Goal: Communication & Community: Answer question/provide support

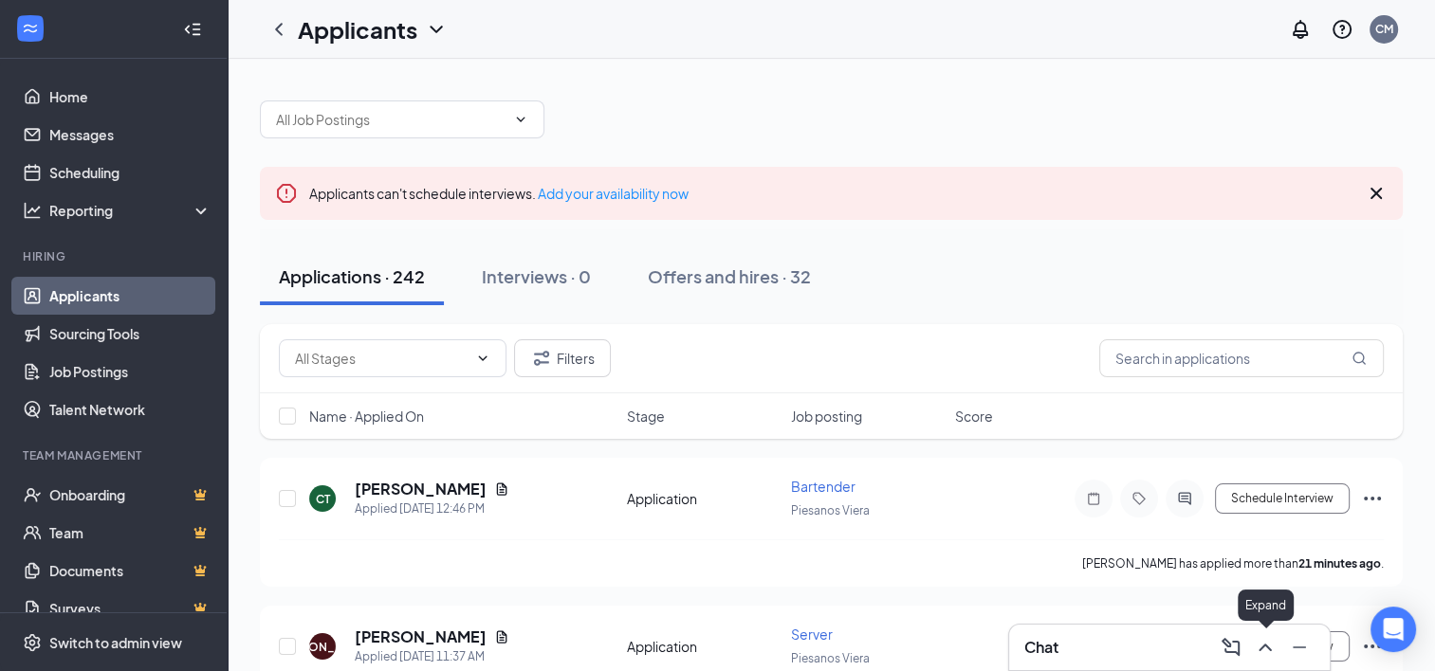
click at [1282, 644] on div at bounding box center [1297, 647] width 34 height 30
click at [1269, 646] on icon "ChevronUp" at bounding box center [1265, 647] width 23 height 23
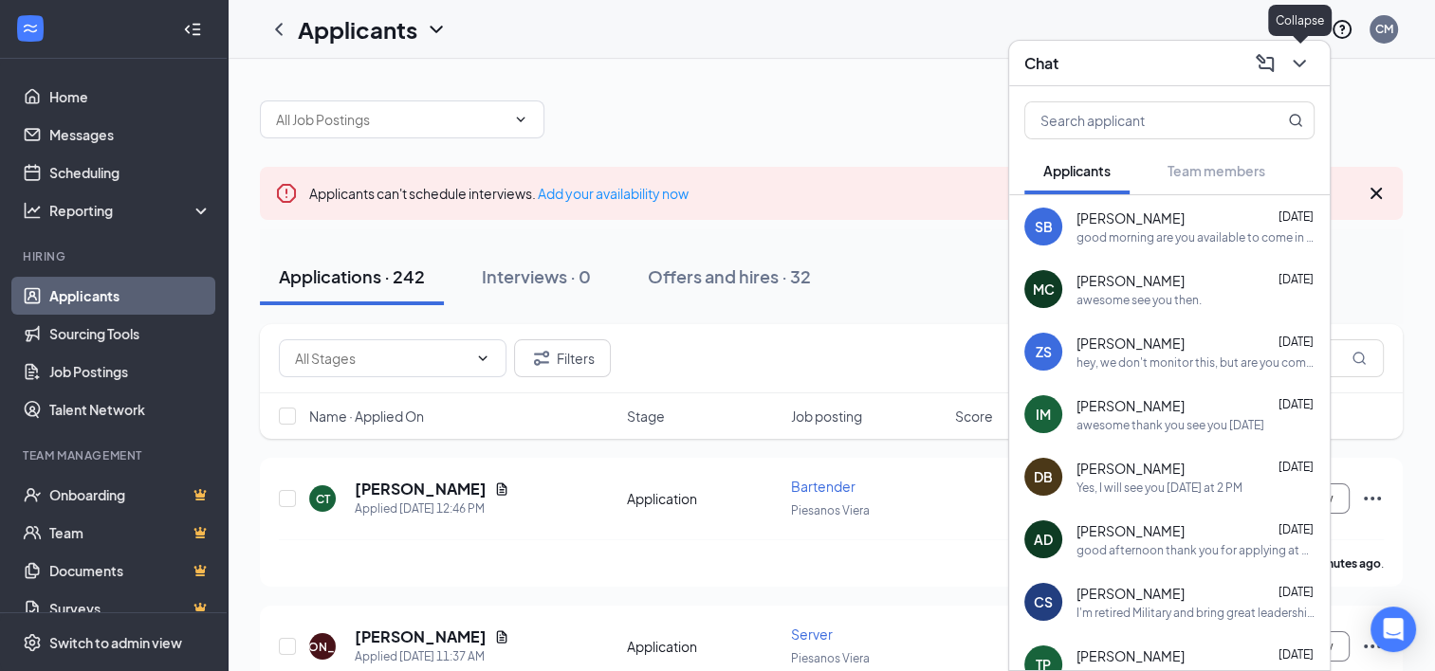
click at [1298, 55] on icon "ChevronDown" at bounding box center [1299, 63] width 23 height 23
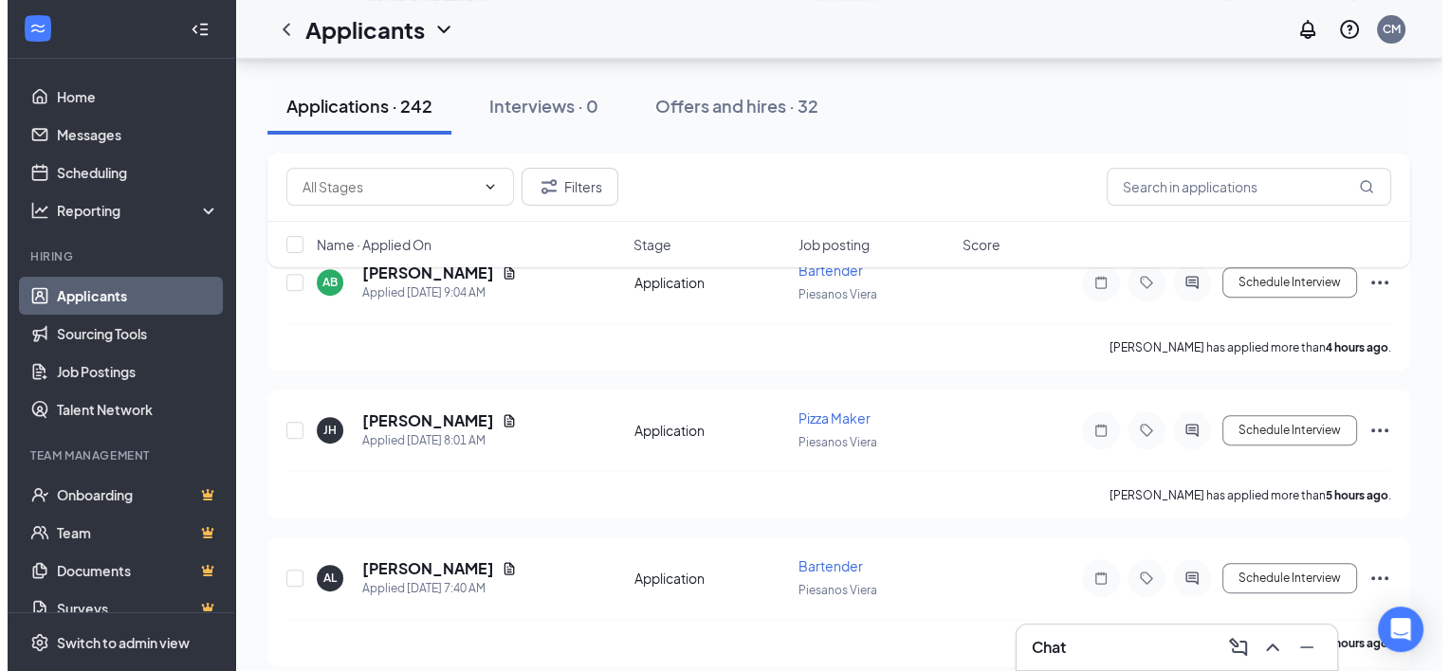
scroll to position [853, 0]
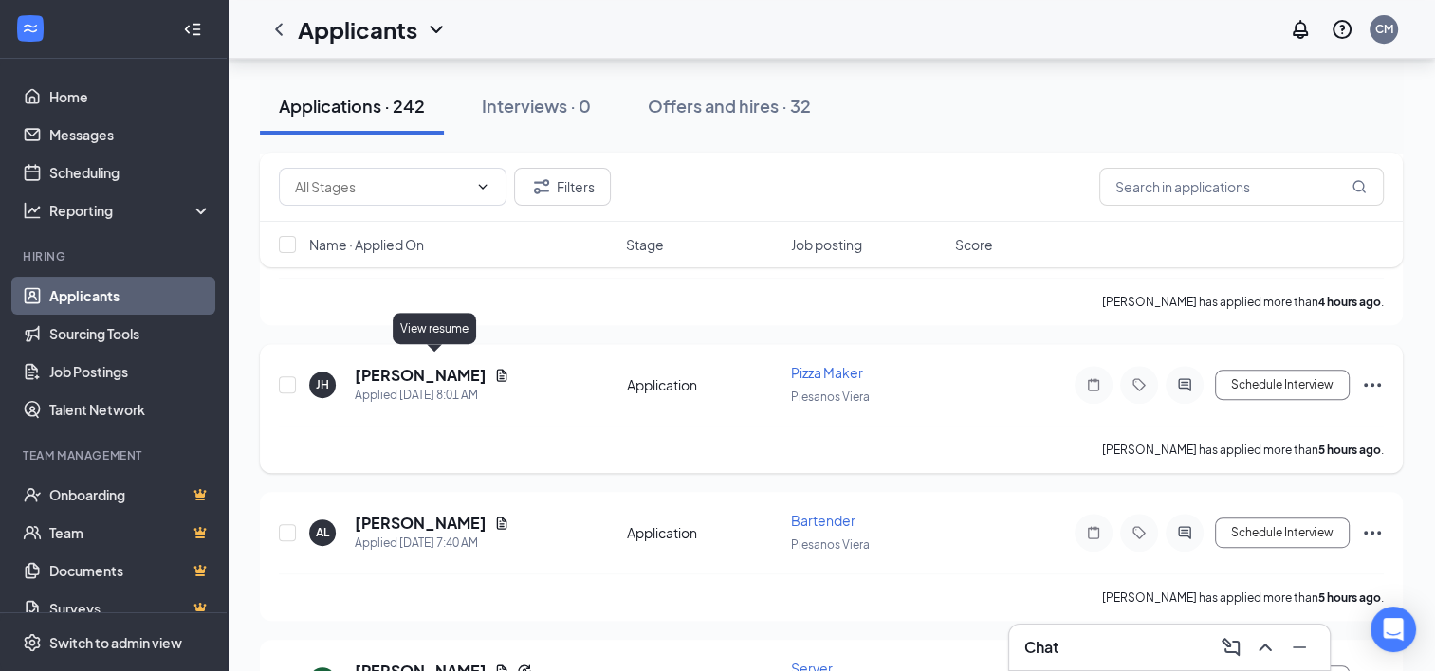
click at [497, 369] on icon "Document" at bounding box center [502, 375] width 10 height 12
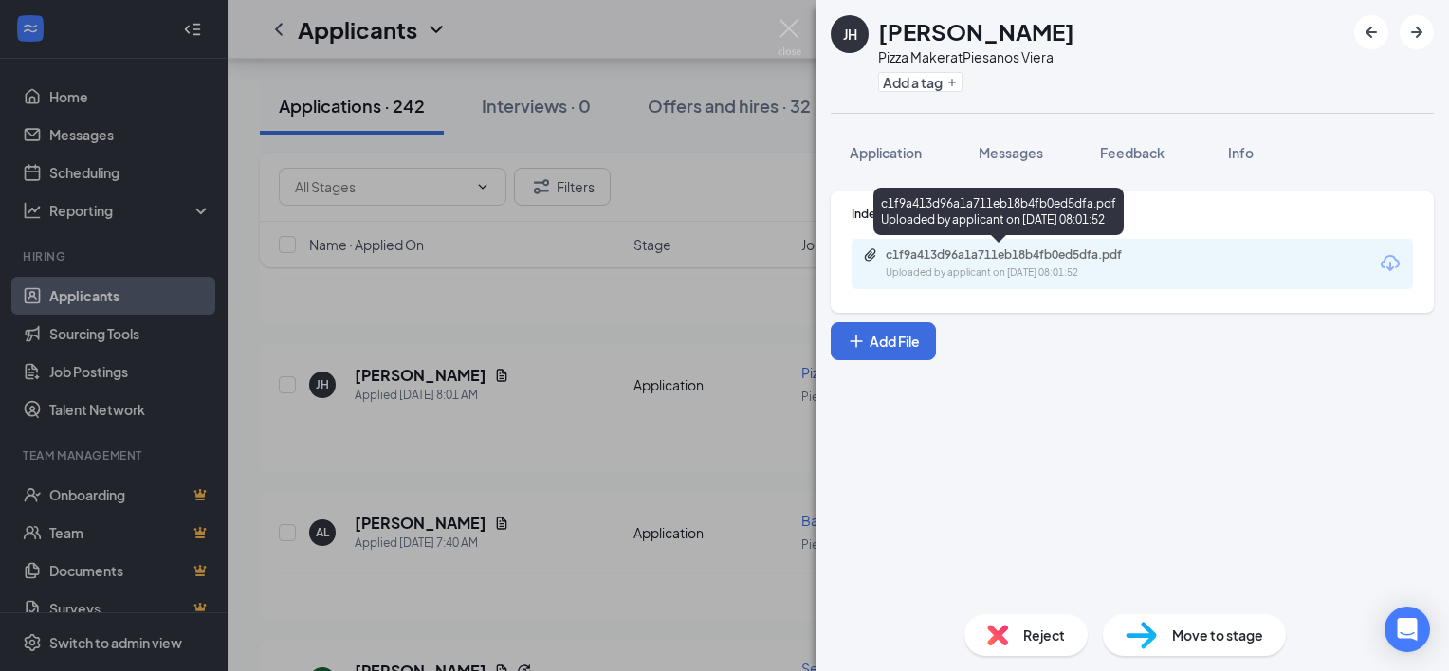
click at [1019, 261] on div "c1f9a413d96a1a711eb18b4fb0ed5dfa.pdf" at bounding box center [1018, 254] width 265 height 15
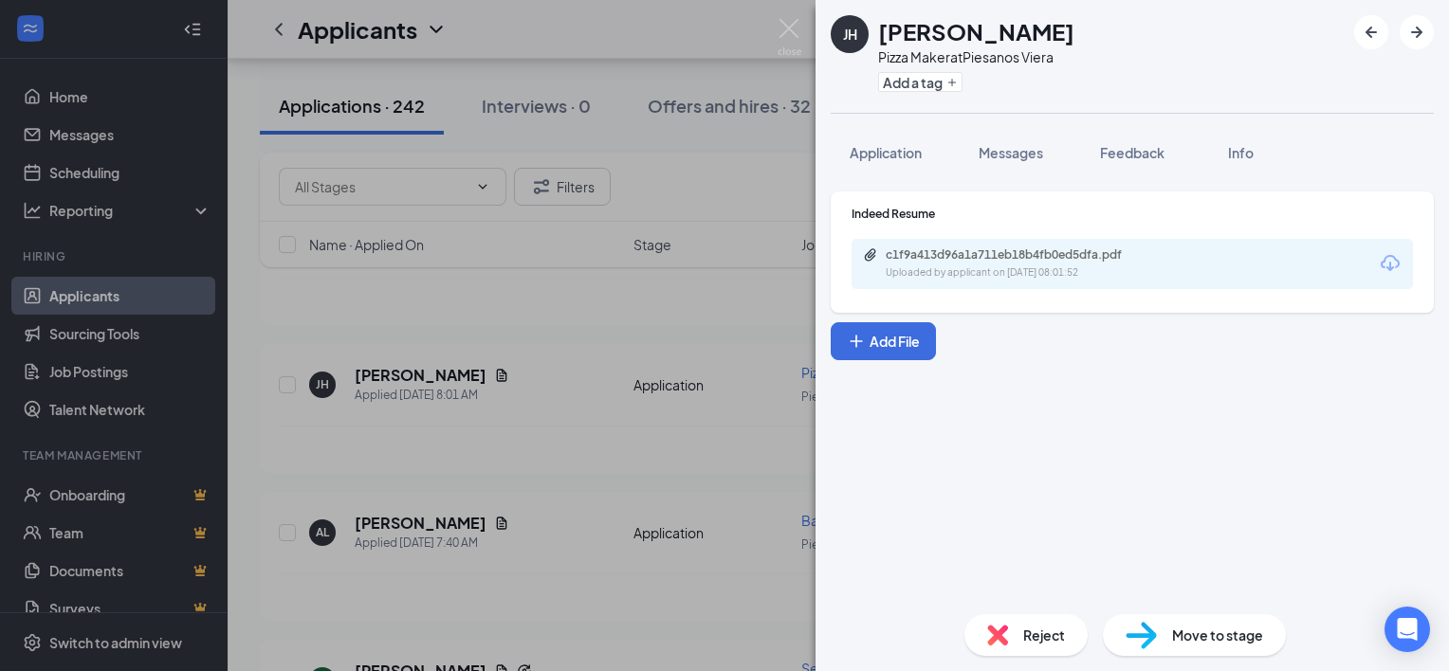
click at [581, 43] on div "JH Jimmie H Pizza Maker at Piesanos Viera Add a tag Application Messages Feedba…" at bounding box center [724, 335] width 1449 height 671
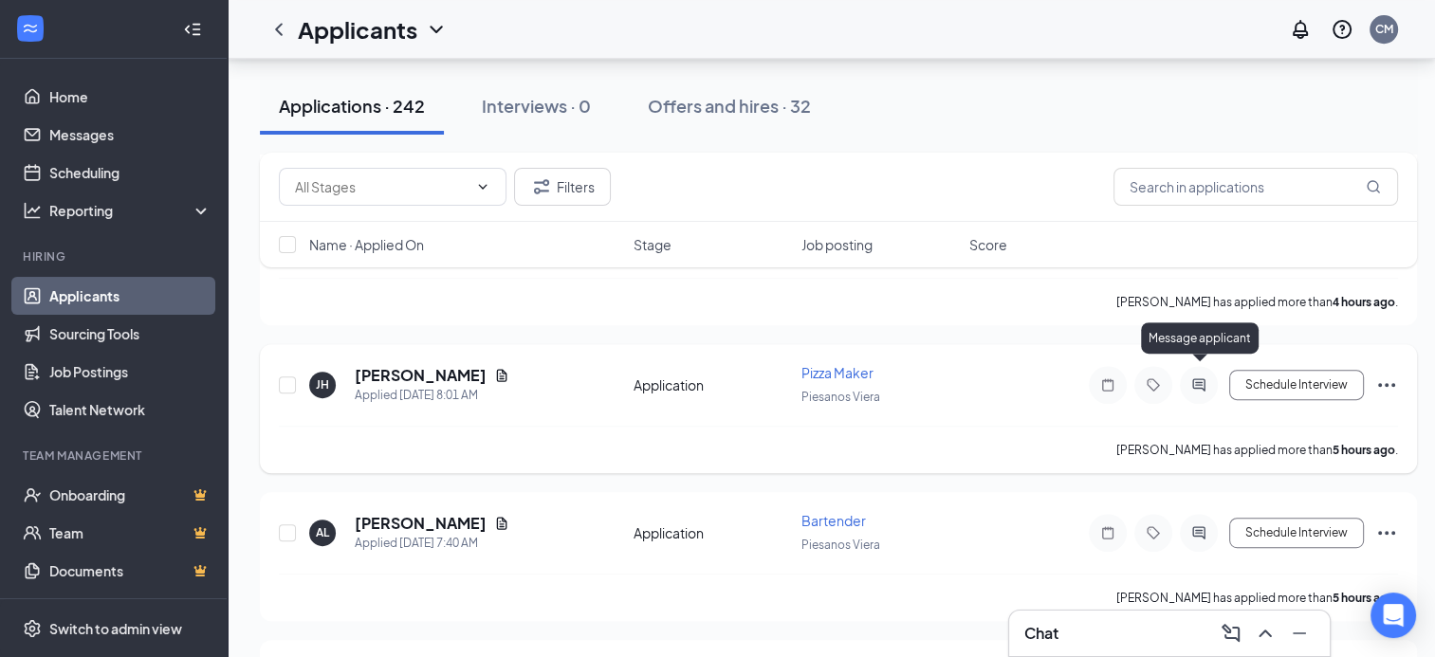
click at [1196, 378] on icon "ActiveChat" at bounding box center [1198, 384] width 12 height 12
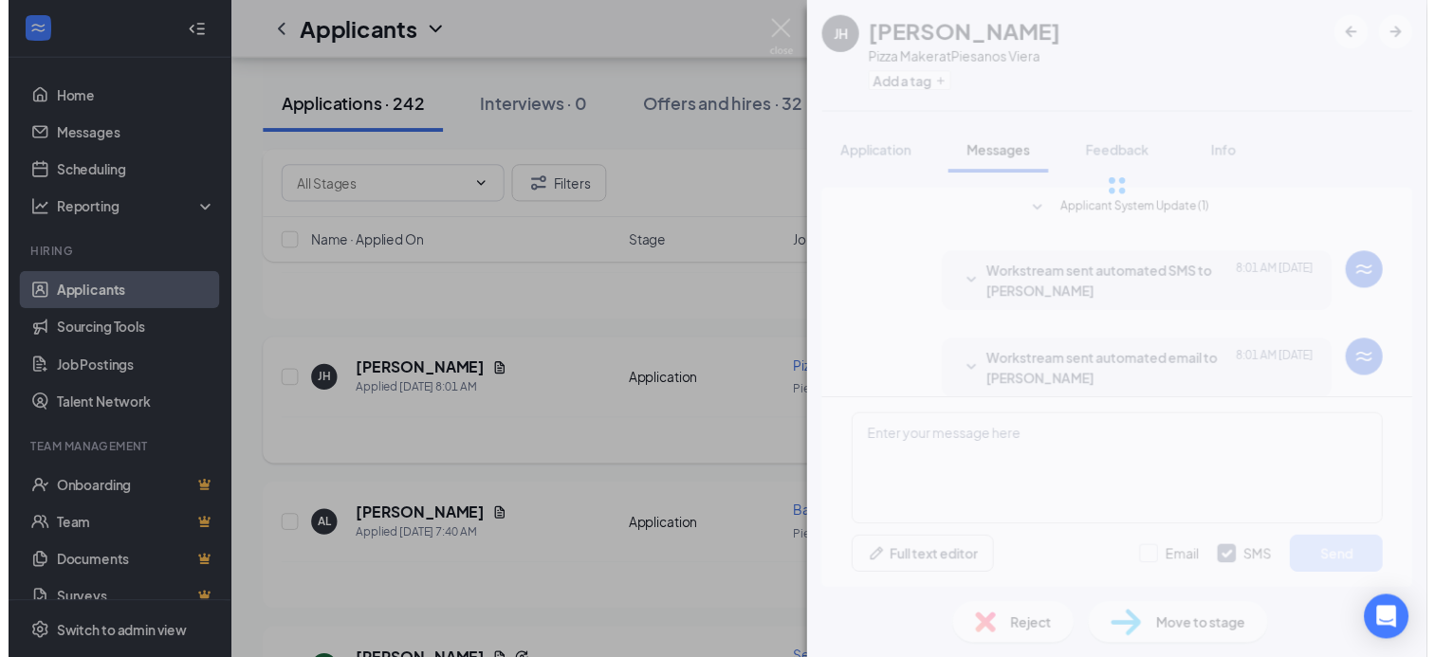
scroll to position [19, 0]
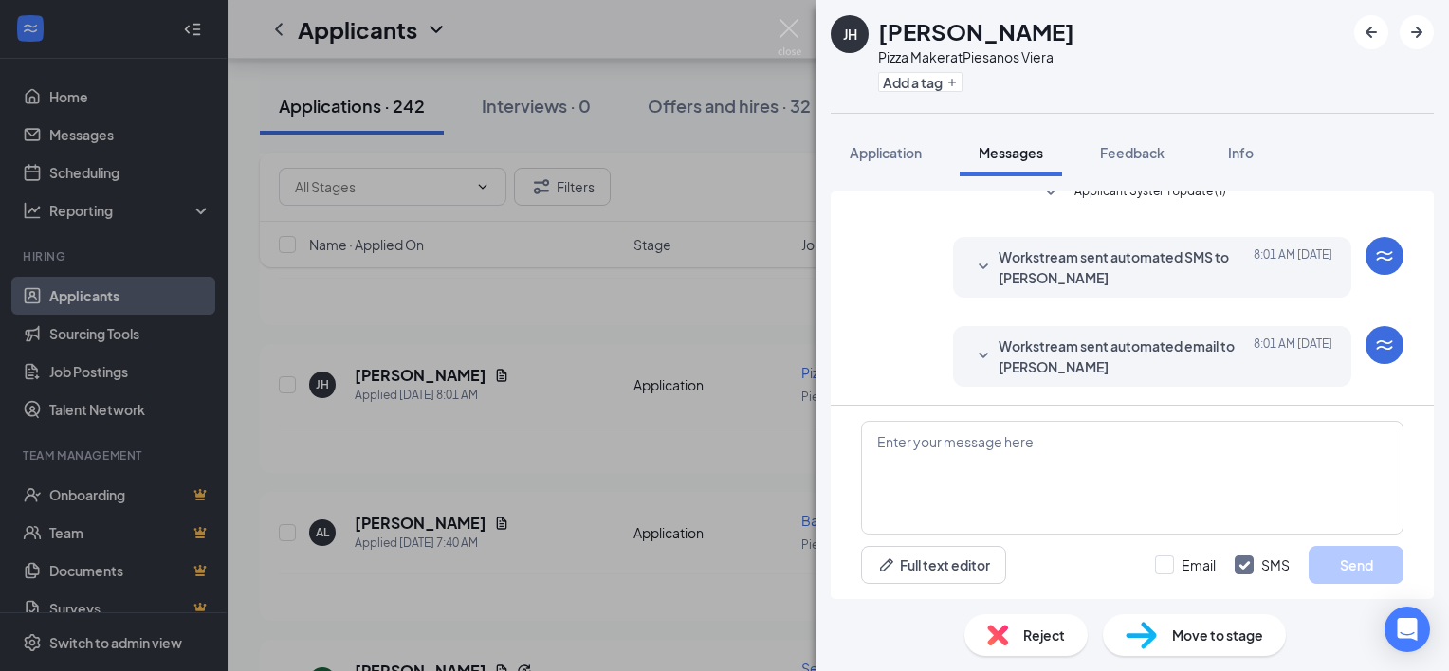
click at [709, 32] on div "JH Jimmie H Pizza Maker at Piesanos Viera Add a tag Application Messages Feedba…" at bounding box center [724, 335] width 1449 height 671
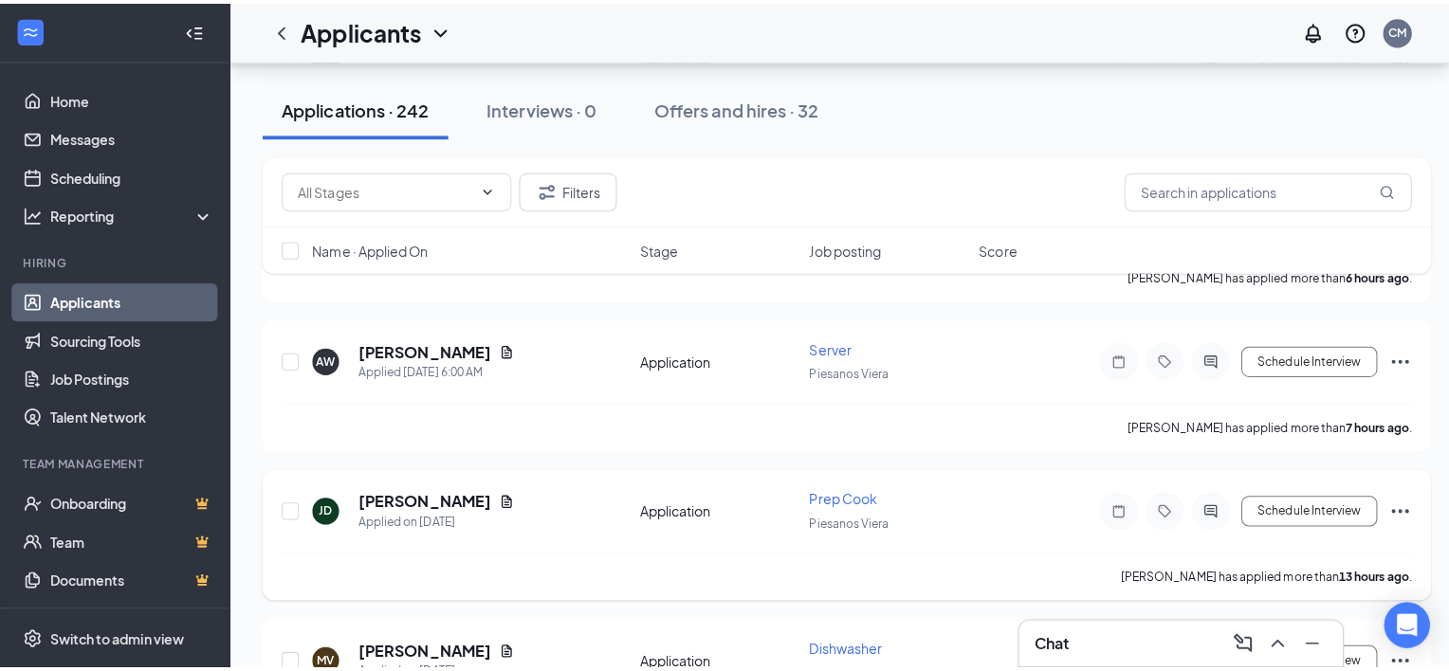
scroll to position [1422, 0]
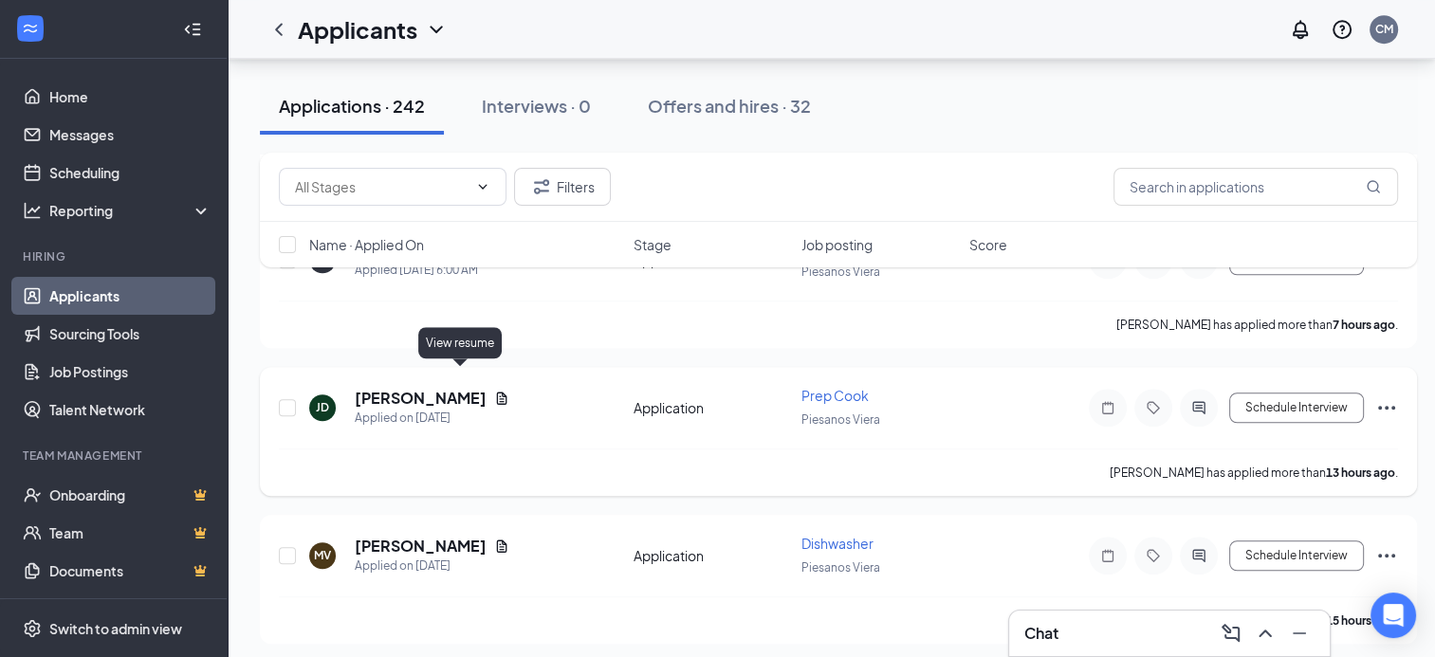
click at [497, 392] on icon "Document" at bounding box center [502, 398] width 10 height 12
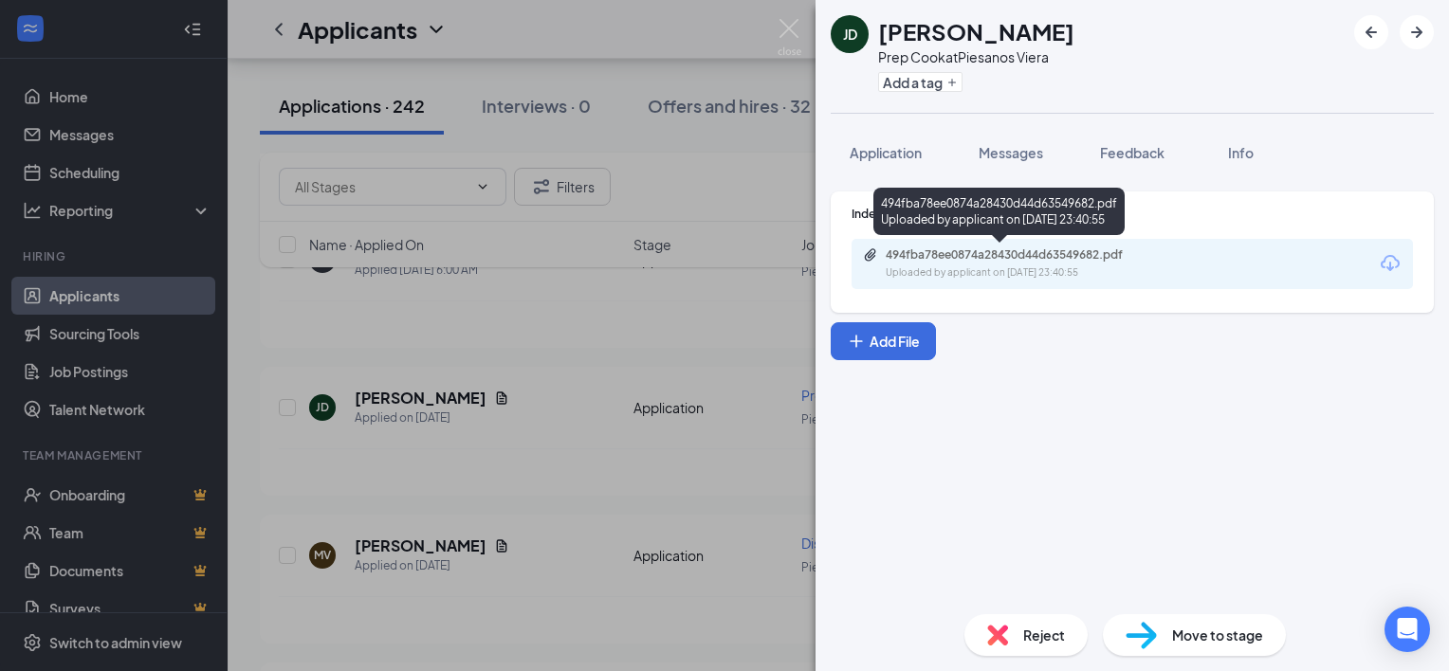
click at [956, 270] on div "Uploaded by applicant on Aug 25, 2025 at 23:40:55" at bounding box center [1028, 272] width 284 height 15
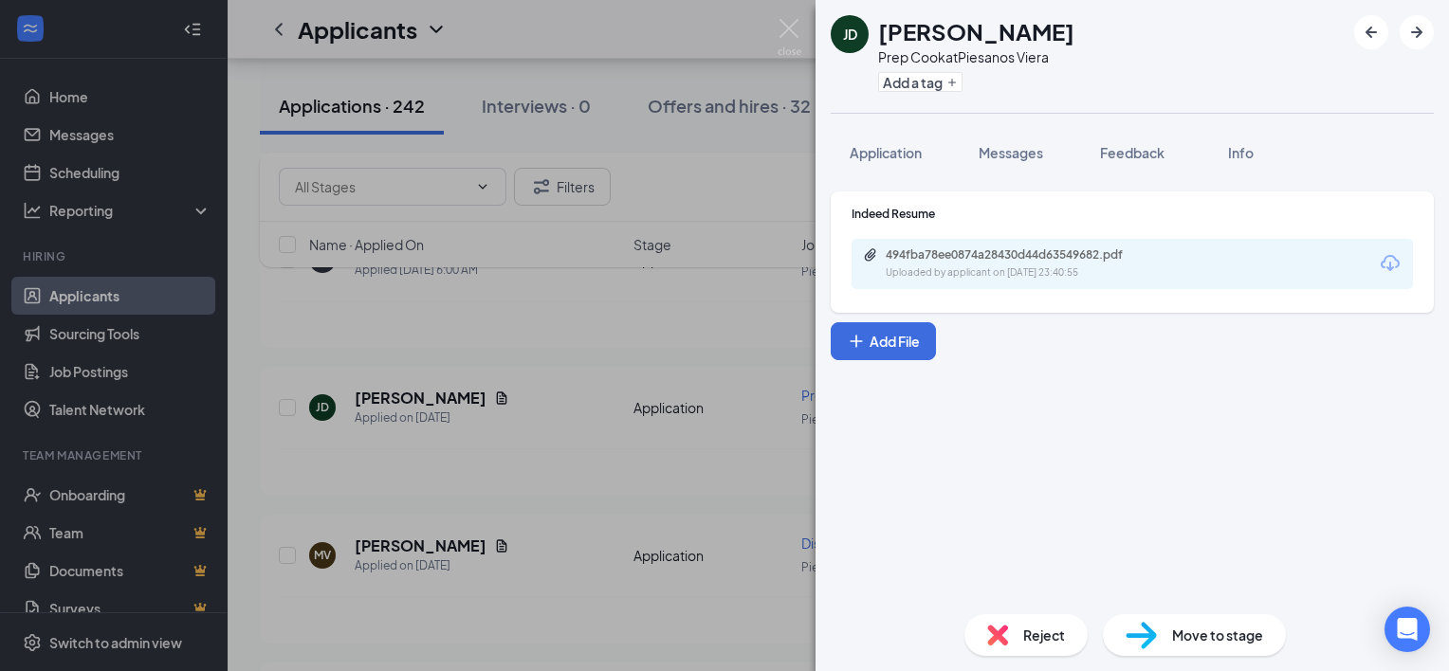
click at [696, 138] on div "JD Jordan Dunn Prep Cook at Piesanos Viera Add a tag Application Messages Feedb…" at bounding box center [724, 335] width 1449 height 671
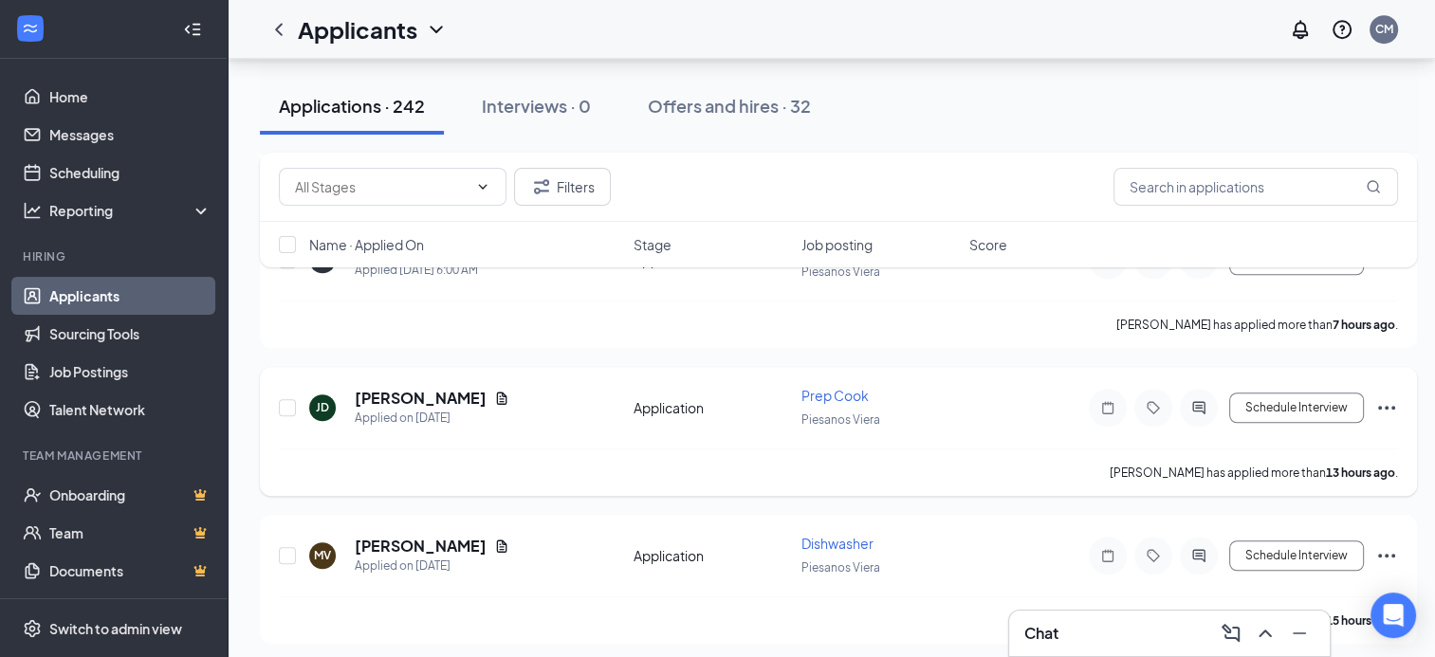
click at [1196, 397] on div at bounding box center [1199, 408] width 38 height 38
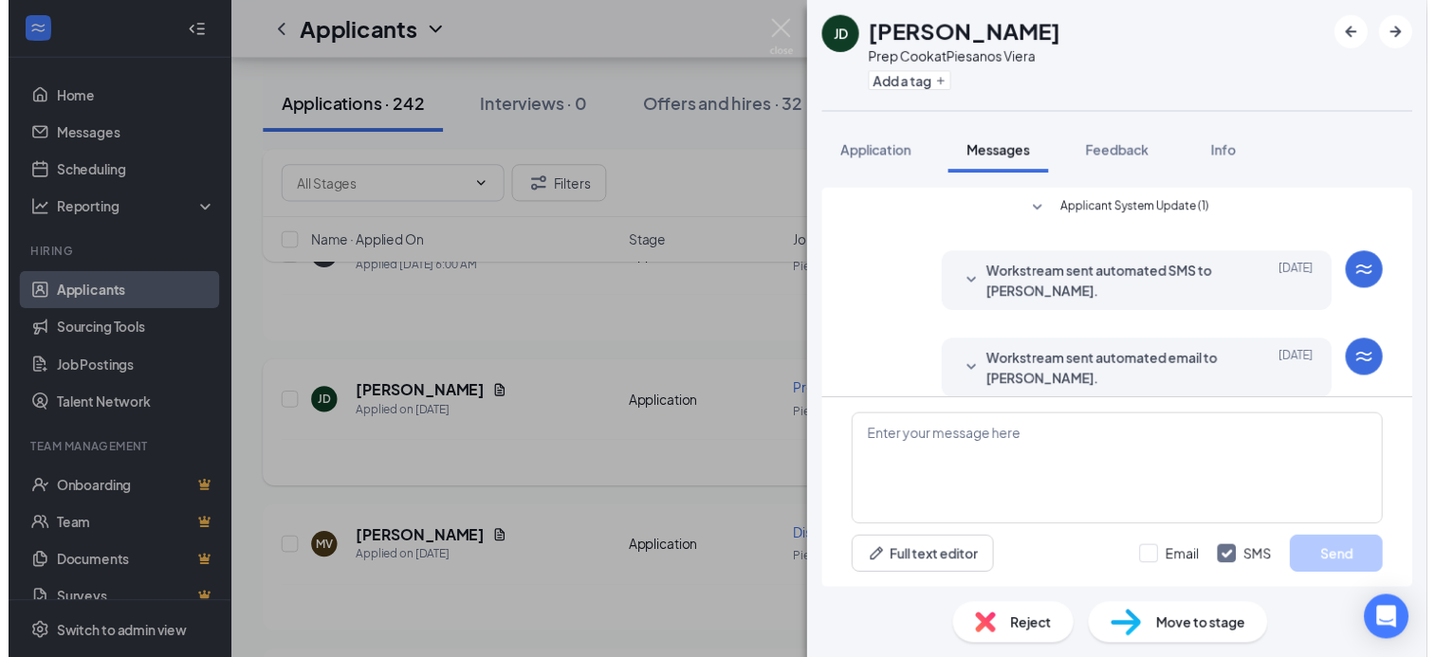
scroll to position [19, 0]
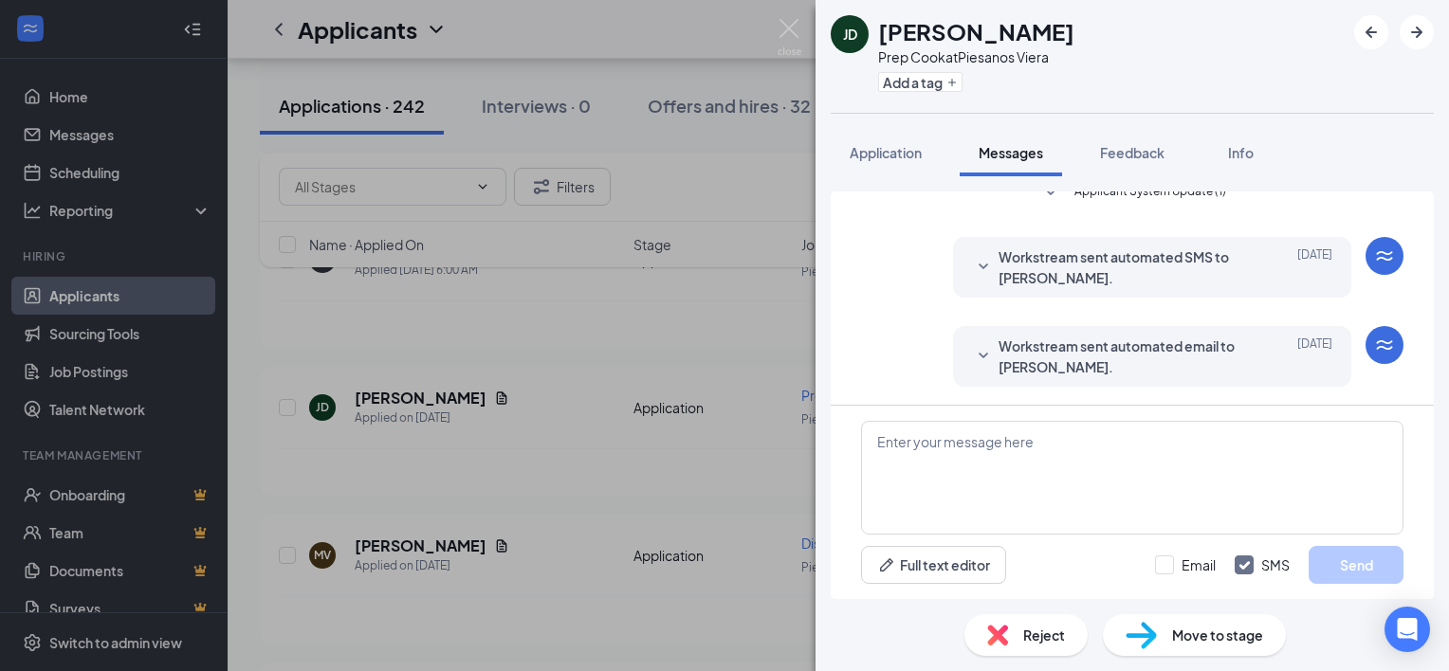
click at [527, 319] on div "JD Jordan Dunn Prep Cook at Piesanos Viera Add a tag Application Messages Feedb…" at bounding box center [724, 335] width 1449 height 671
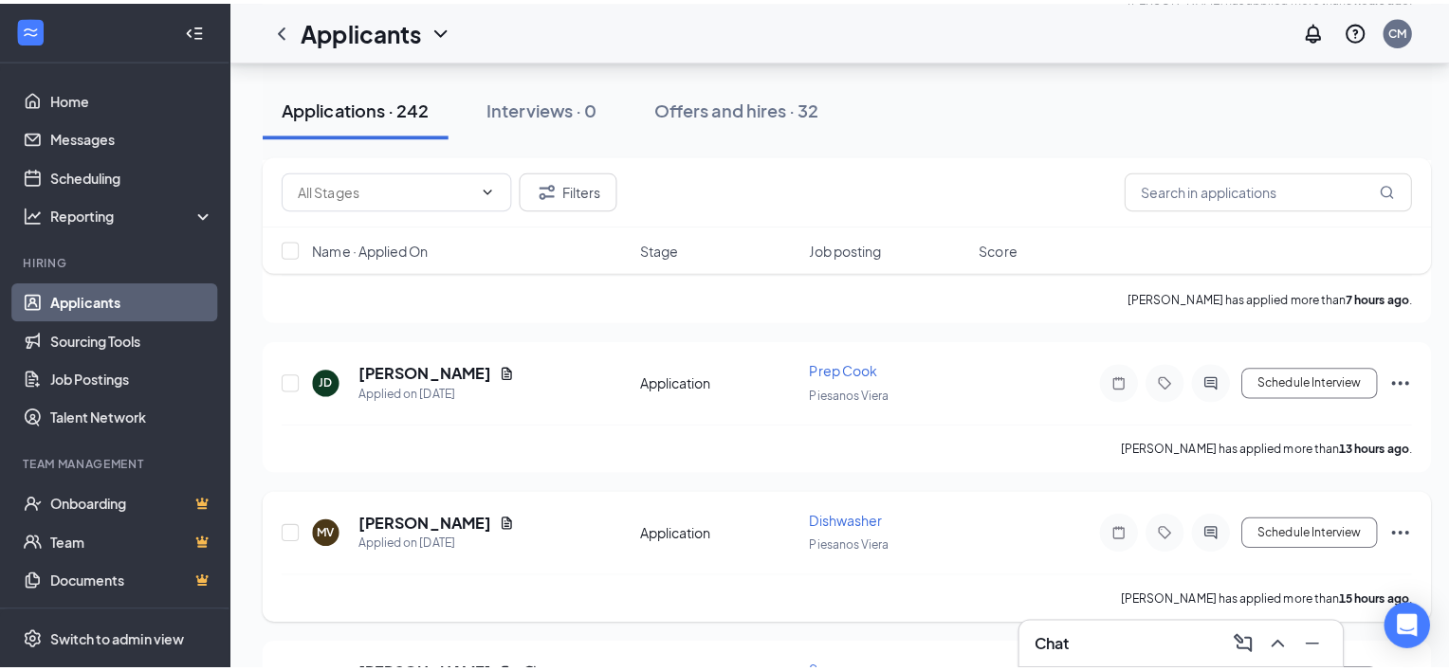
scroll to position [1422, 0]
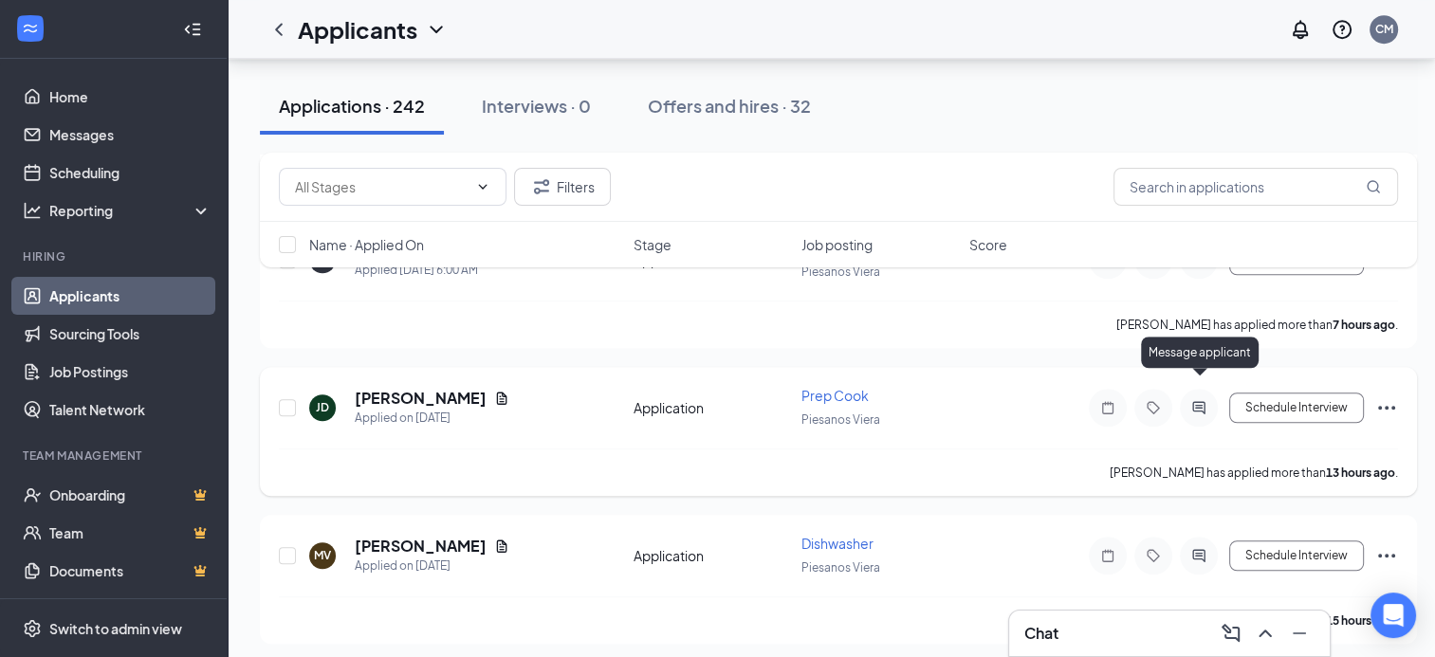
click at [1199, 401] on icon "ActiveChat" at bounding box center [1198, 407] width 12 height 12
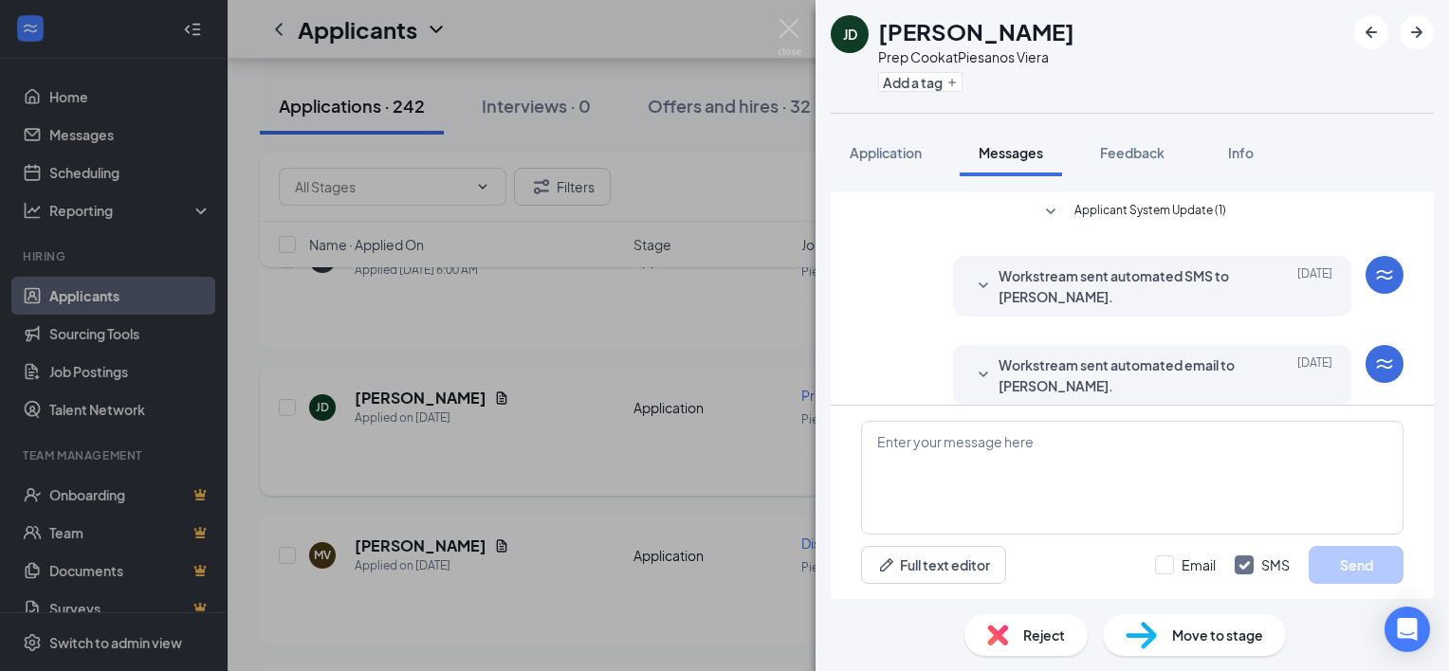
scroll to position [19, 0]
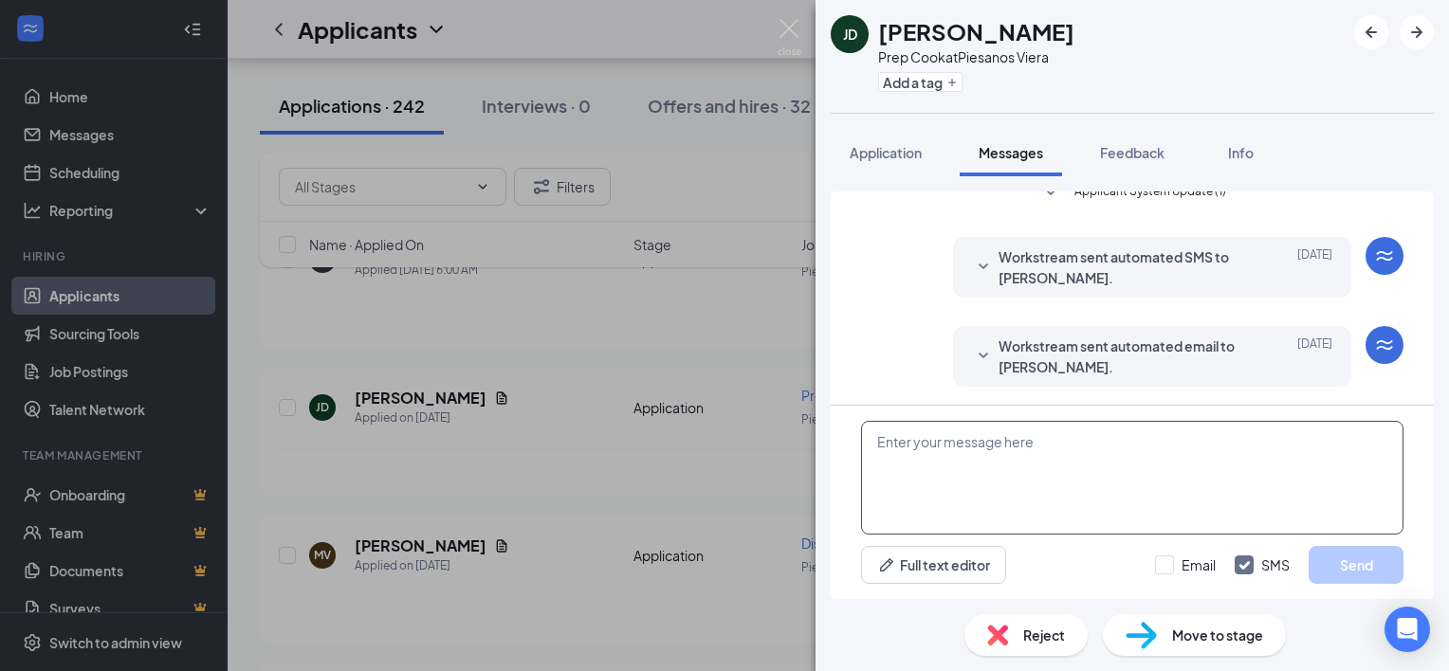
click at [1019, 448] on textarea at bounding box center [1132, 478] width 542 height 114
click at [1033, 461] on textarea at bounding box center [1132, 478] width 542 height 114
type textarea "would you like to come in for an interview at piesanos?"
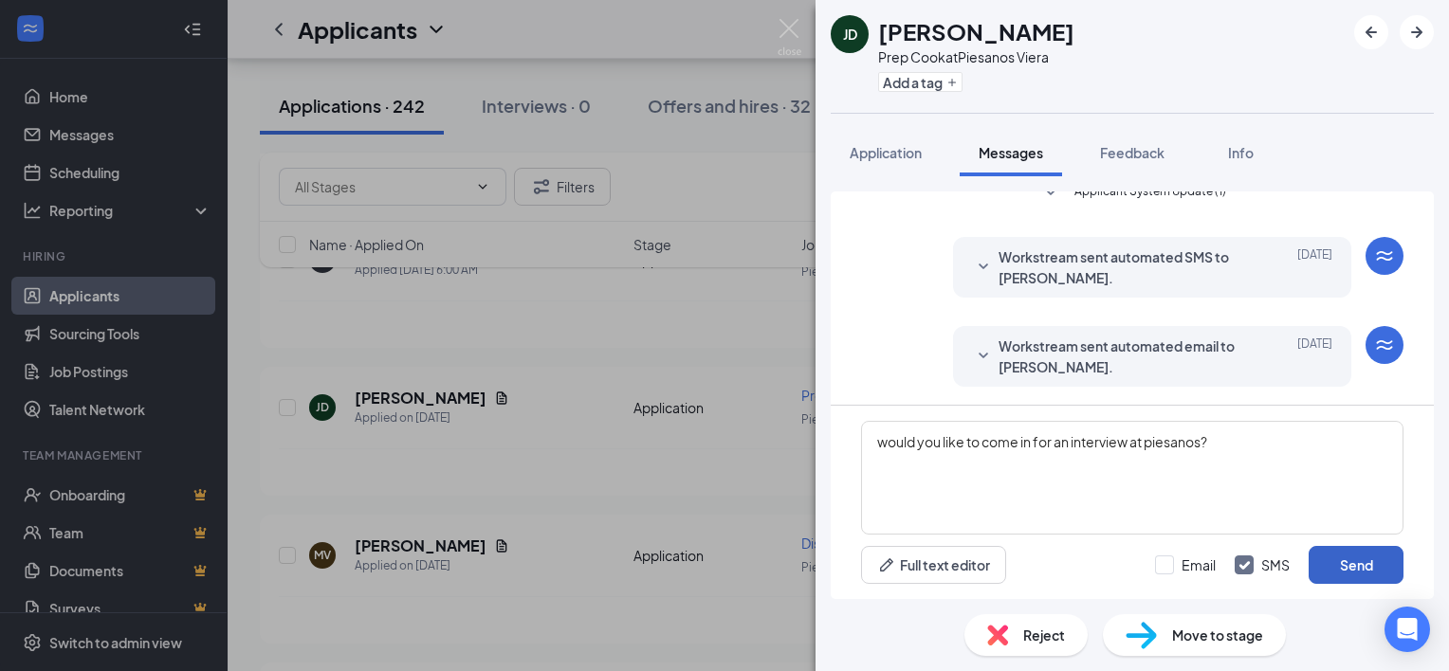
click at [1364, 573] on button "Send" at bounding box center [1356, 565] width 95 height 38
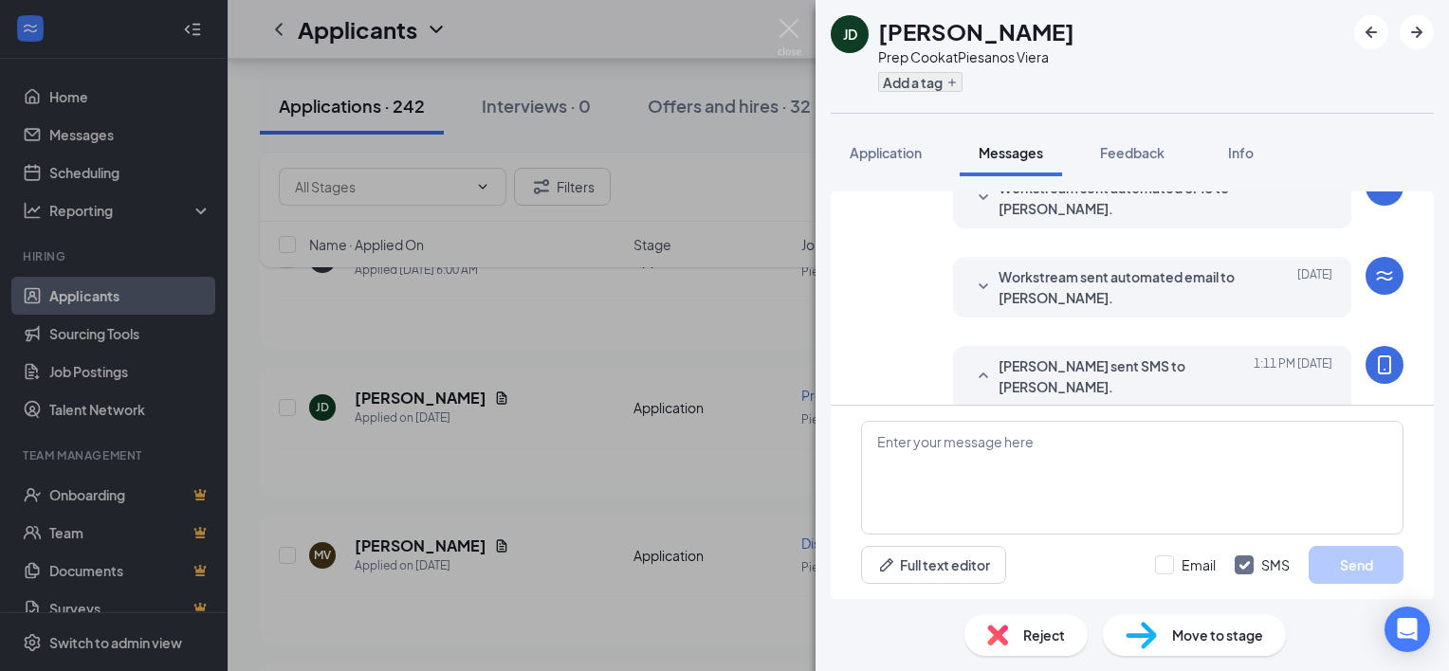
scroll to position [121, 0]
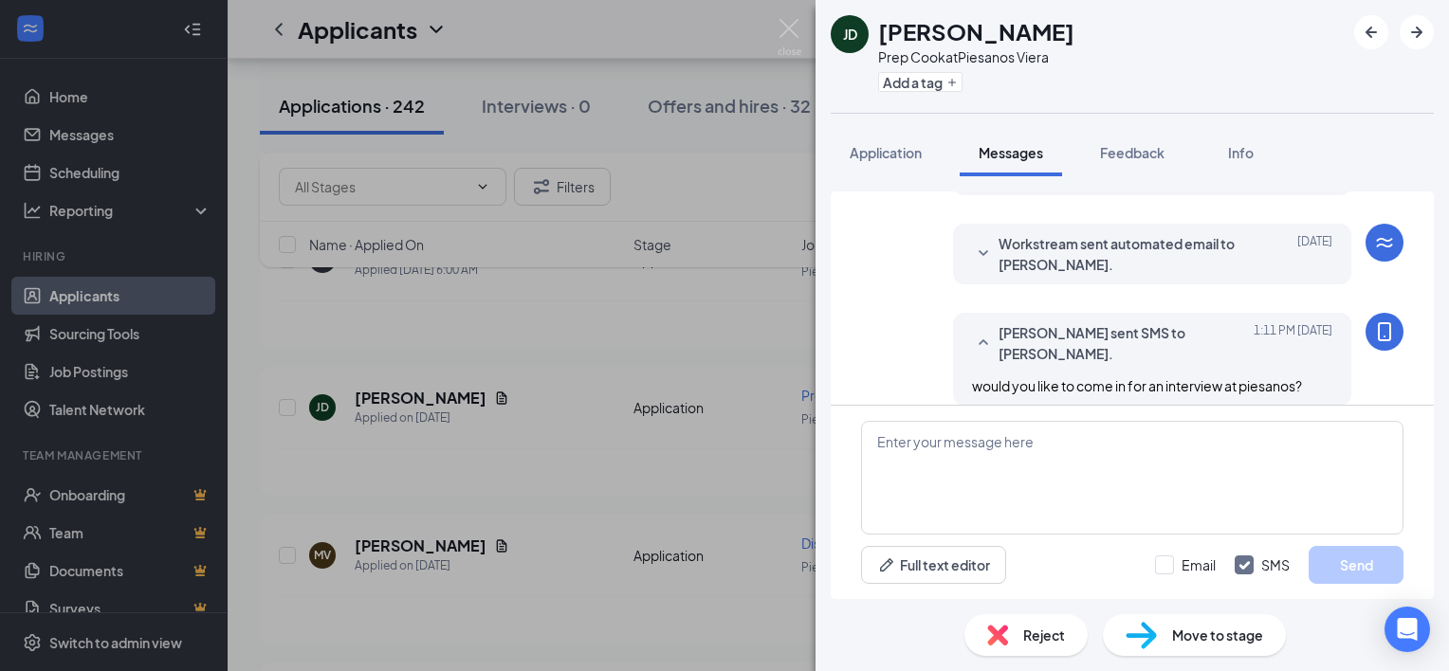
click at [737, 27] on div "JD Jordan Dunn Prep Cook at Piesanos Viera Add a tag Application Messages Feedb…" at bounding box center [724, 335] width 1449 height 671
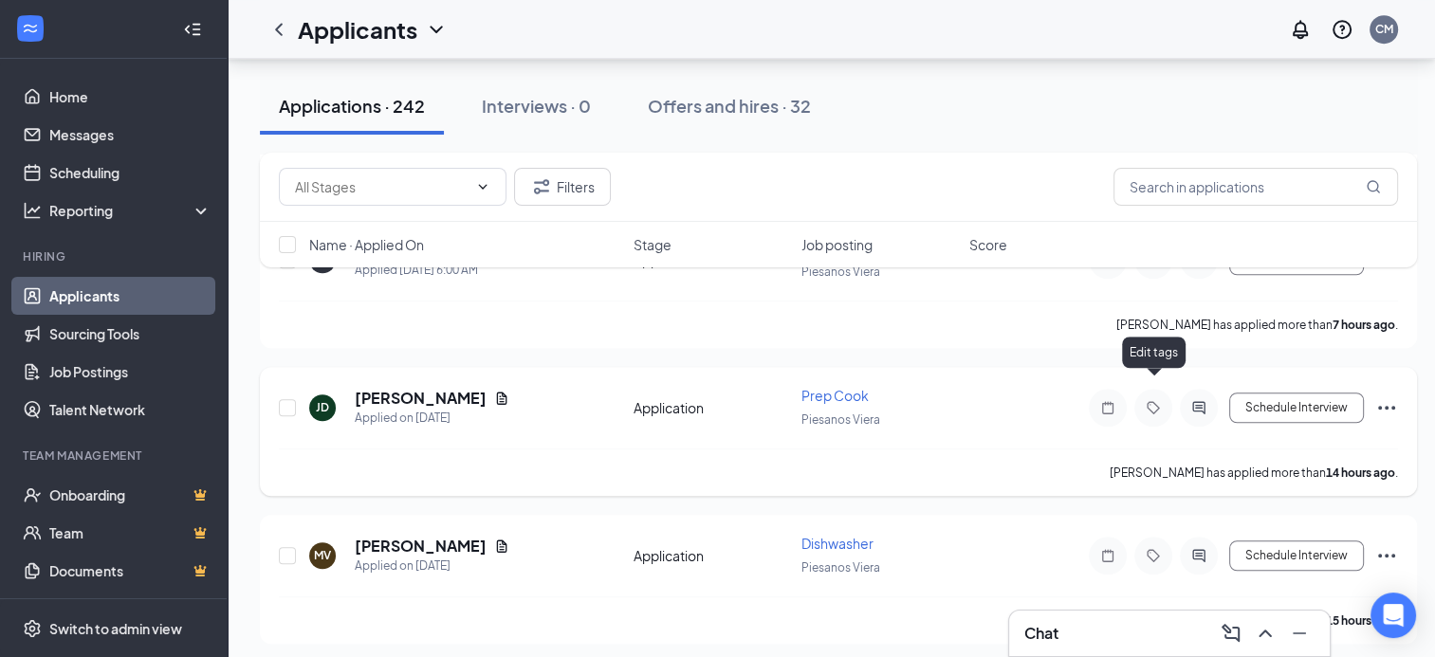
click at [1153, 400] on icon "Tag" at bounding box center [1153, 407] width 23 height 15
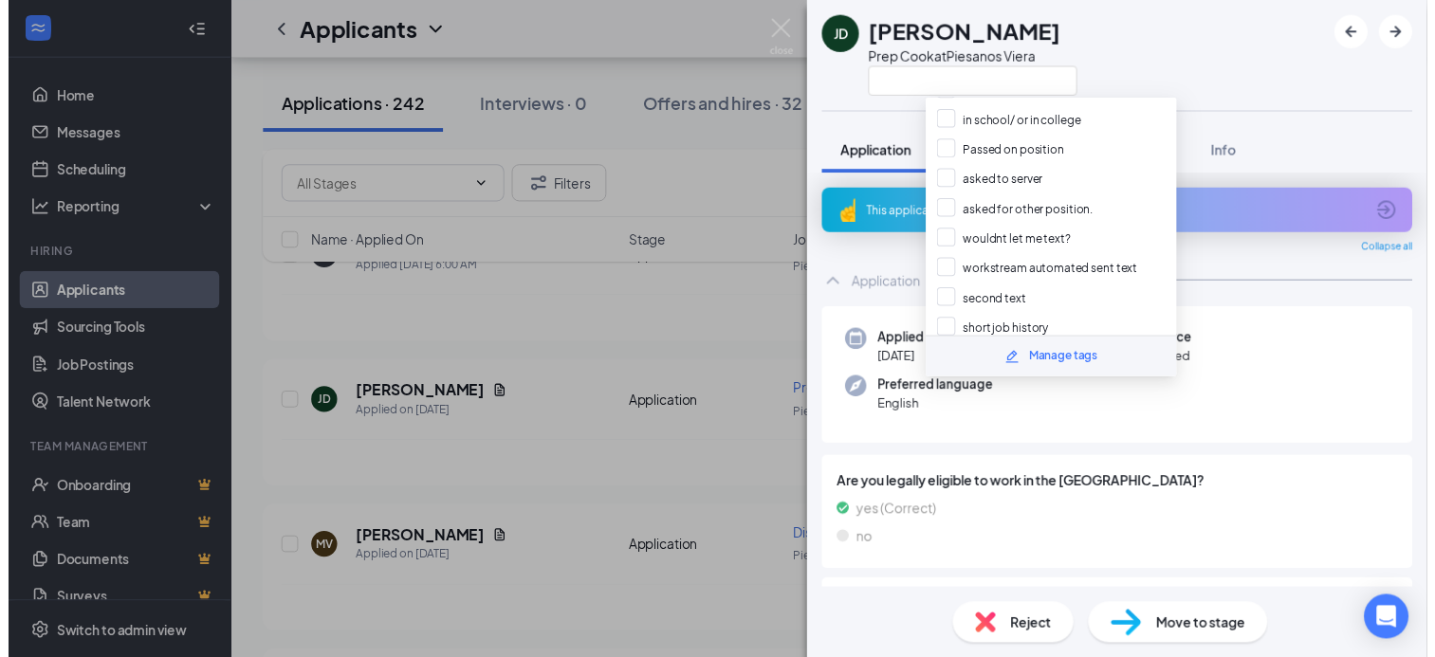
scroll to position [1200, 0]
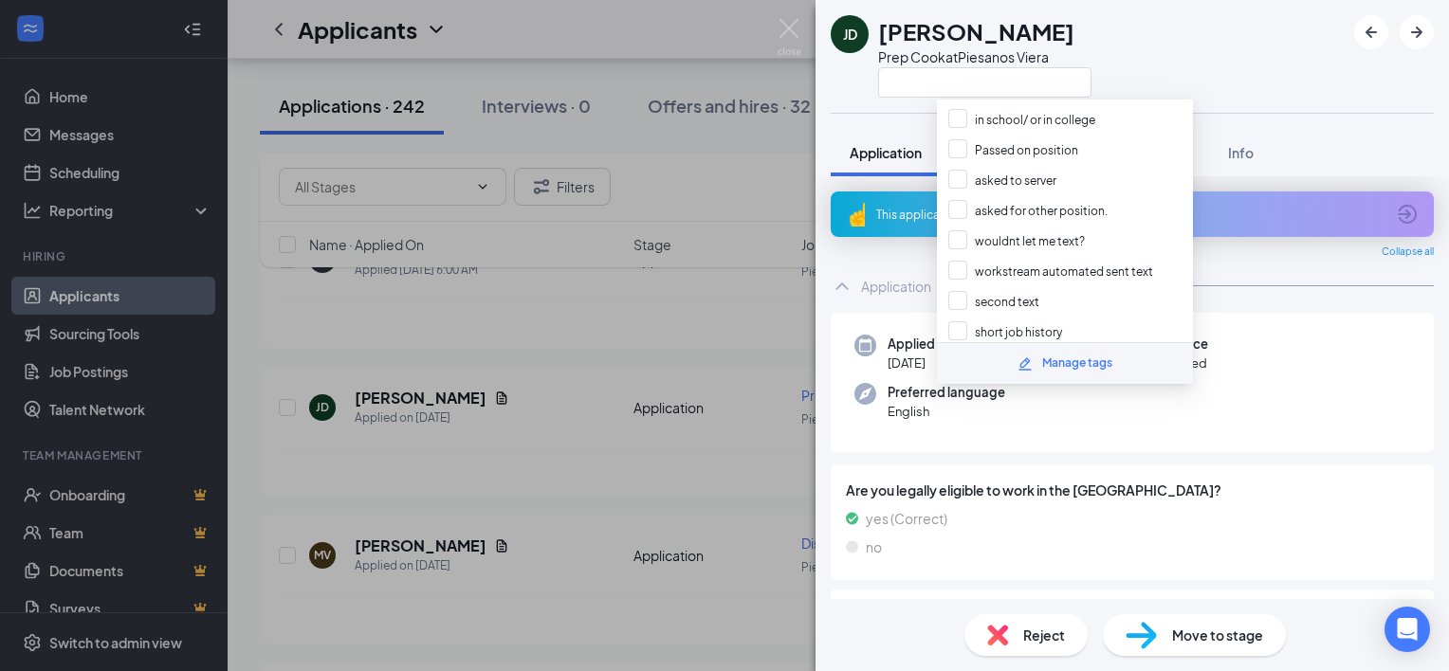
click at [960, 382] on input "Messaged" at bounding box center [989, 392] width 82 height 21
checkbox input "true"
click at [1255, 73] on div "JD Jordan Dunn Prep Cook at Piesanos Viera" at bounding box center [1131, 56] width 633 height 113
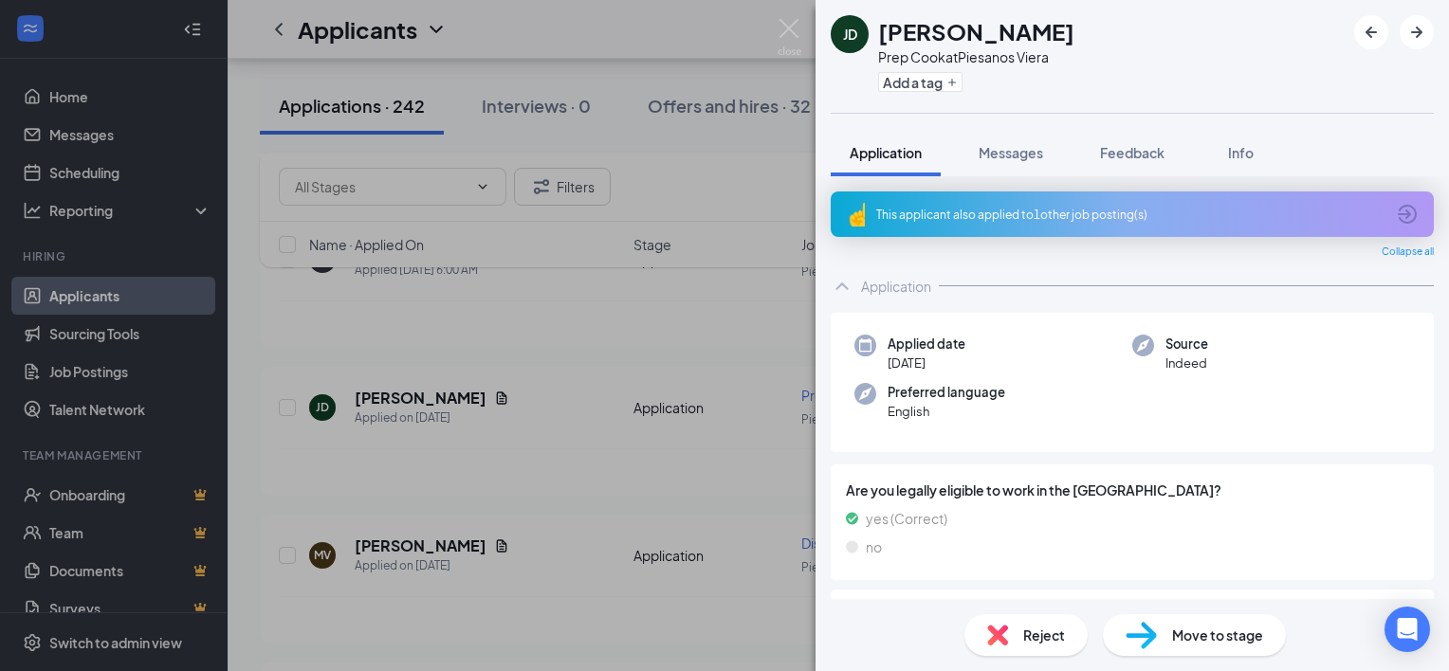
click at [680, 20] on div "JD Jordan Dunn Prep Cook at Piesanos Viera Add a tag Application Messages Feedb…" at bounding box center [724, 335] width 1449 height 671
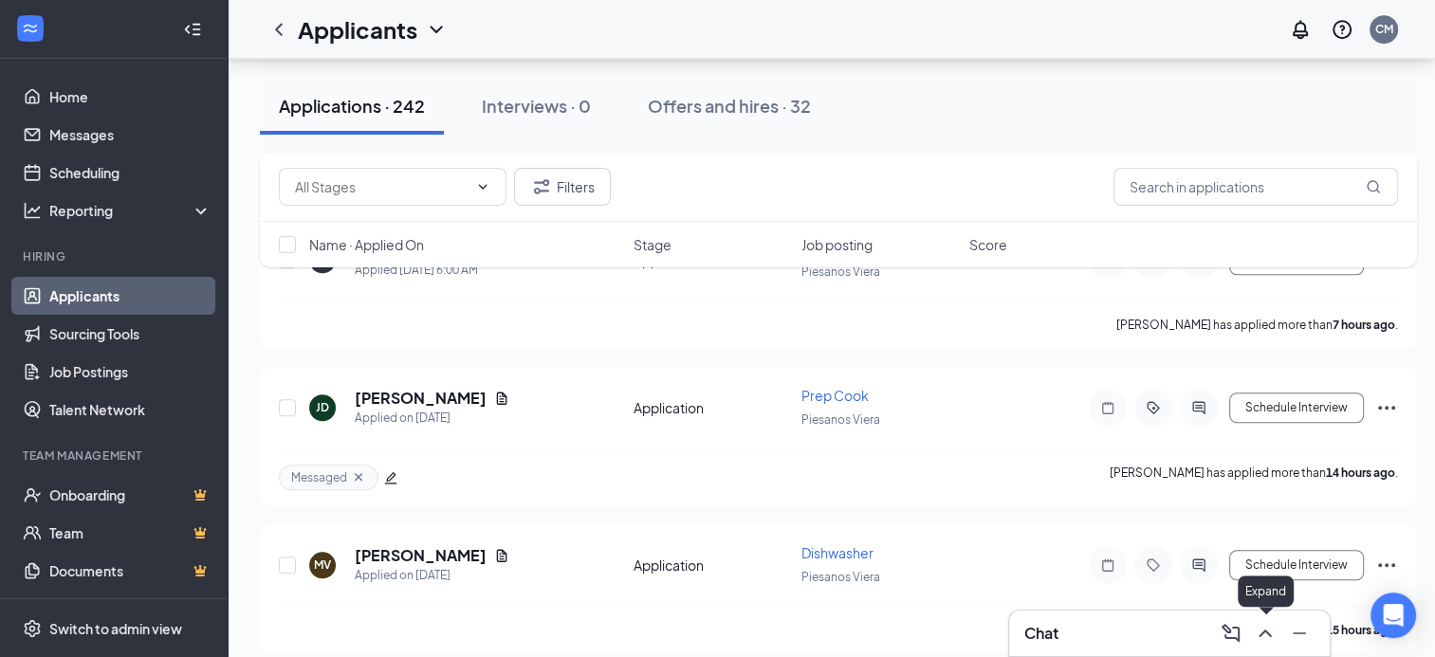
click at [1271, 637] on icon "ChevronUp" at bounding box center [1265, 633] width 23 height 23
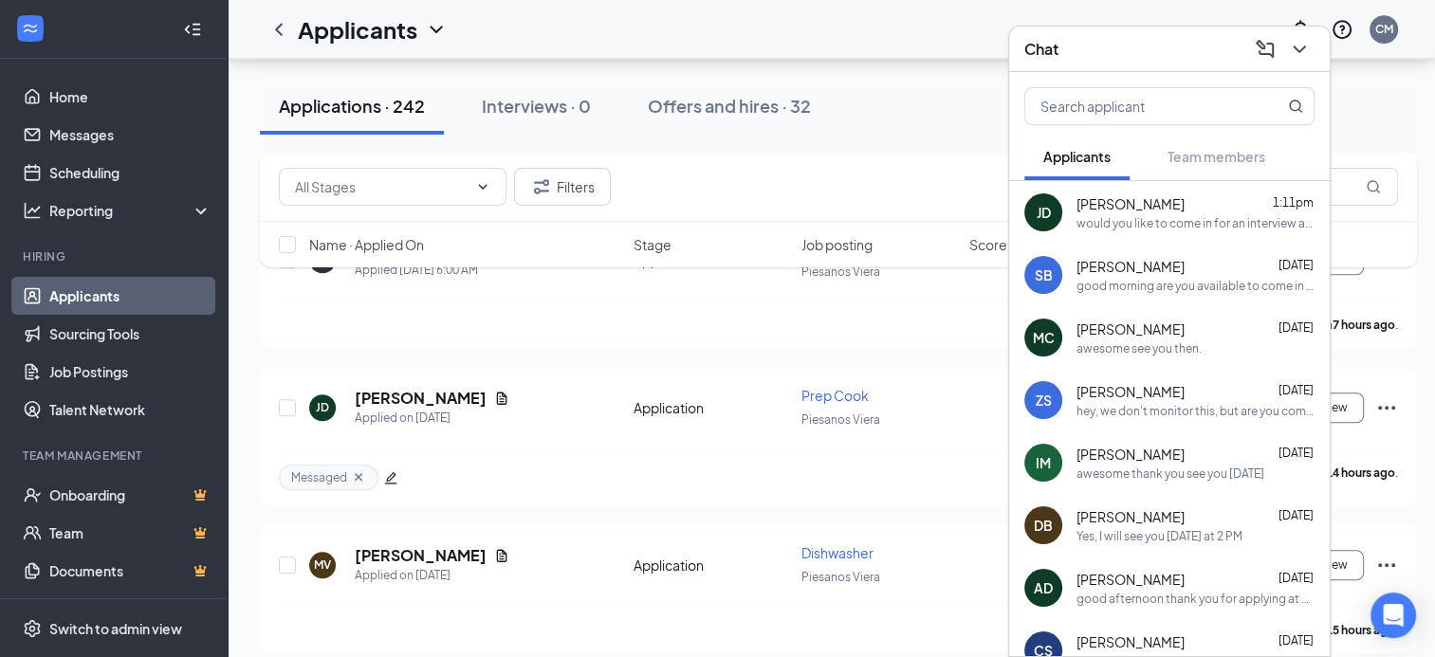
click at [859, 7] on div "Applicants CM" at bounding box center [831, 29] width 1207 height 59
click at [881, 47] on div "Applicants CM" at bounding box center [831, 29] width 1207 height 59
click at [1290, 49] on icon "ChevronDown" at bounding box center [1299, 49] width 23 height 23
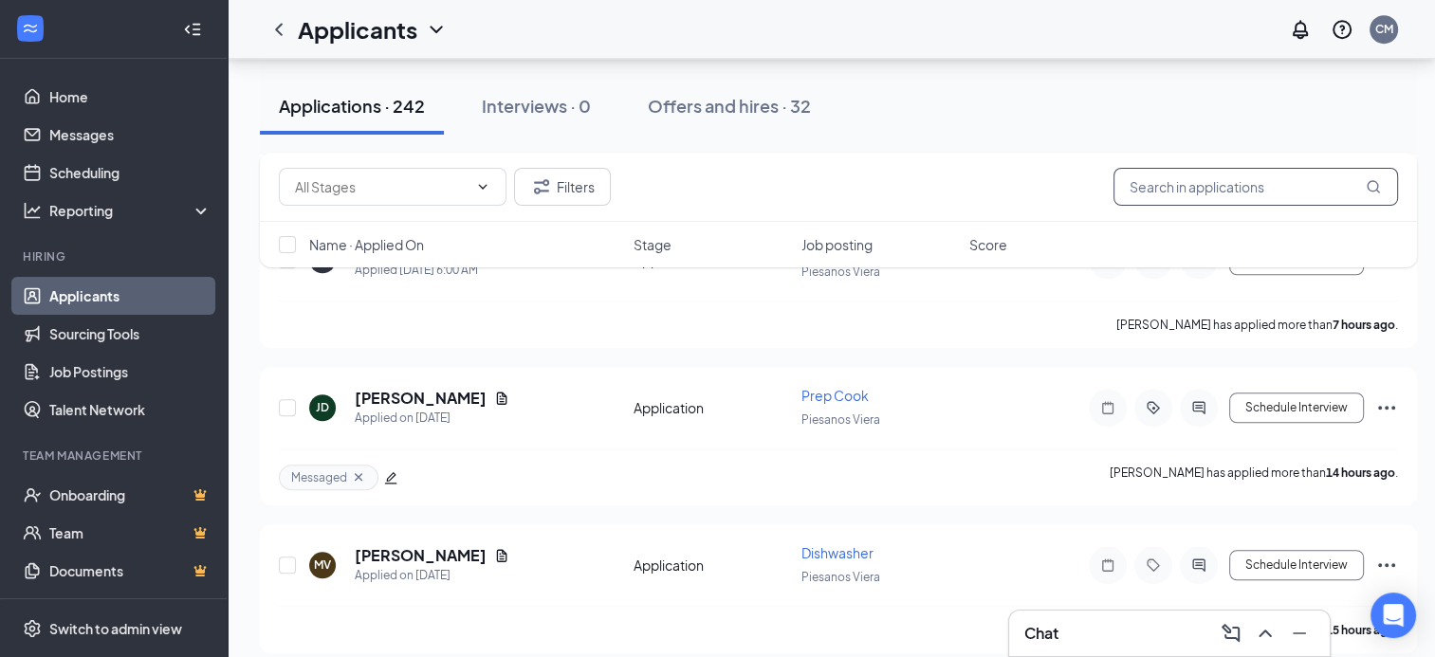
click at [1189, 192] on input "text" at bounding box center [1255, 187] width 284 height 38
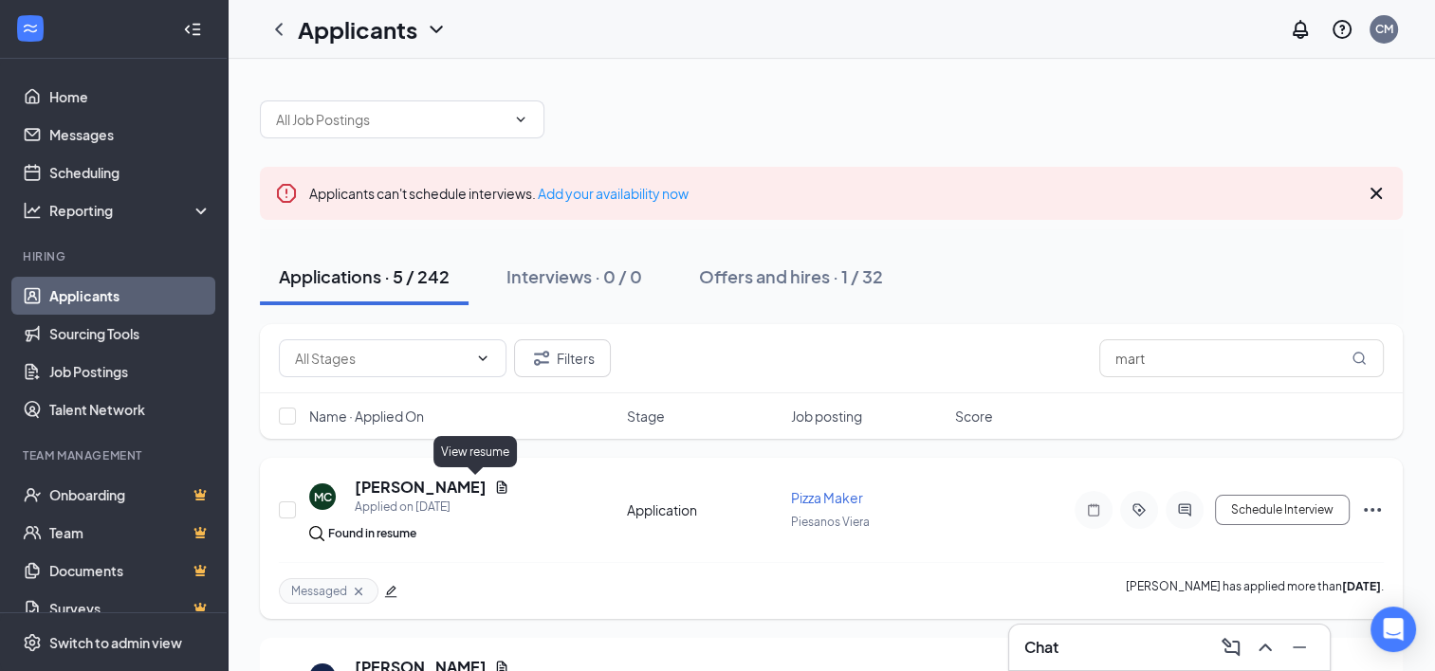
click at [494, 484] on icon "Document" at bounding box center [501, 487] width 15 height 15
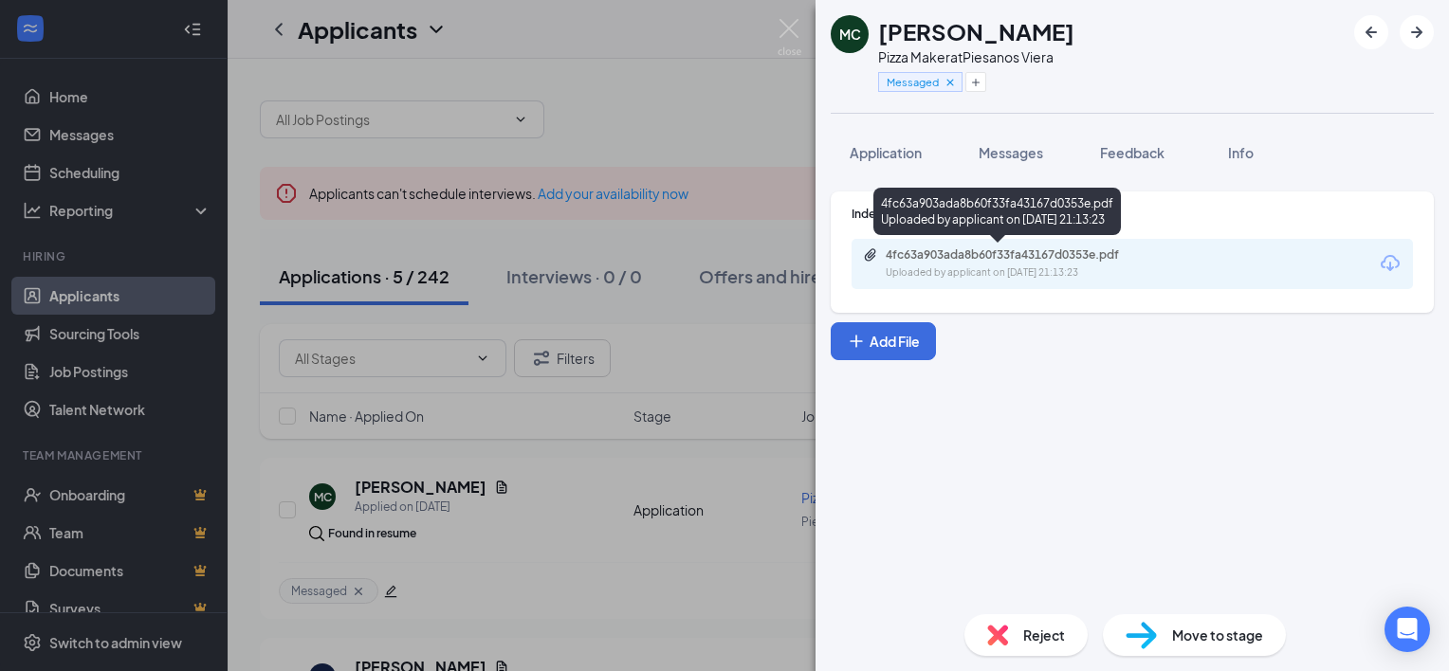
click at [1032, 279] on div "Uploaded by applicant on Aug 21, 2025 at 21:13:23" at bounding box center [1028, 272] width 284 height 15
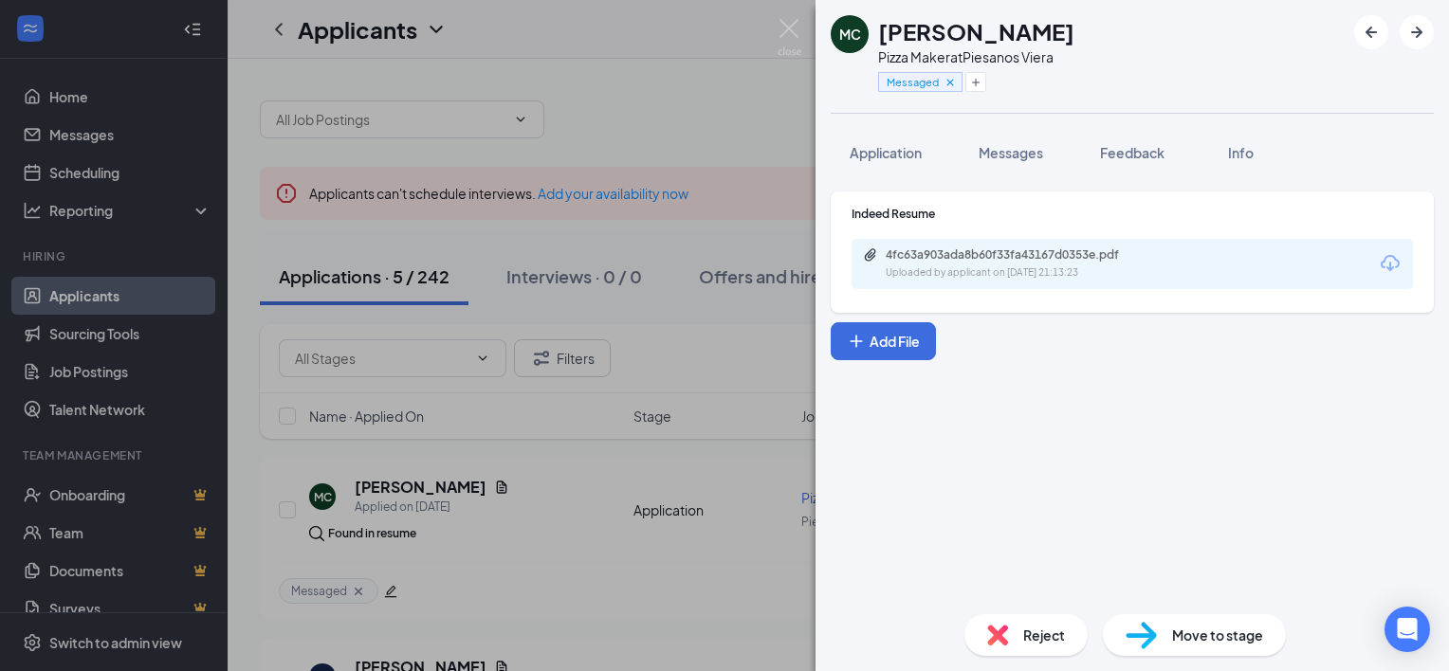
click at [689, 19] on div "MC Martines Clark Pizza Maker at Piesanos Viera Messaged Application Messages F…" at bounding box center [724, 335] width 1449 height 671
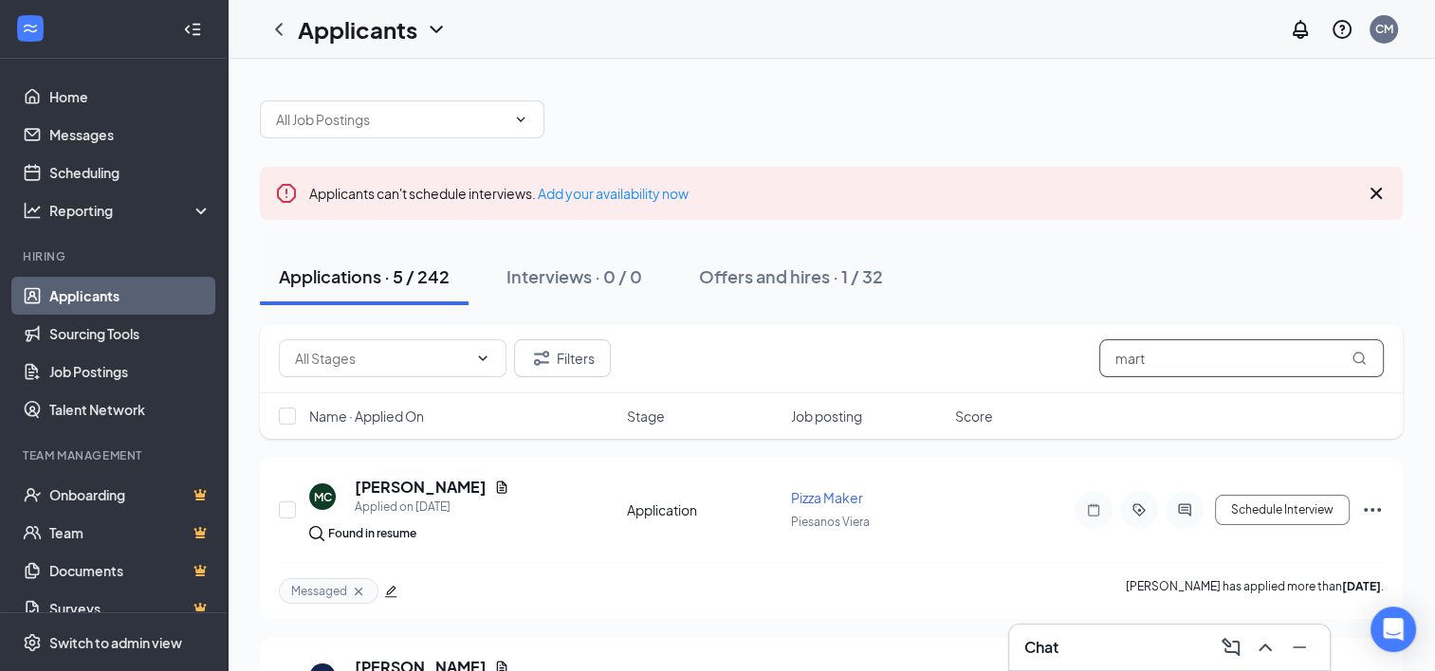
click at [1156, 360] on input "mart" at bounding box center [1241, 358] width 284 height 38
type input "m"
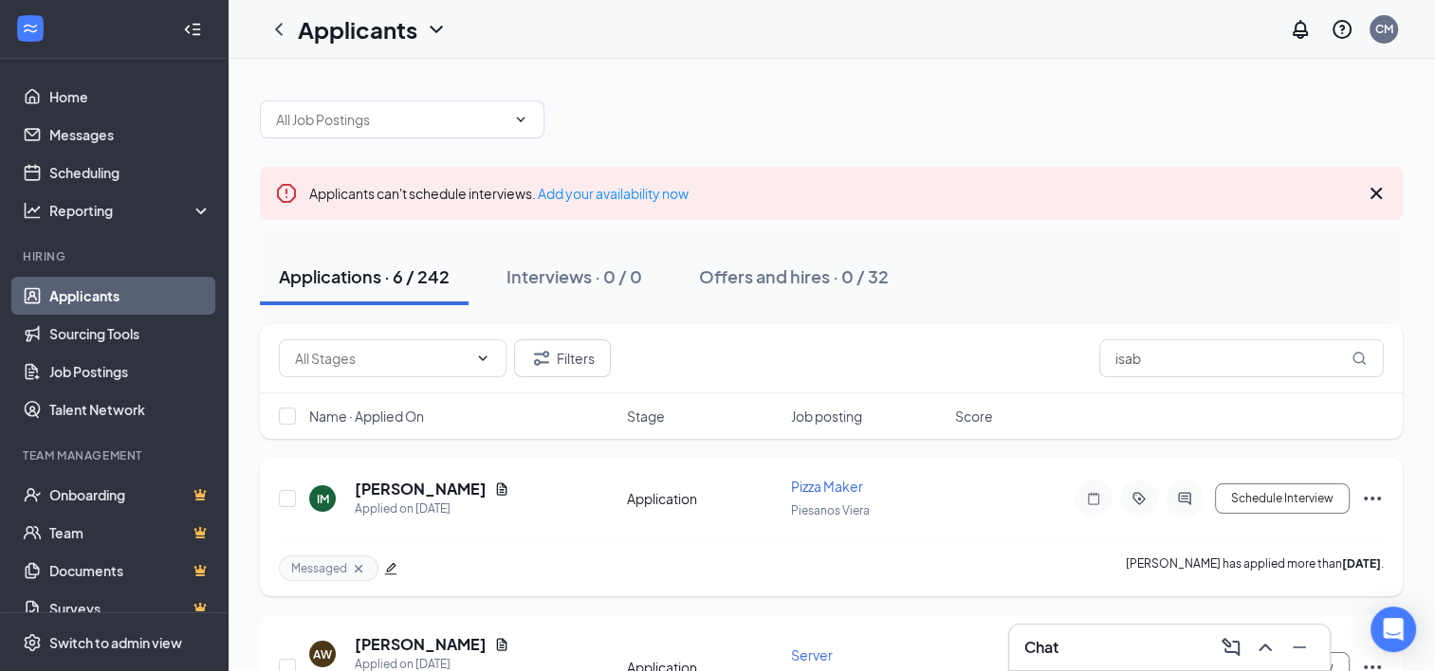
click at [494, 486] on icon "Document" at bounding box center [501, 489] width 15 height 15
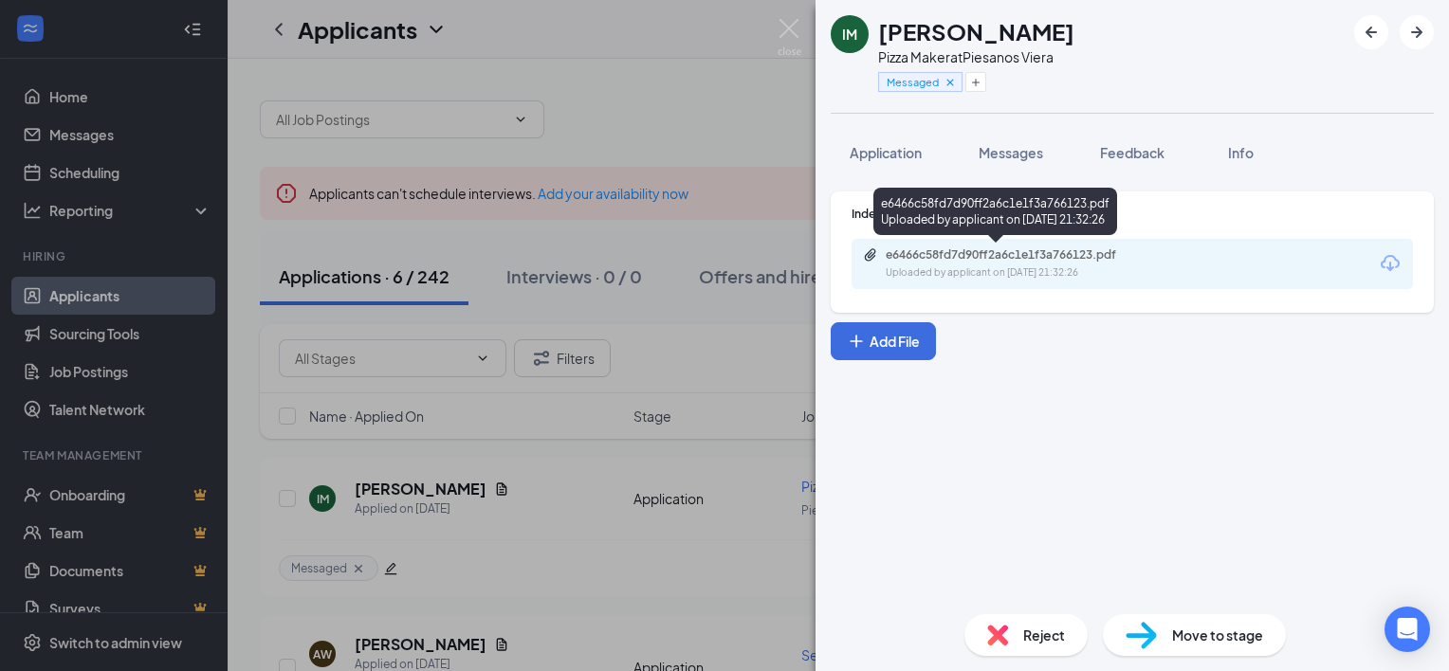
click at [1034, 267] on div "Uploaded by applicant on Aug 20, 2025 at 21:32:26" at bounding box center [1028, 272] width 284 height 15
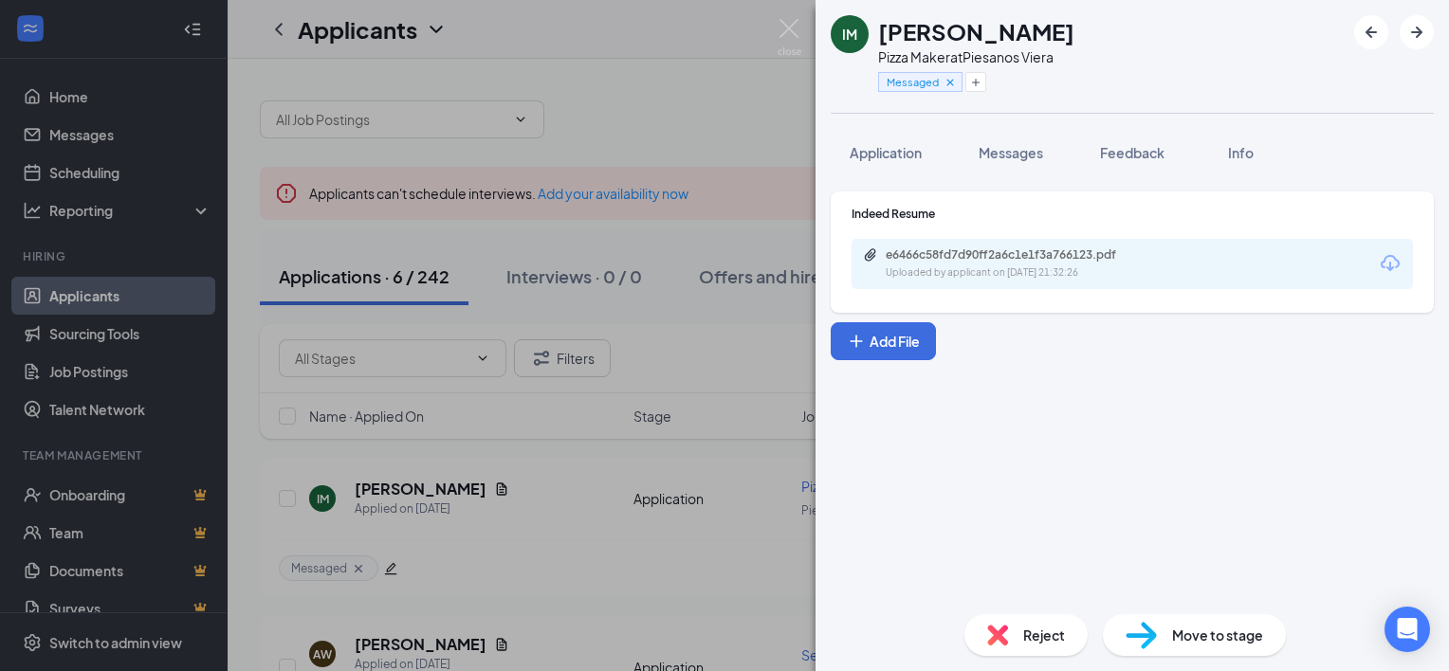
click at [699, 66] on div "IM Isabella Muro Pizza Maker at Piesanos Viera Messaged Application Messages Fe…" at bounding box center [724, 335] width 1449 height 671
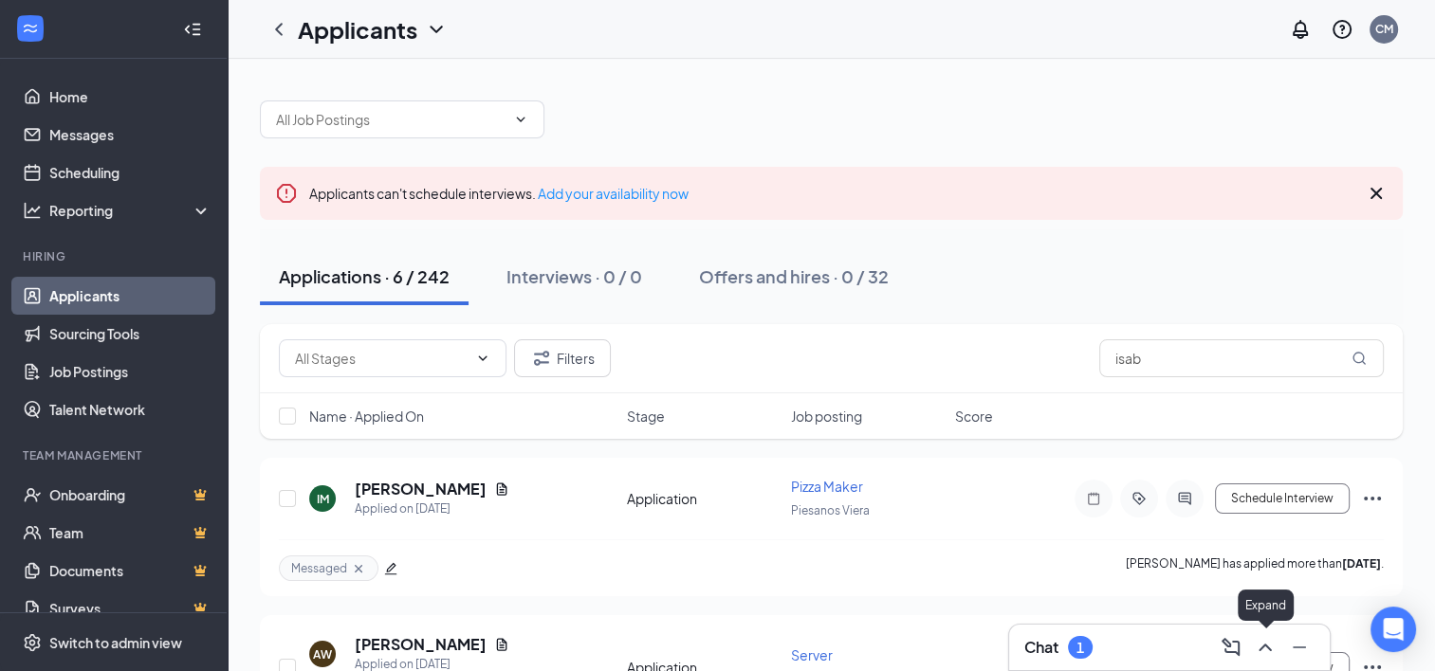
click at [1259, 645] on icon "ChevronUp" at bounding box center [1265, 647] width 23 height 23
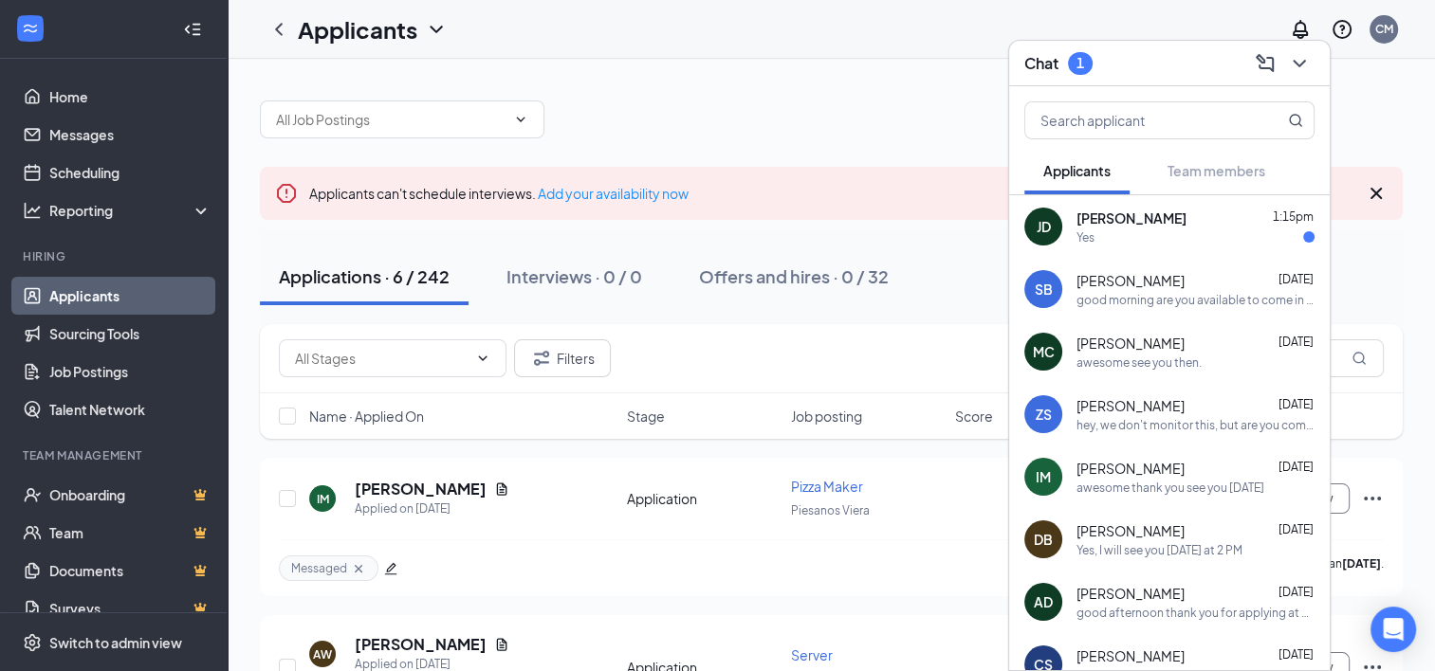
click at [1140, 228] on div "Jordan Dunn 1:15pm Yes" at bounding box center [1195, 227] width 238 height 37
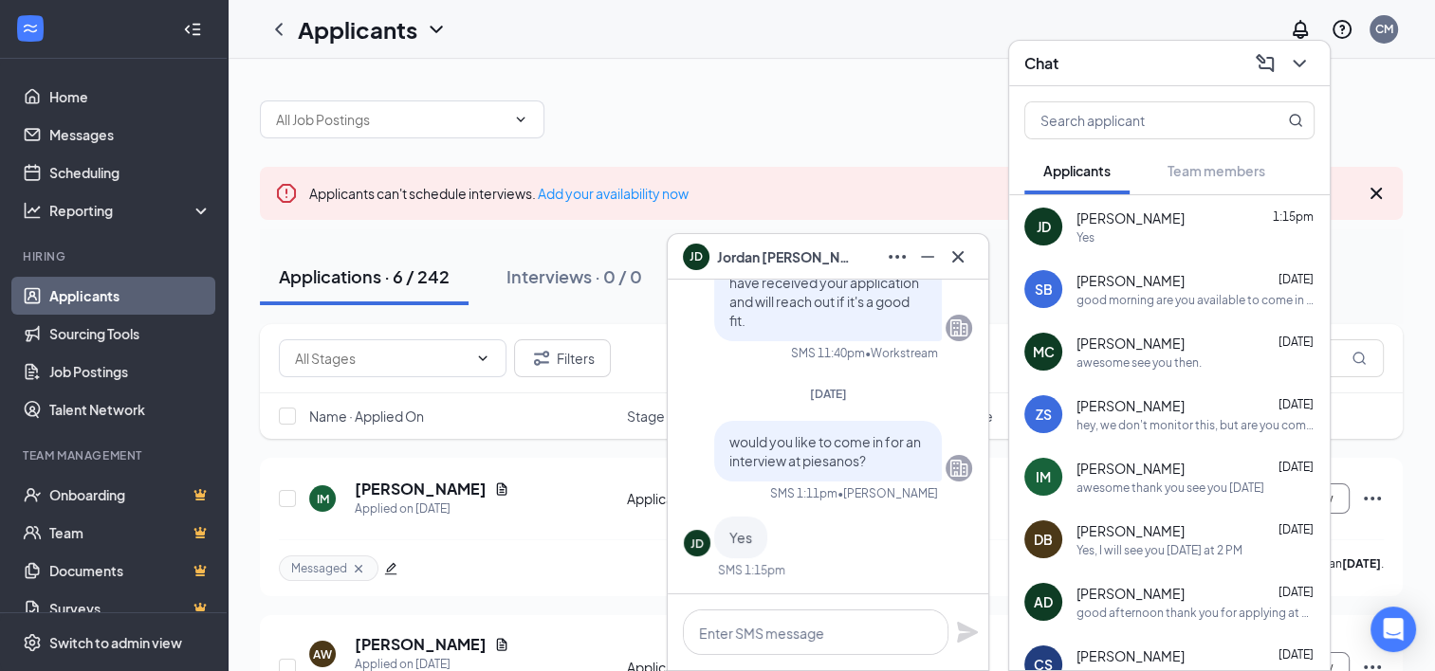
click at [855, 125] on div at bounding box center [831, 110] width 1143 height 57
click at [1291, 63] on icon "ChevronDown" at bounding box center [1299, 63] width 23 height 23
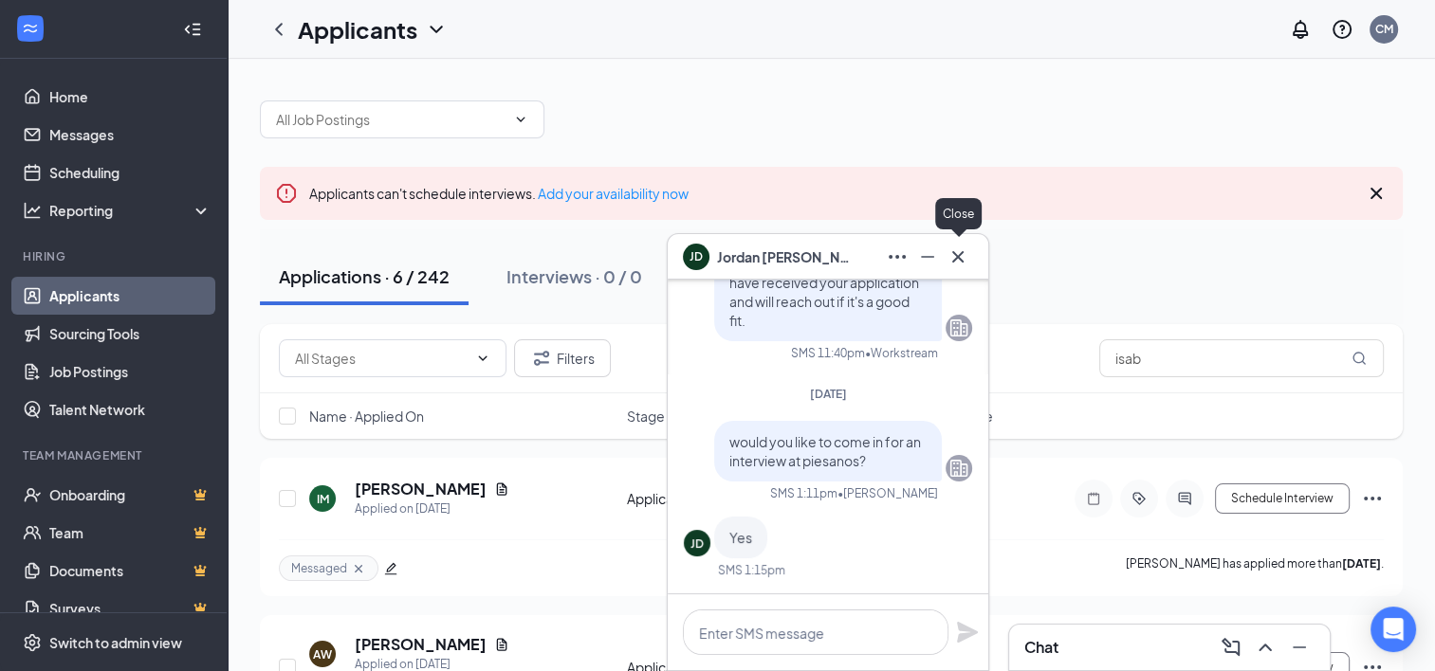
click at [964, 248] on icon "Cross" at bounding box center [957, 257] width 23 height 23
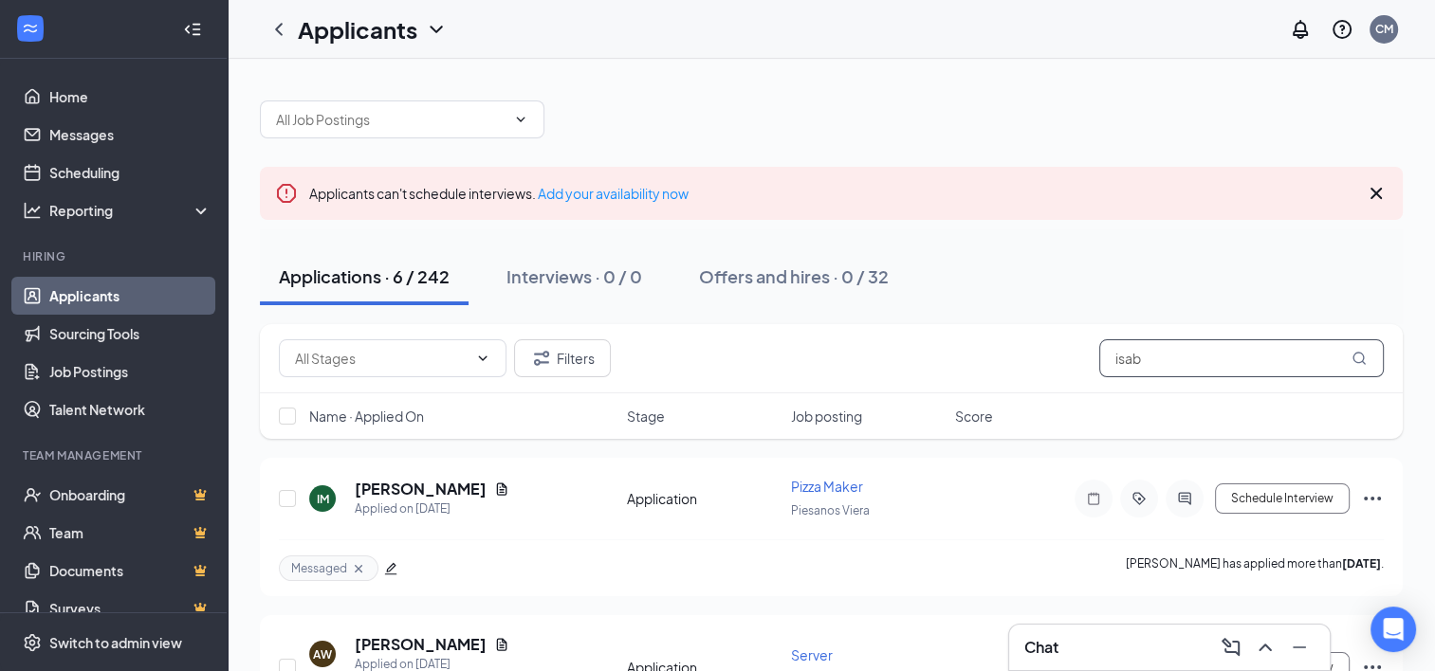
click at [1161, 358] on input "isab" at bounding box center [1241, 358] width 284 height 38
type input "i"
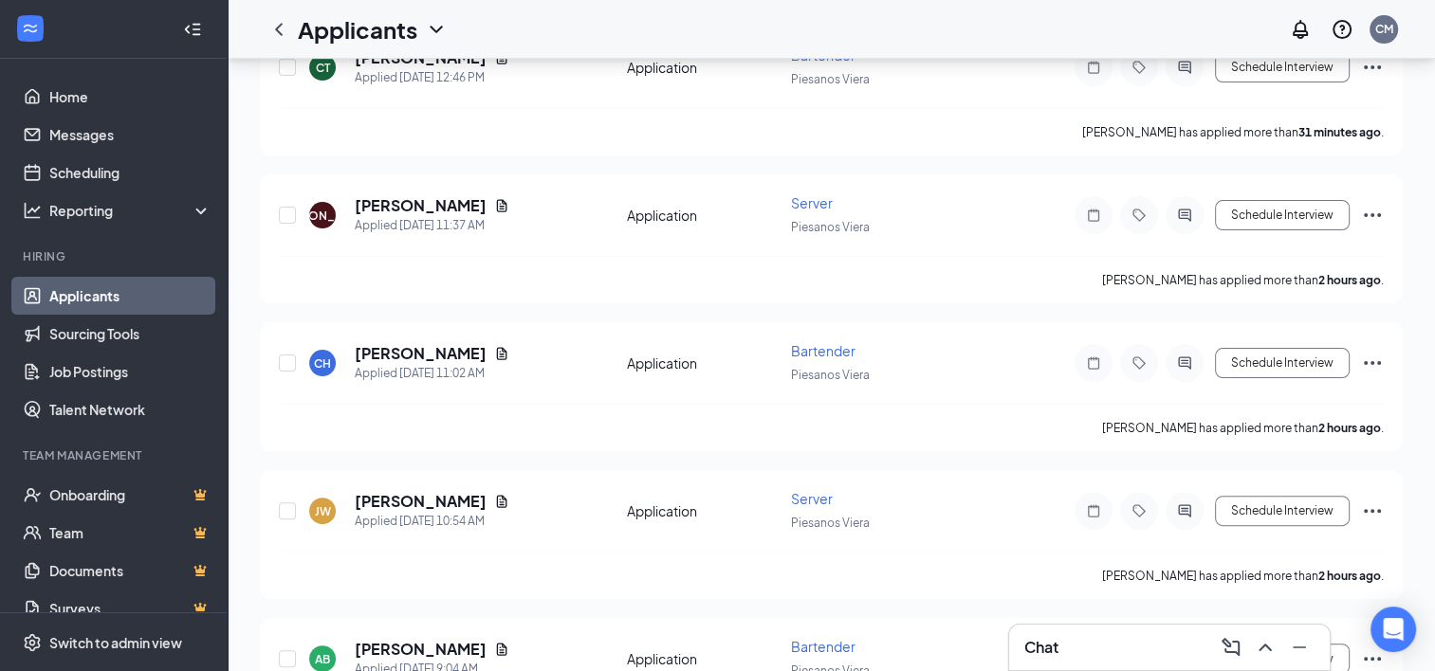
scroll to position [95, 0]
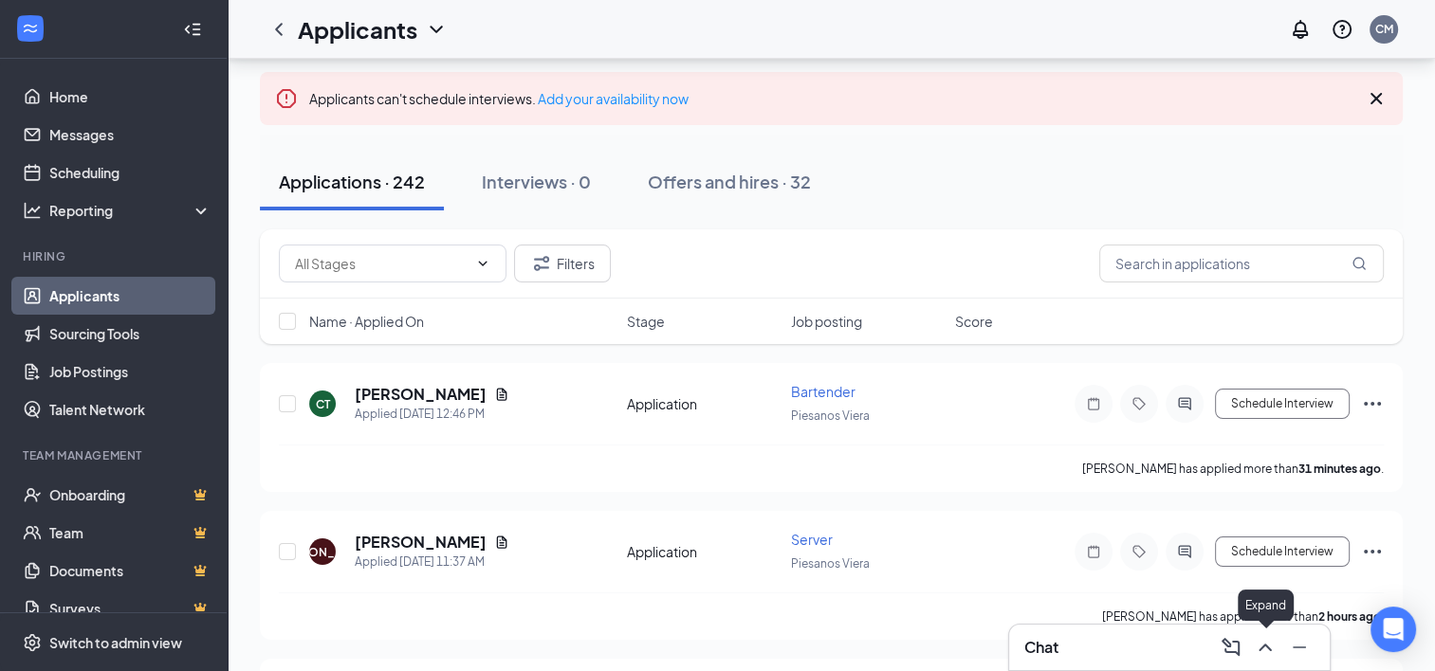
click at [1262, 640] on icon "ChevronUp" at bounding box center [1265, 647] width 23 height 23
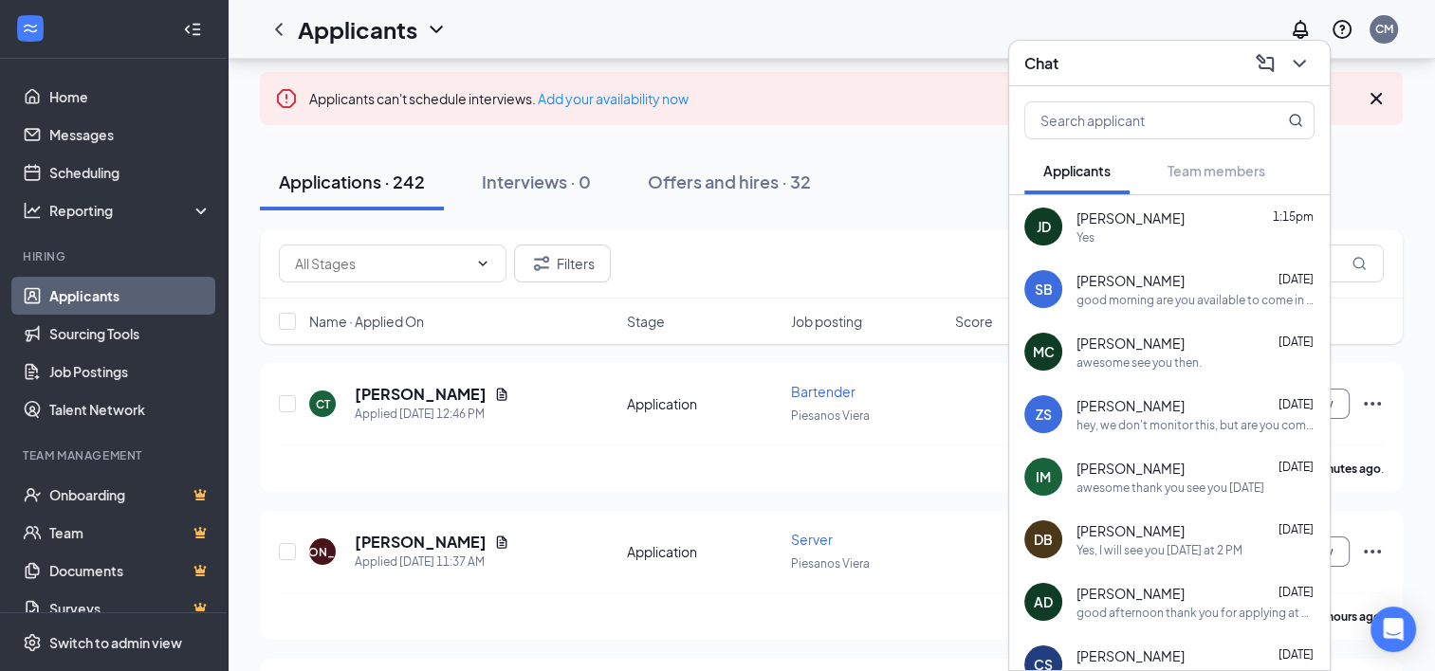
click at [1130, 225] on span "[PERSON_NAME]" at bounding box center [1130, 218] width 108 height 19
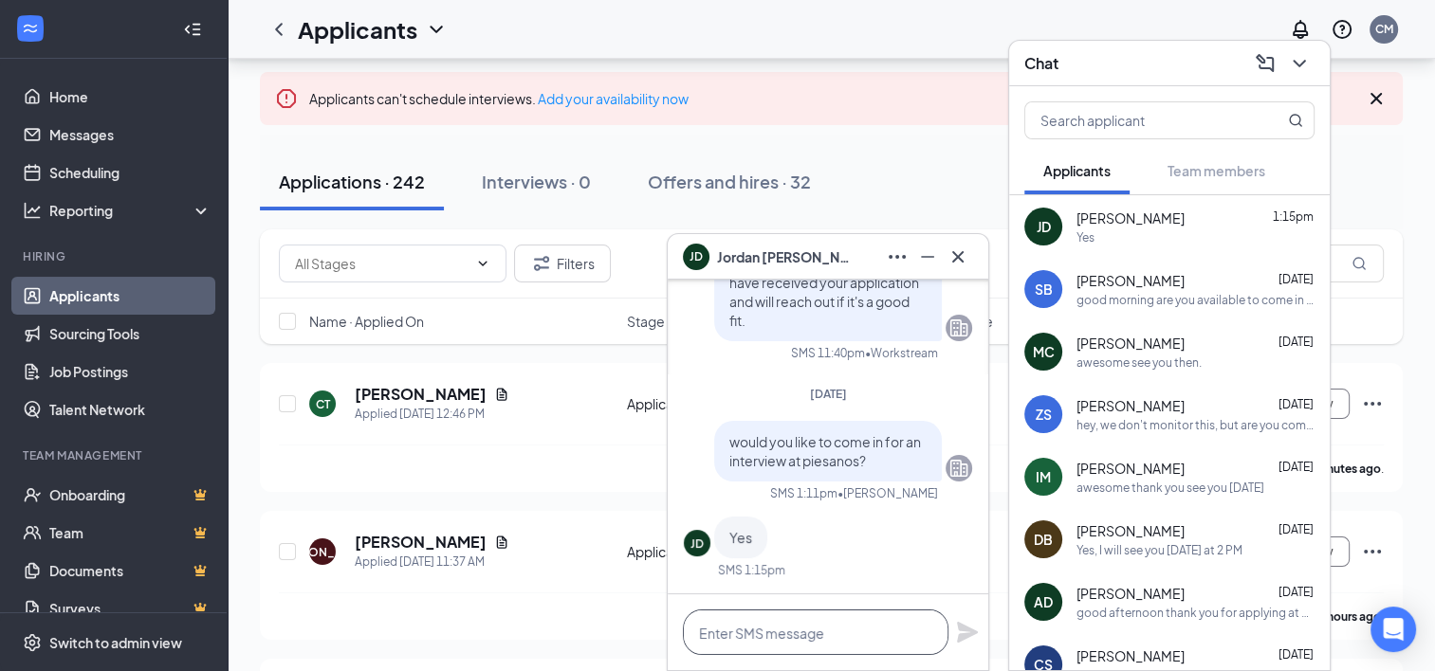
click at [829, 633] on textarea at bounding box center [815, 633] width 265 height 46
type textarea "are you available [DATE] at 215?"
click at [964, 630] on icon "Plane" at bounding box center [967, 632] width 21 height 21
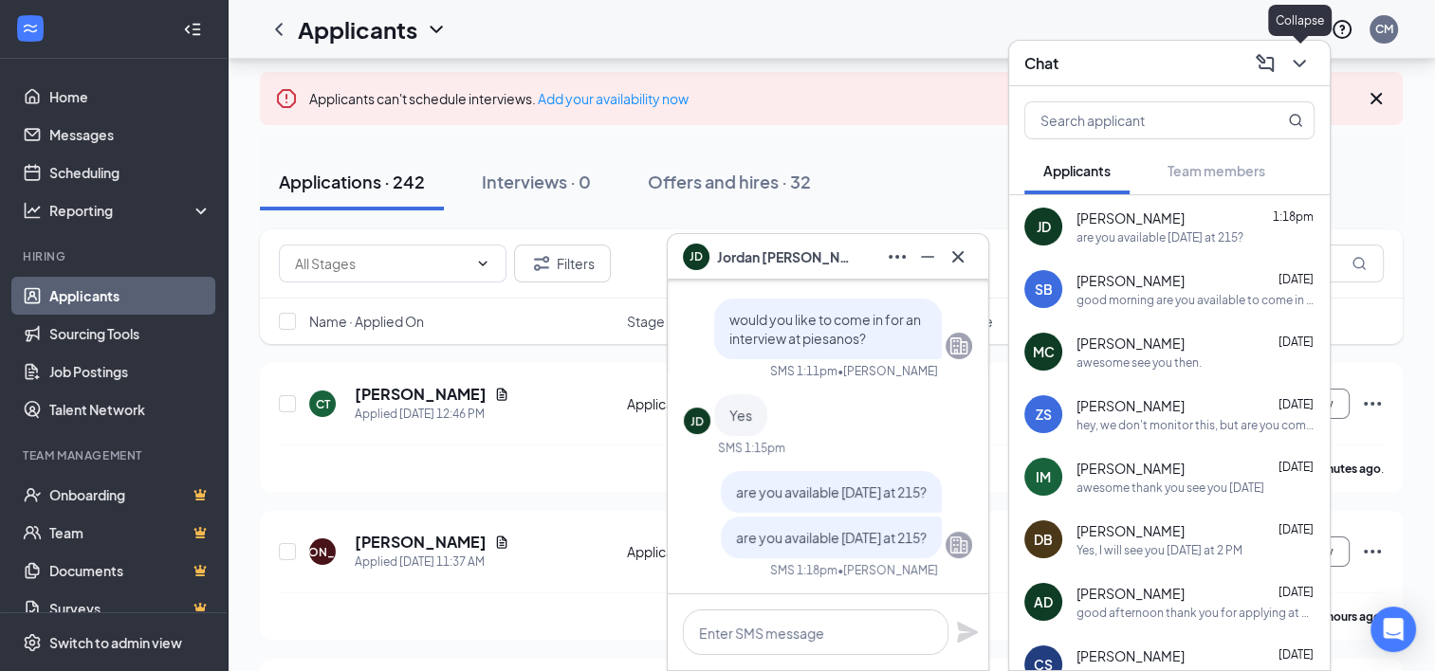
click at [1304, 64] on icon "ChevronDown" at bounding box center [1299, 63] width 23 height 23
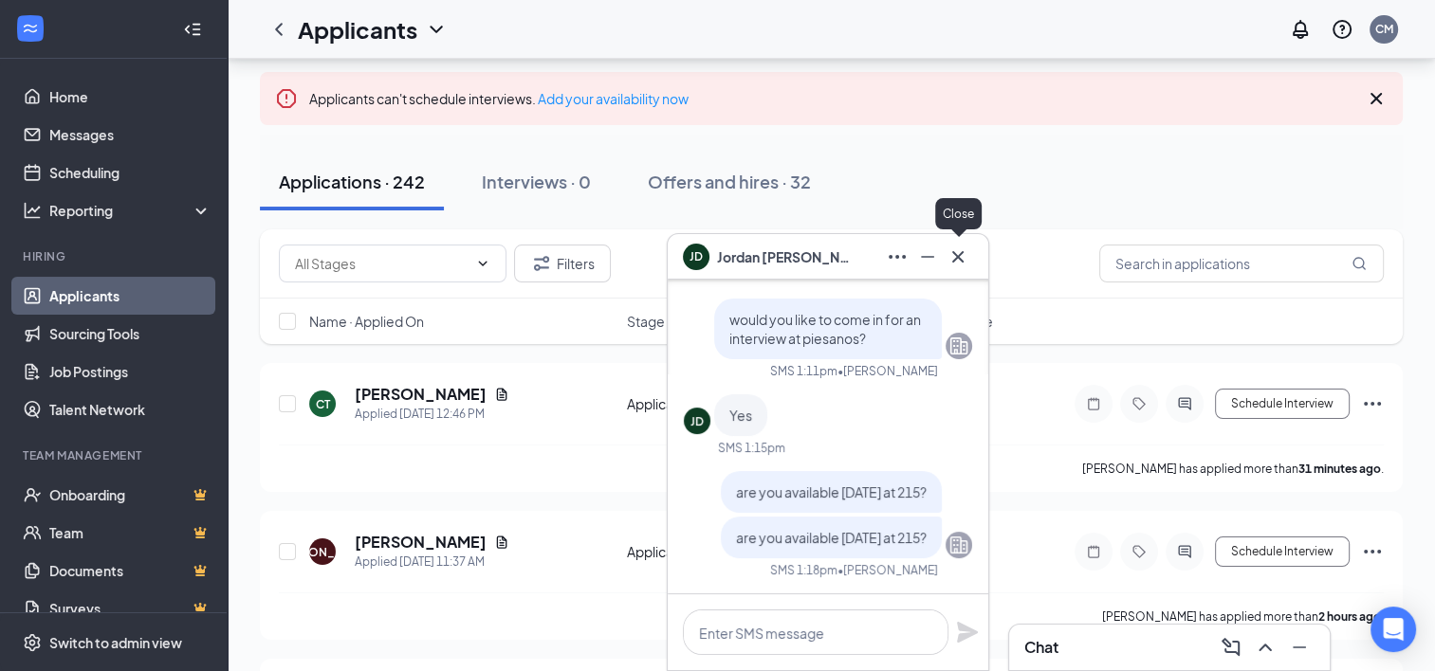
click at [955, 262] on icon "Cross" at bounding box center [957, 257] width 23 height 23
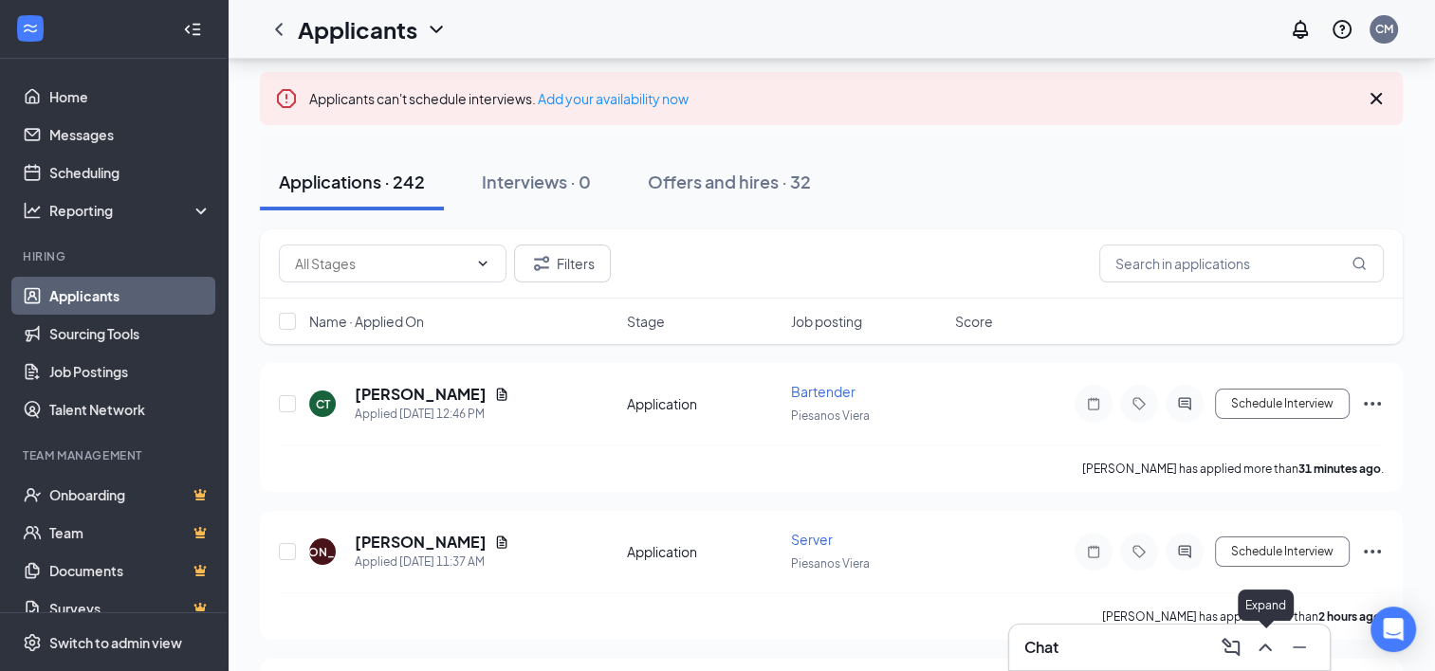
click at [1268, 655] on icon "ChevronUp" at bounding box center [1265, 647] width 23 height 23
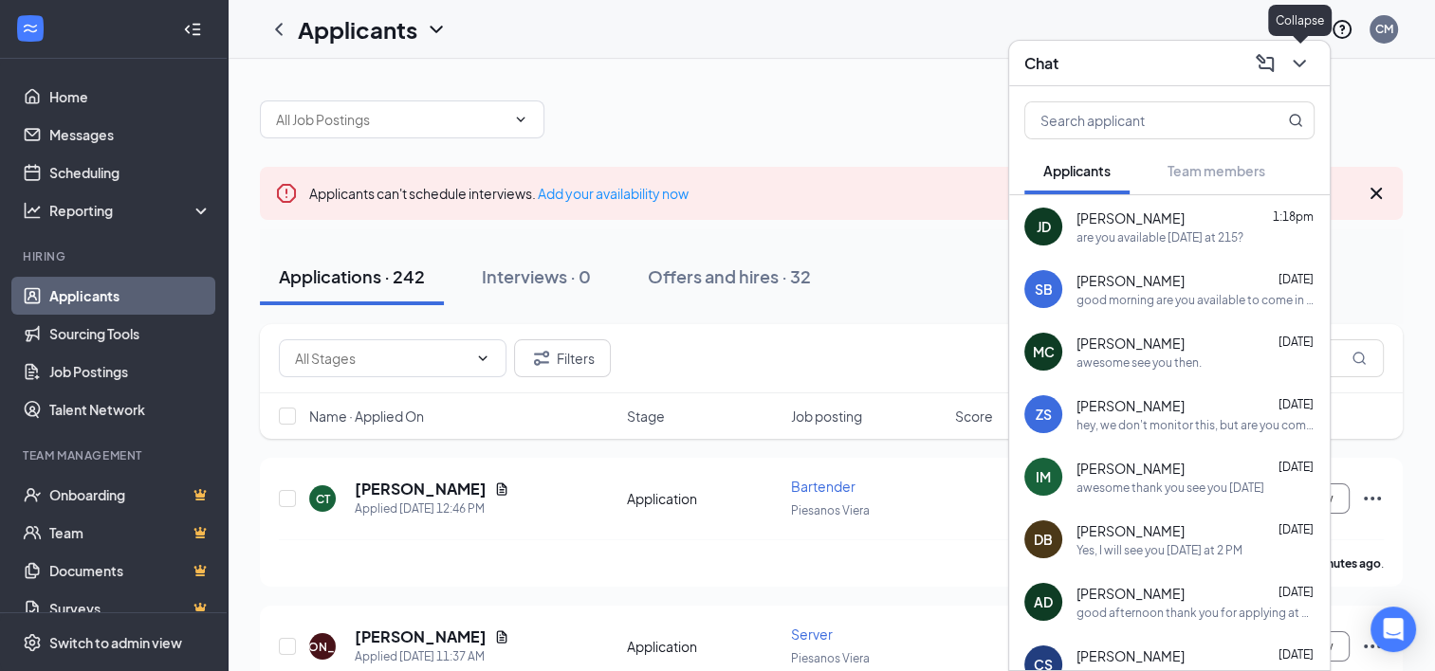
click at [1305, 52] on icon "ChevronDown" at bounding box center [1299, 63] width 23 height 23
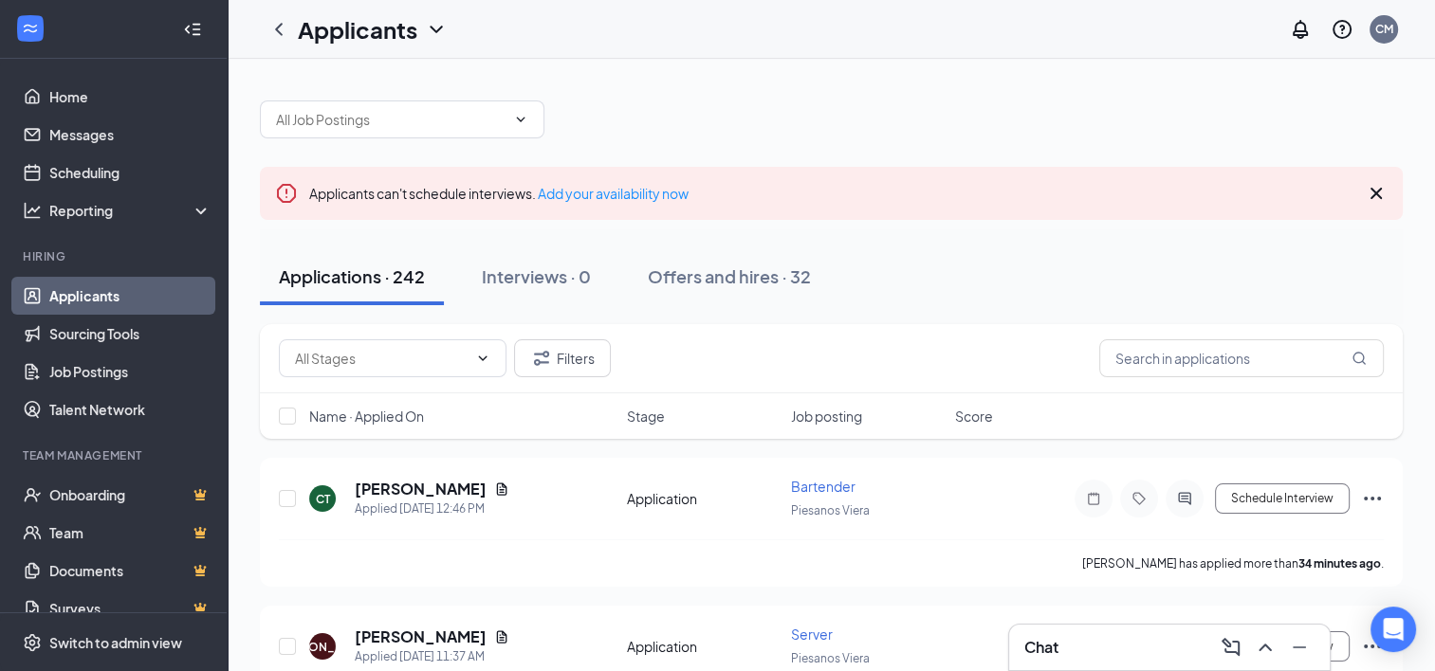
drag, startPoint x: 846, startPoint y: 455, endPoint x: 680, endPoint y: 79, distance: 411.4
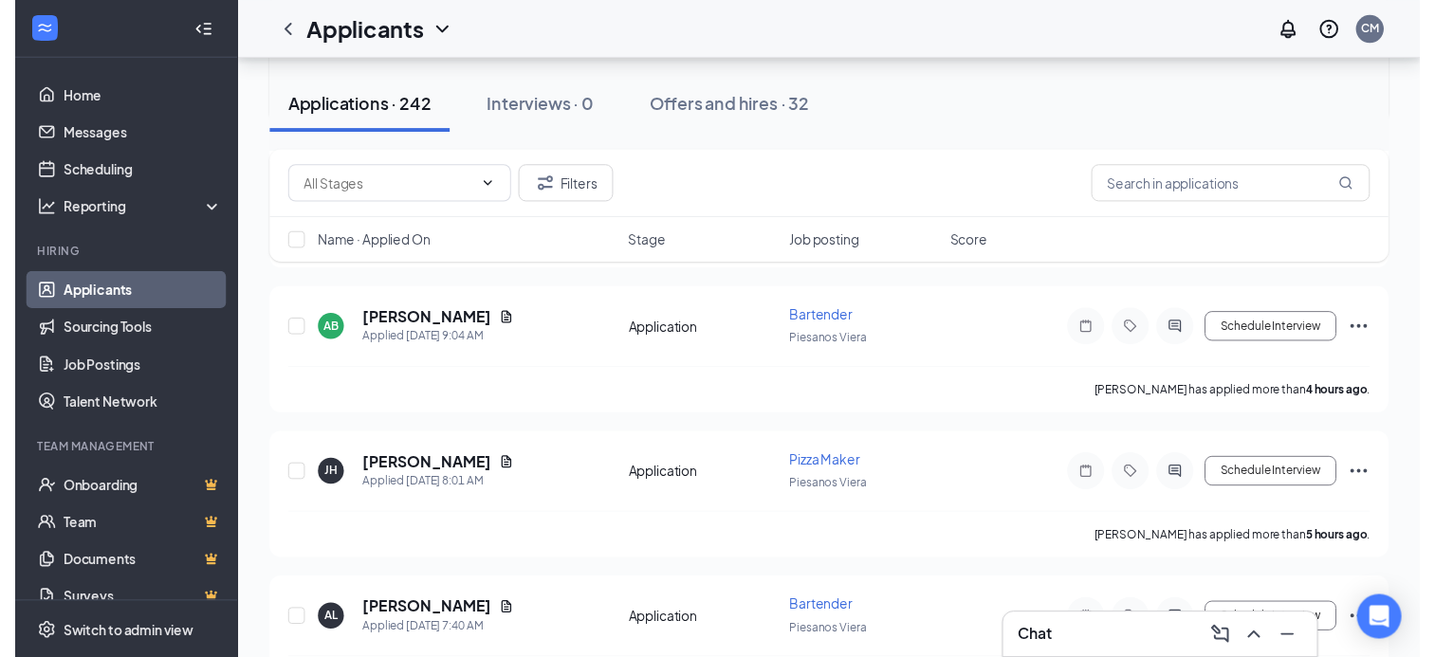
scroll to position [759, 0]
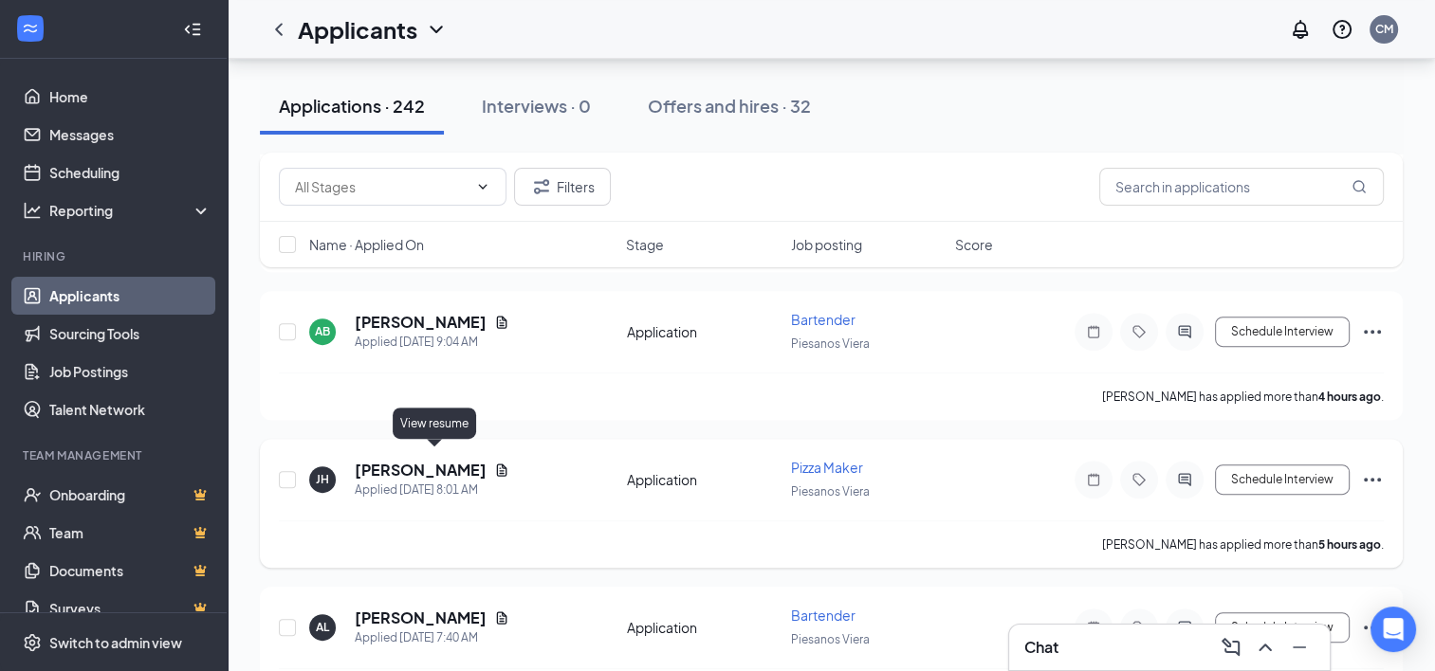
click at [494, 463] on icon "Document" at bounding box center [501, 470] width 15 height 15
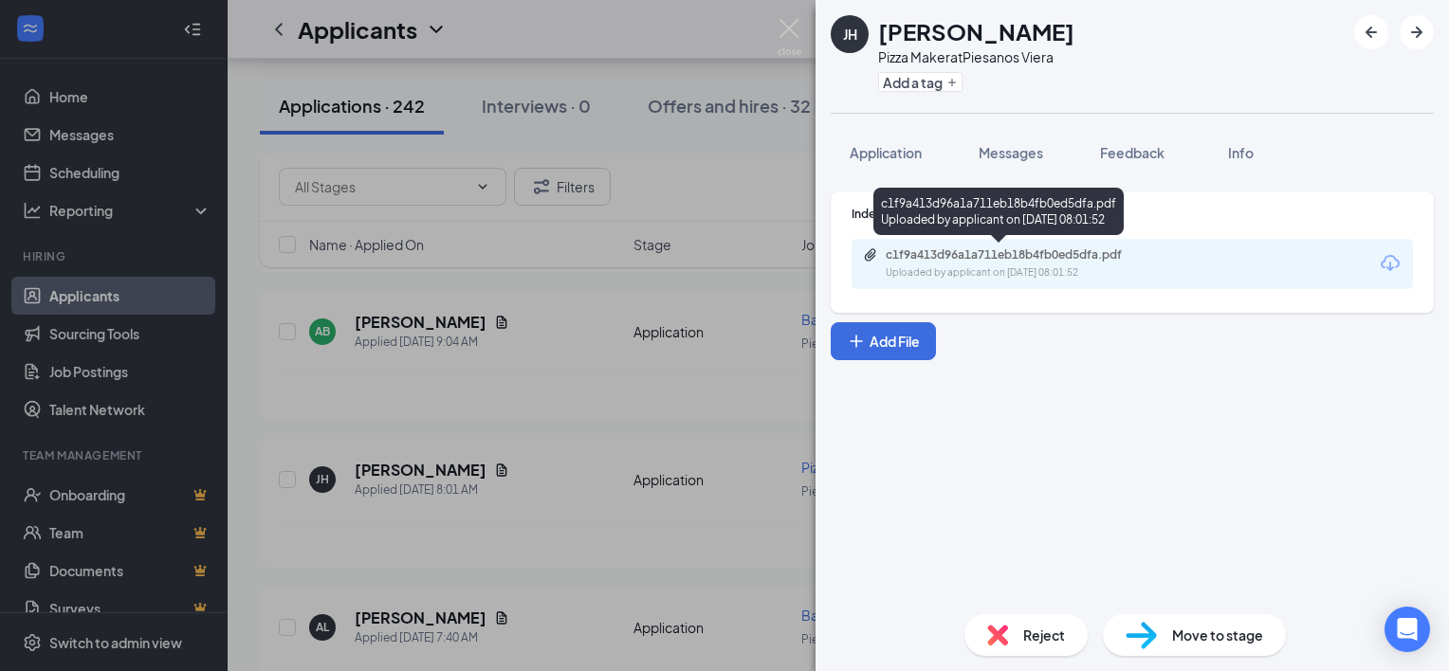
click at [1032, 272] on div "Uploaded by applicant on Aug 26, 2025 at 08:01:52" at bounding box center [1028, 272] width 284 height 15
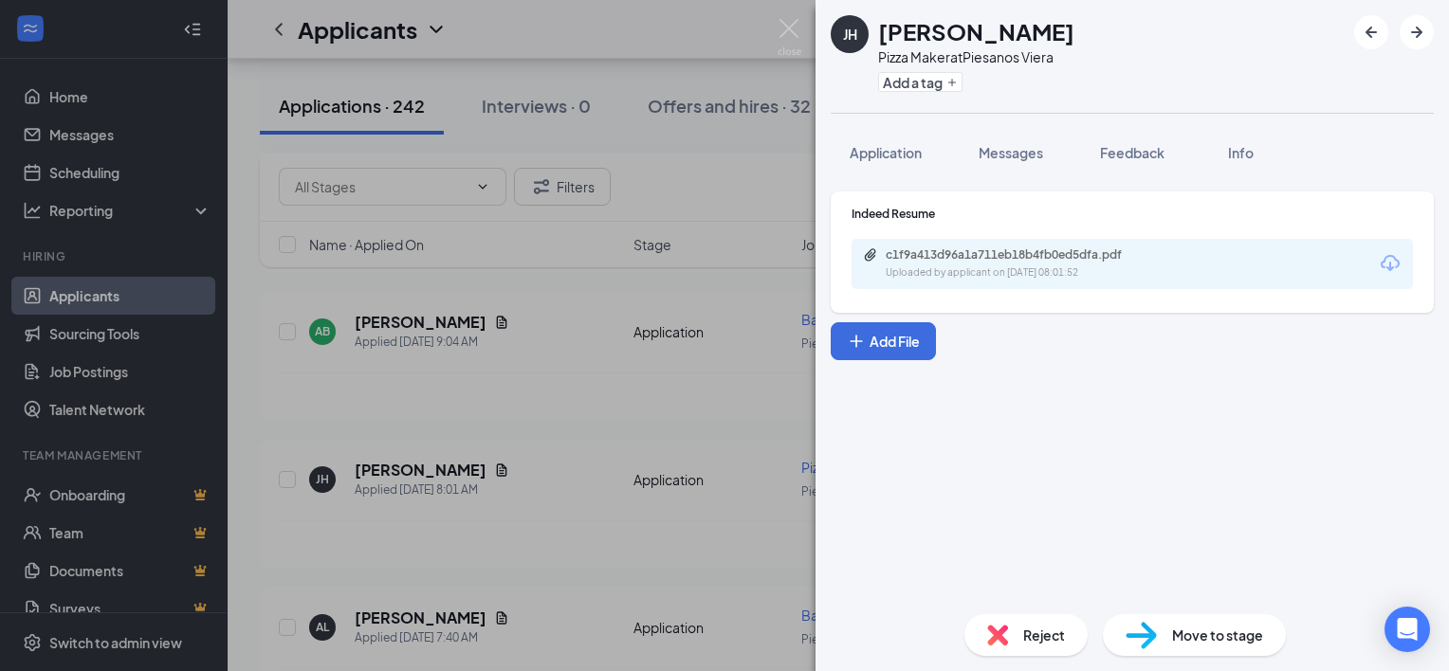
click at [700, 27] on div "JH Jimmie H Pizza Maker at Piesanos Viera Add a tag Application Messages Feedba…" at bounding box center [724, 335] width 1449 height 671
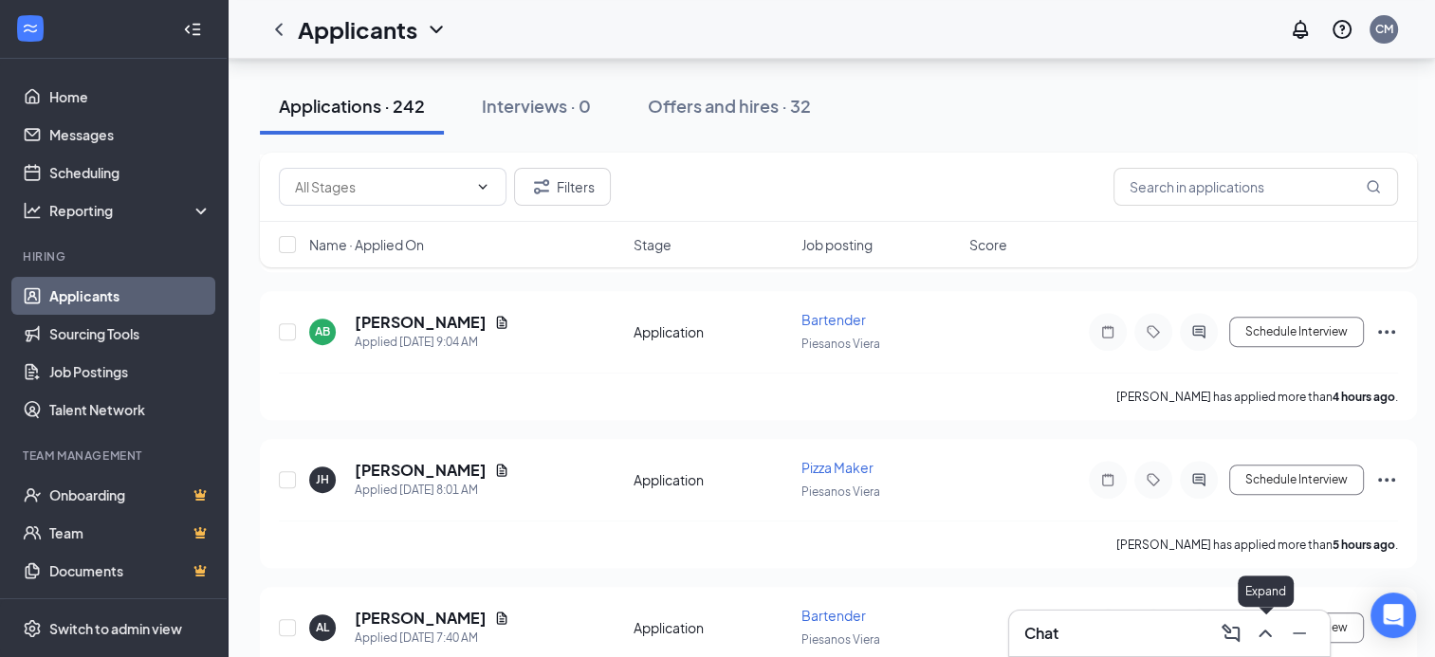
click at [1268, 641] on icon "ChevronUp" at bounding box center [1265, 633] width 23 height 23
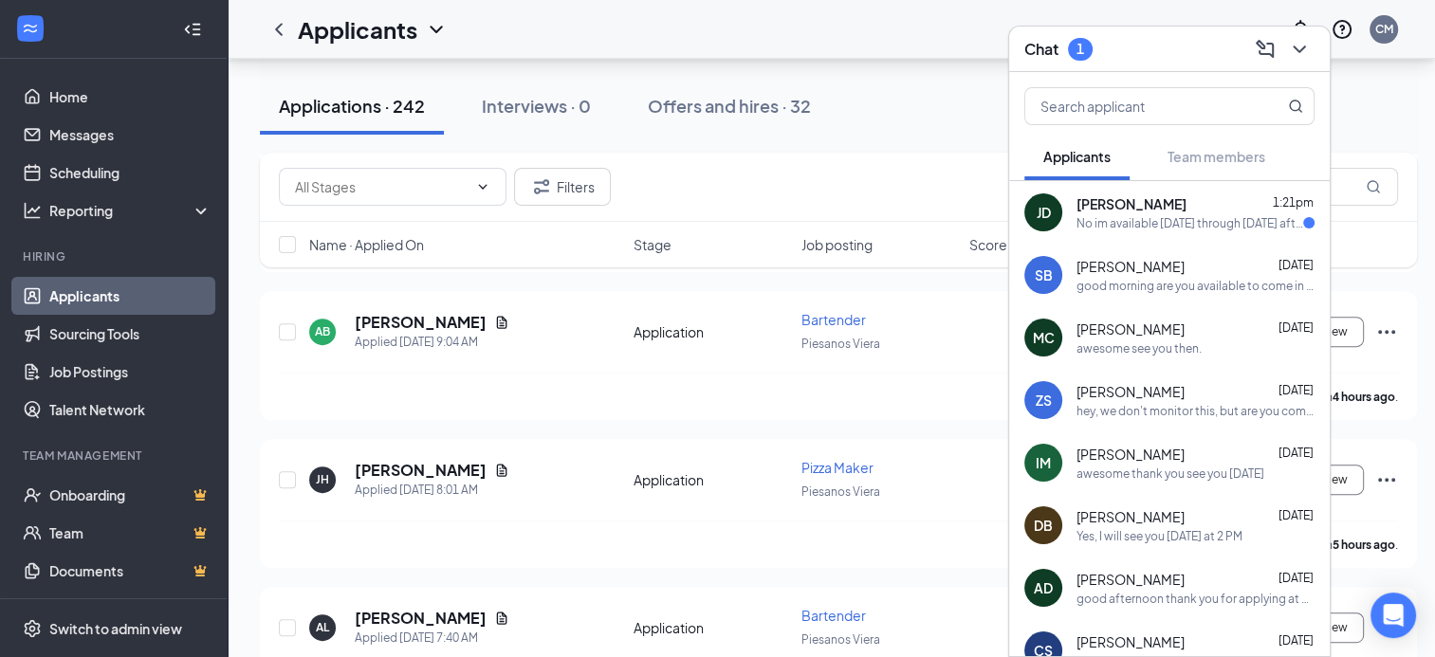
click at [1145, 217] on div "No im available [DATE] through [DATE] after 5pm and [DATE] [DATE] anytime" at bounding box center [1189, 223] width 227 height 16
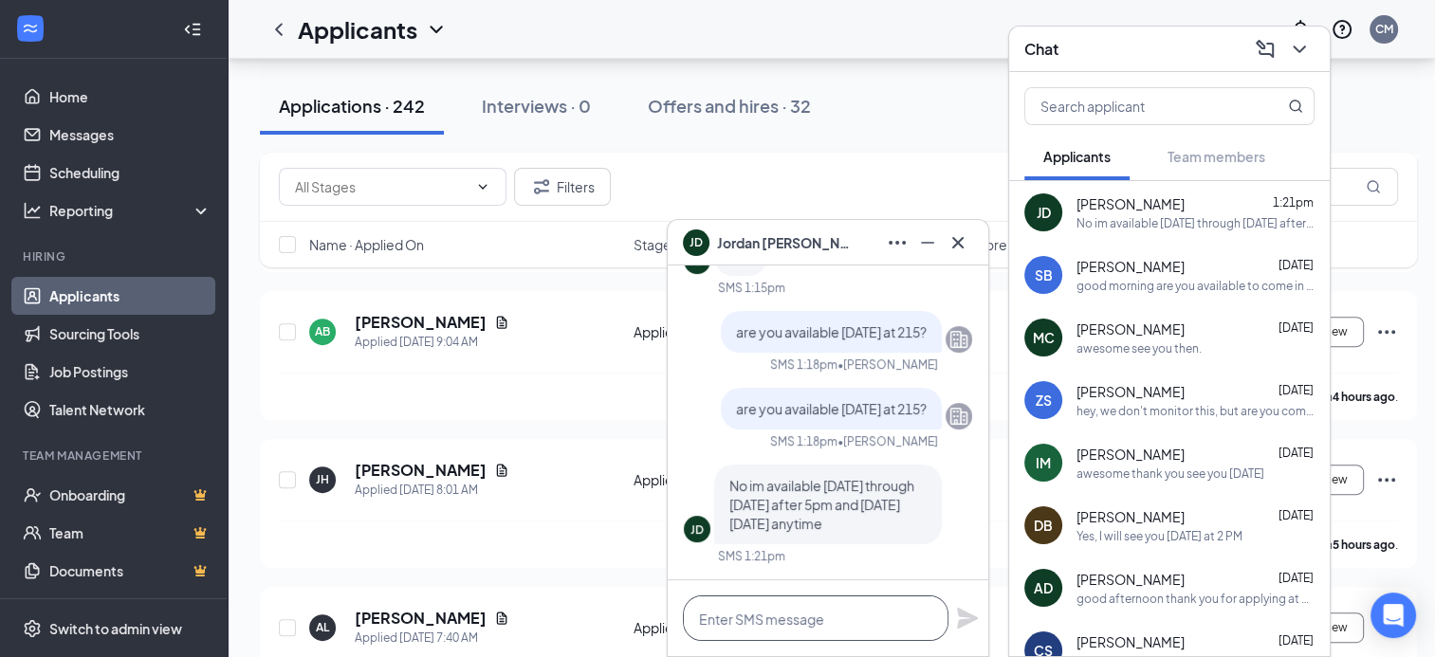
click at [774, 621] on textarea at bounding box center [815, 618] width 265 height 46
type textarea "sorry our prep is in AM"
click at [961, 617] on icon "Plane" at bounding box center [967, 618] width 23 height 23
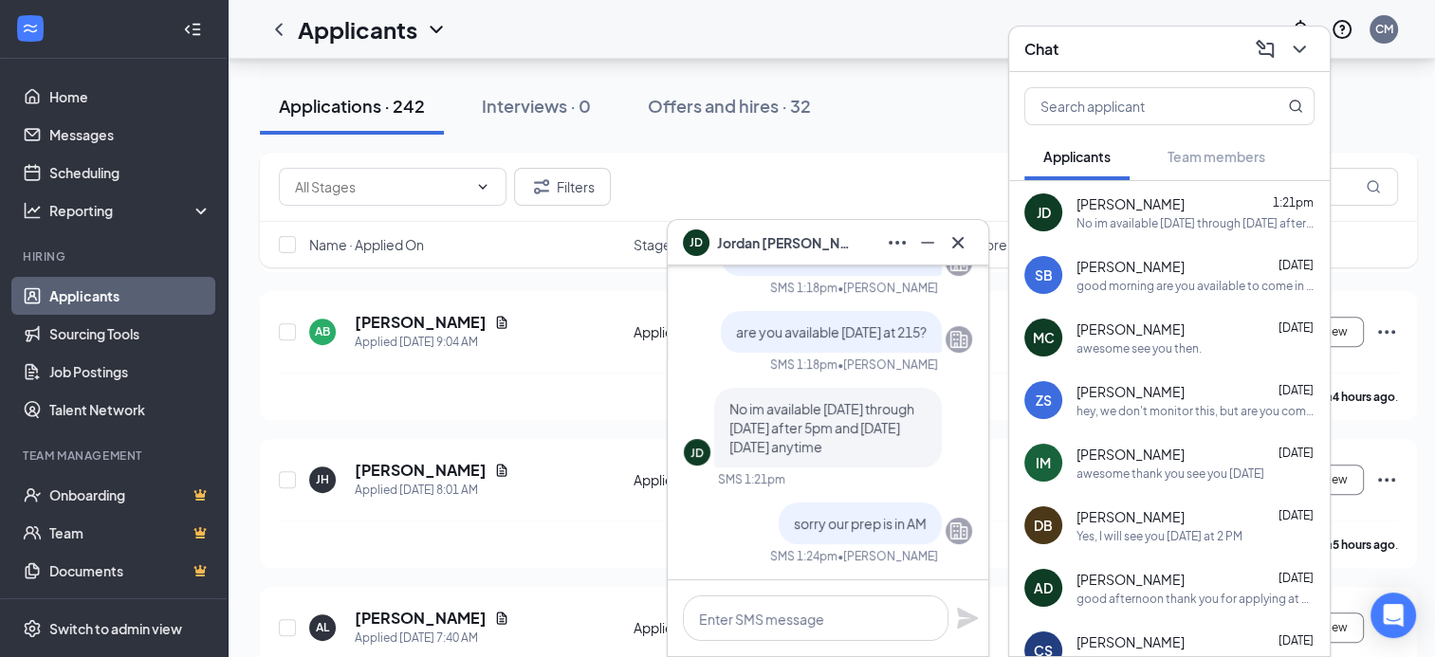
click at [888, 97] on div "Applications · 242 Interviews · 0 Offers and hires · 32" at bounding box center [838, 106] width 1157 height 57
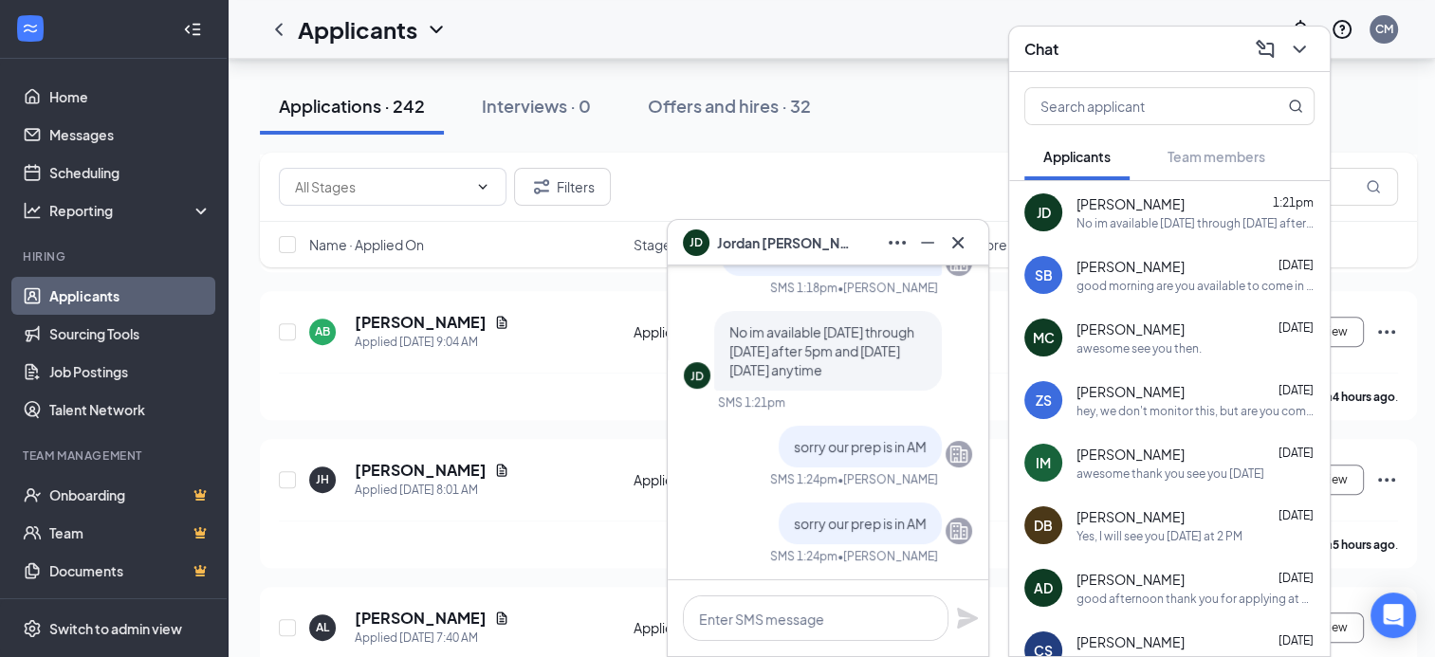
click at [959, 235] on icon "Cross" at bounding box center [957, 242] width 23 height 23
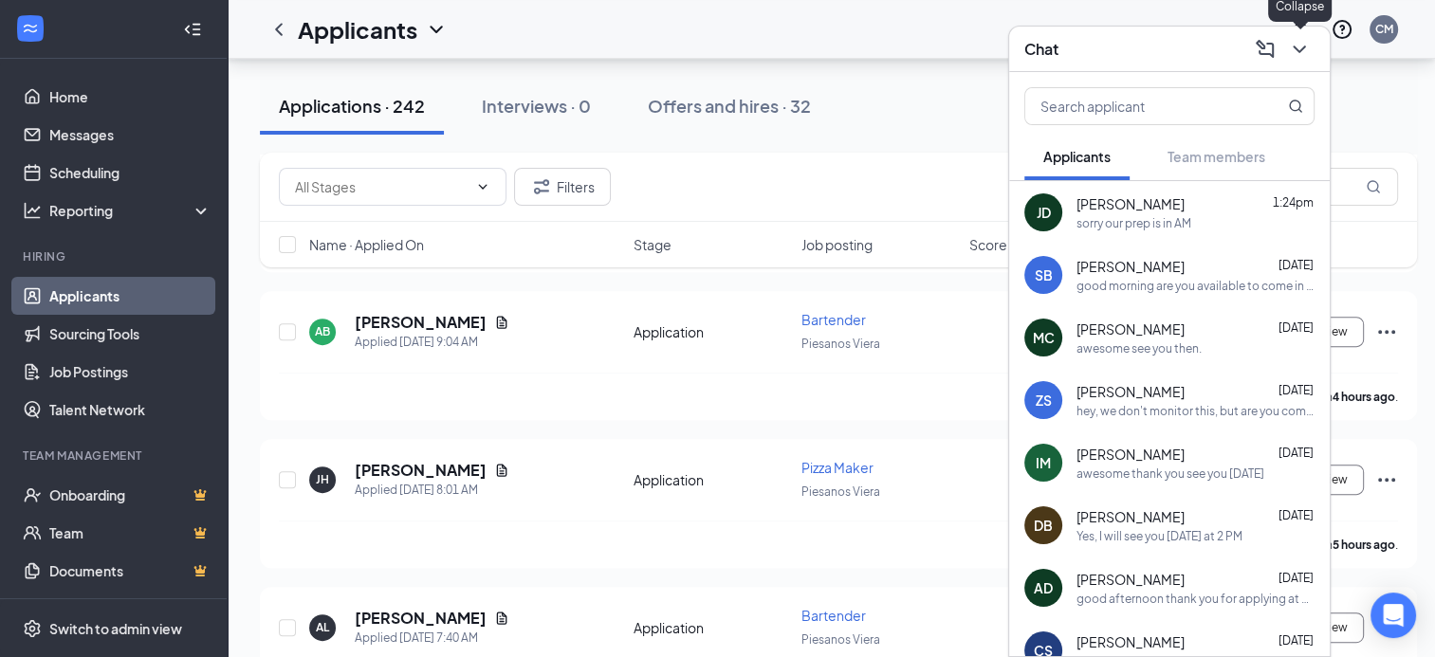
click at [1301, 47] on icon "ChevronDown" at bounding box center [1299, 49] width 23 height 23
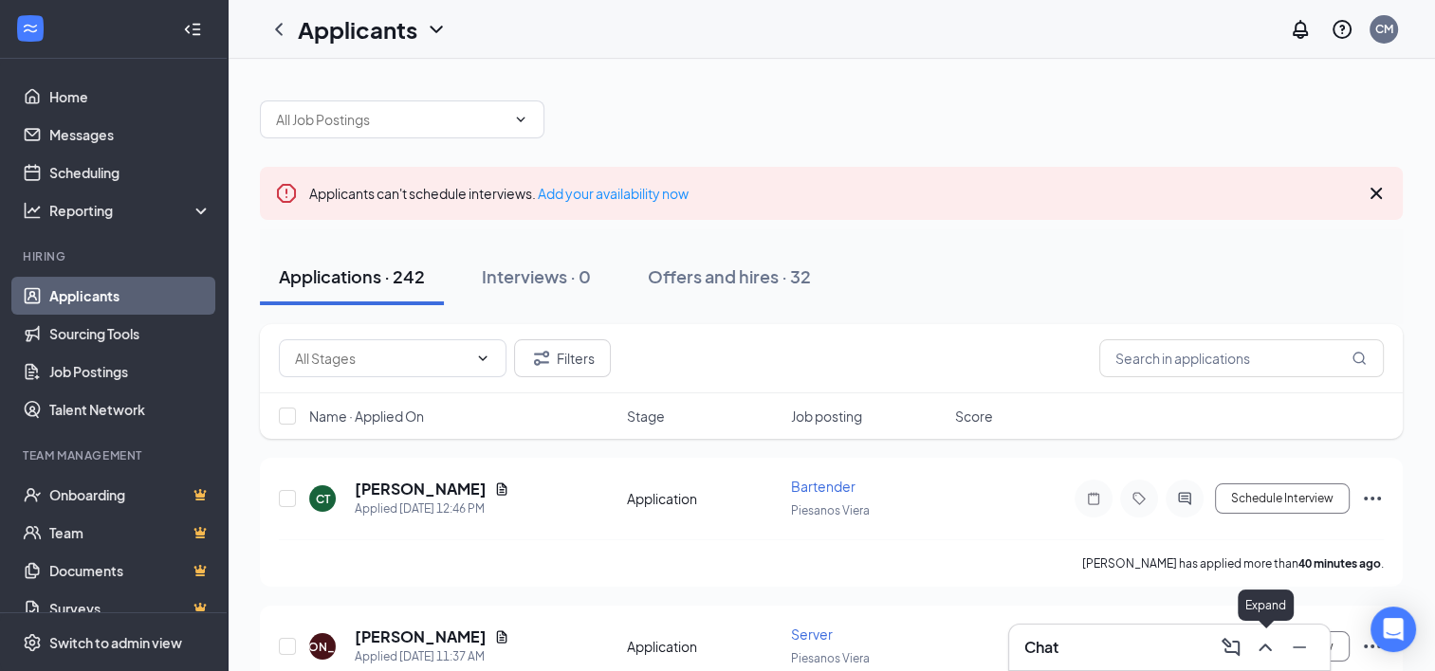
click at [1261, 641] on icon "ChevronUp" at bounding box center [1265, 647] width 23 height 23
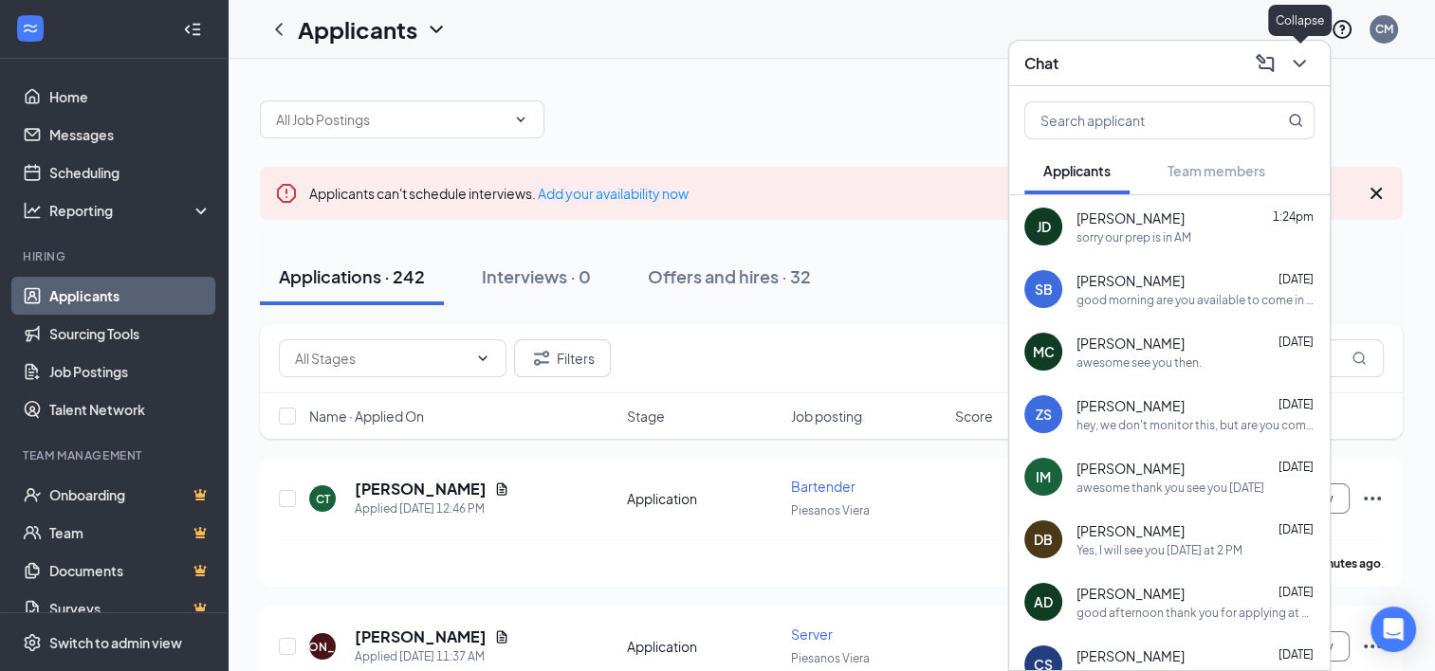
click at [1299, 64] on icon "ChevronDown" at bounding box center [1299, 63] width 23 height 23
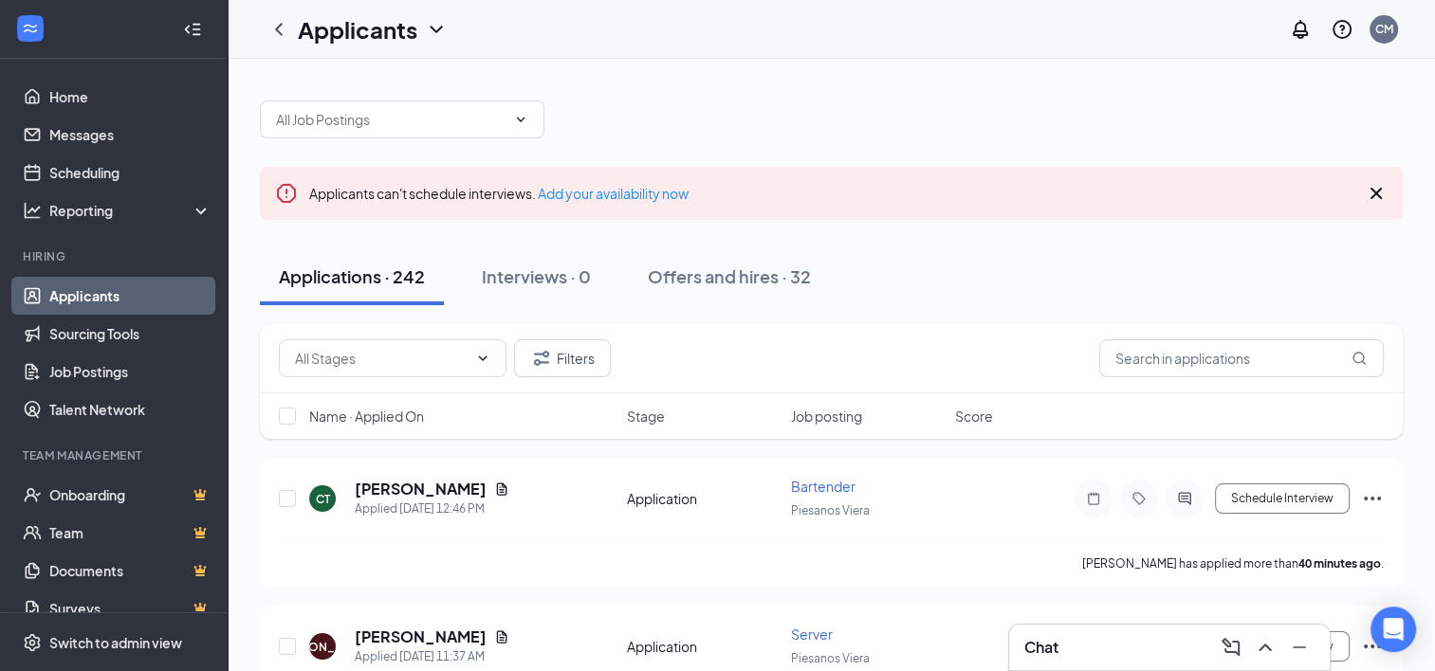
click at [548, 42] on div "Applicants CM" at bounding box center [831, 29] width 1207 height 59
click at [1263, 637] on icon "ChevronUp" at bounding box center [1265, 647] width 23 height 23
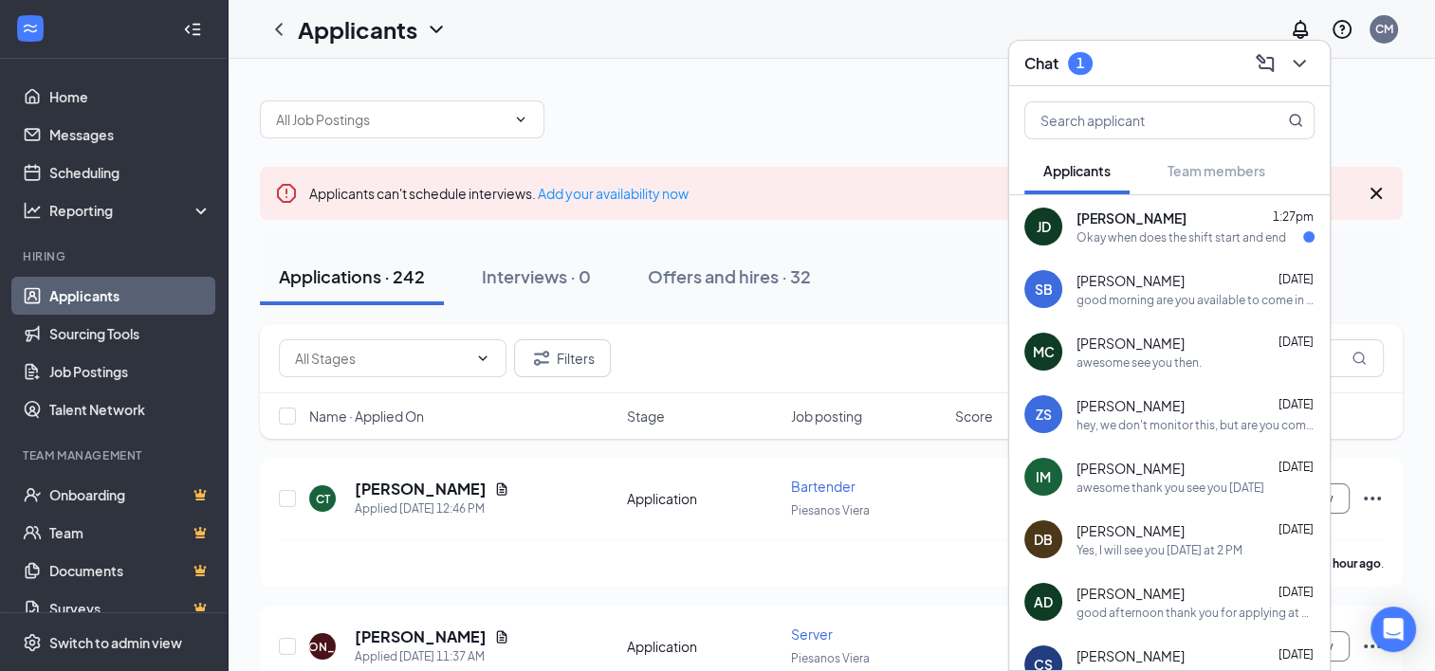
click at [1130, 220] on span "[PERSON_NAME]" at bounding box center [1131, 218] width 110 height 19
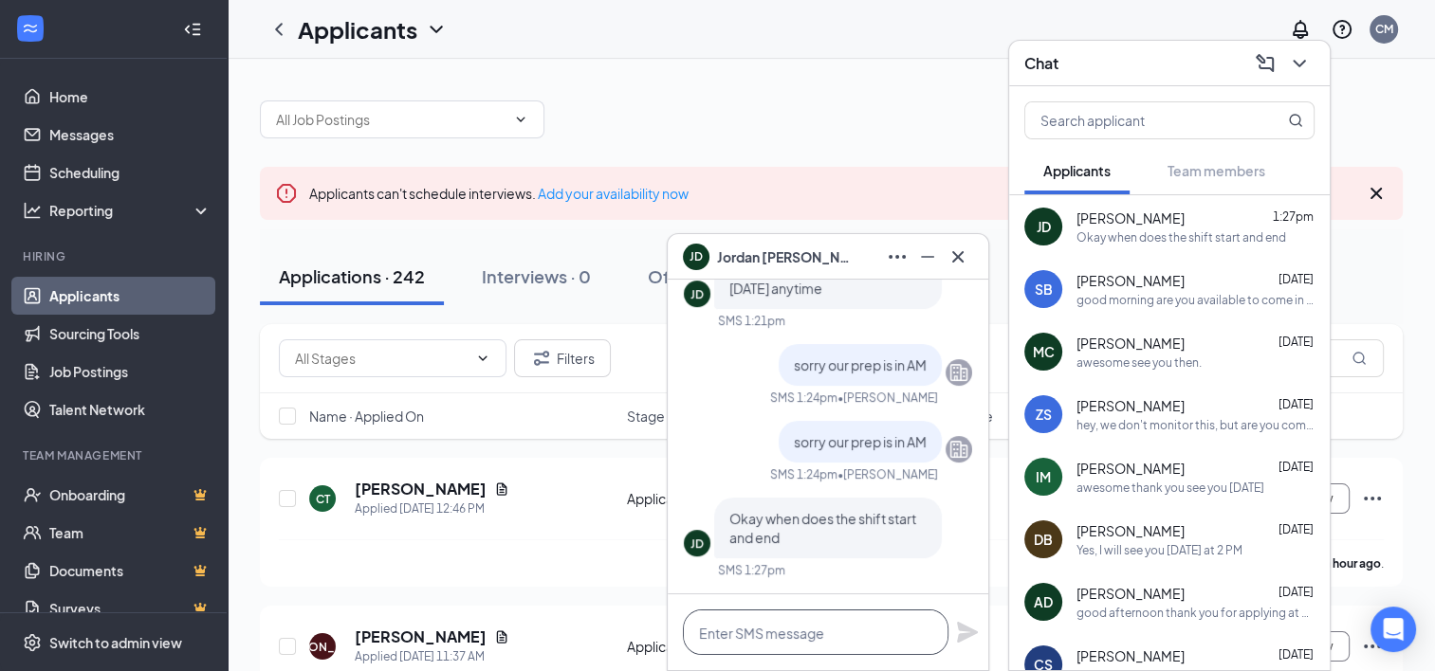
click at [785, 633] on textarea at bounding box center [815, 633] width 265 height 46
type textarea "9am to 2pm"
click at [967, 637] on icon "Plane" at bounding box center [967, 632] width 21 height 21
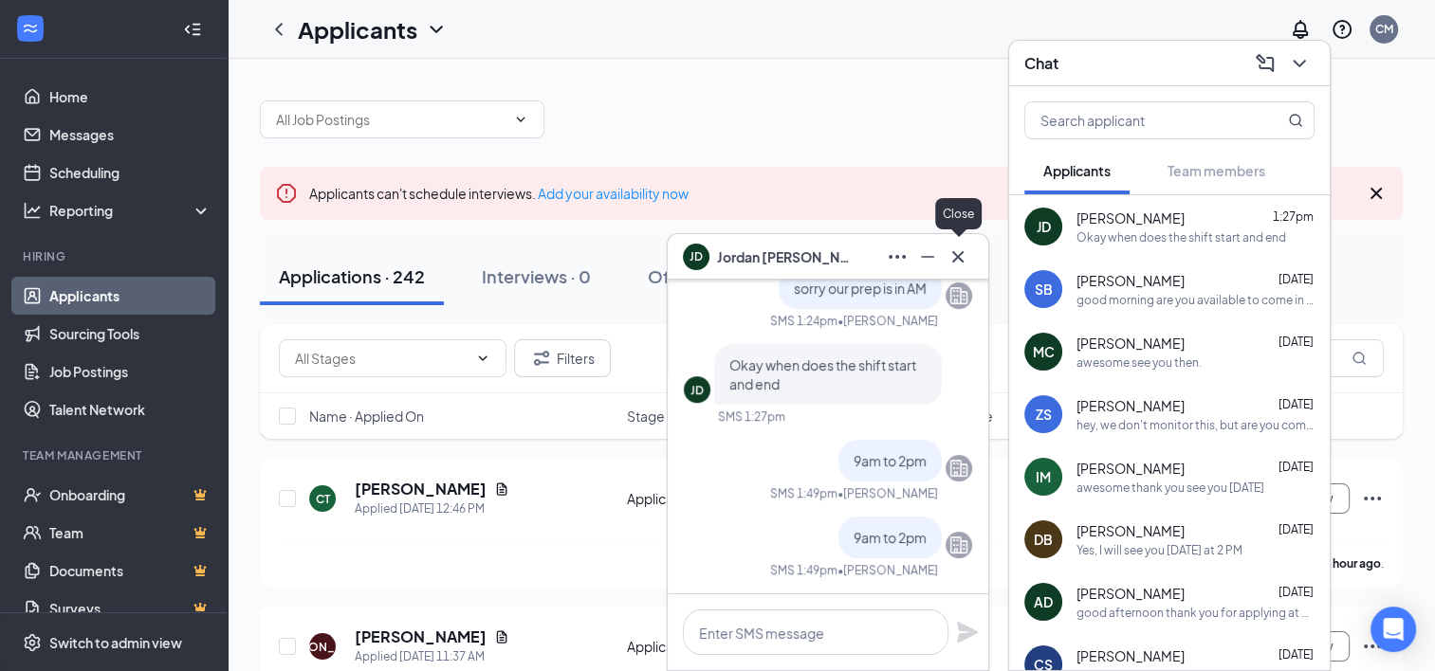
click at [961, 257] on icon "Cross" at bounding box center [957, 257] width 23 height 23
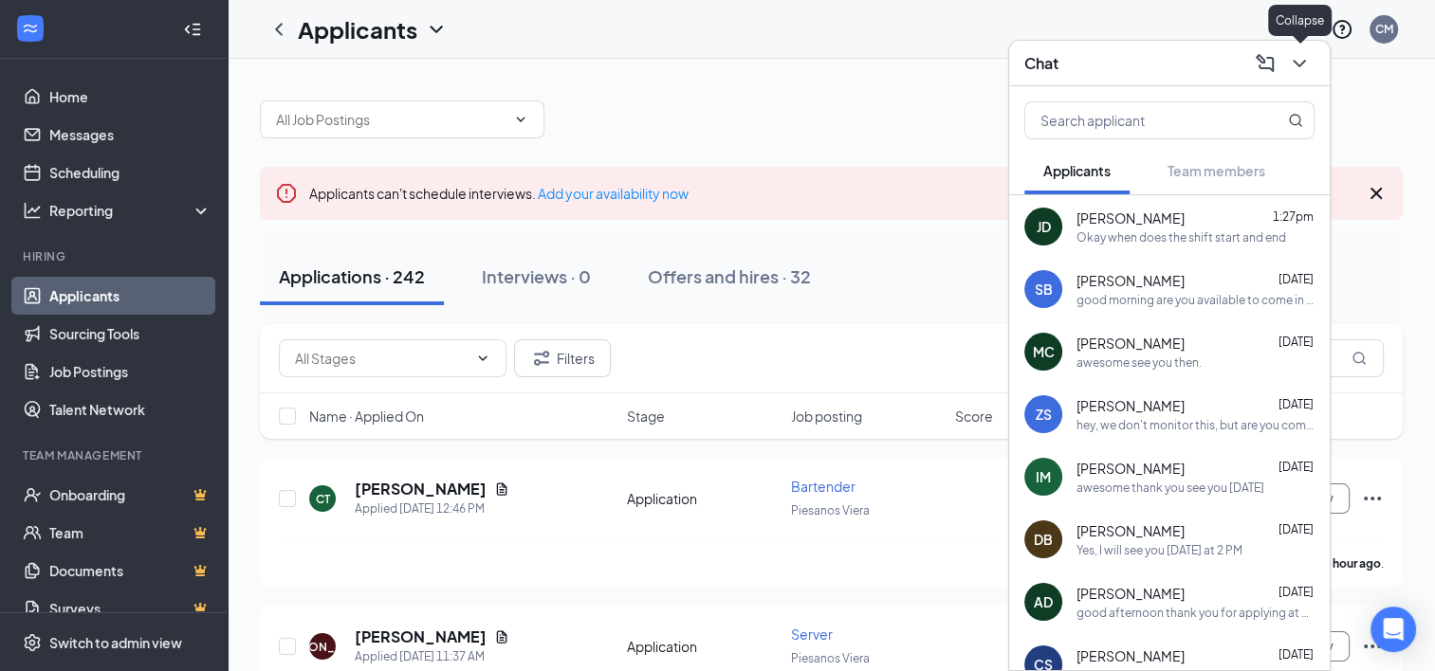
click at [1293, 64] on icon "ChevronDown" at bounding box center [1299, 63] width 23 height 23
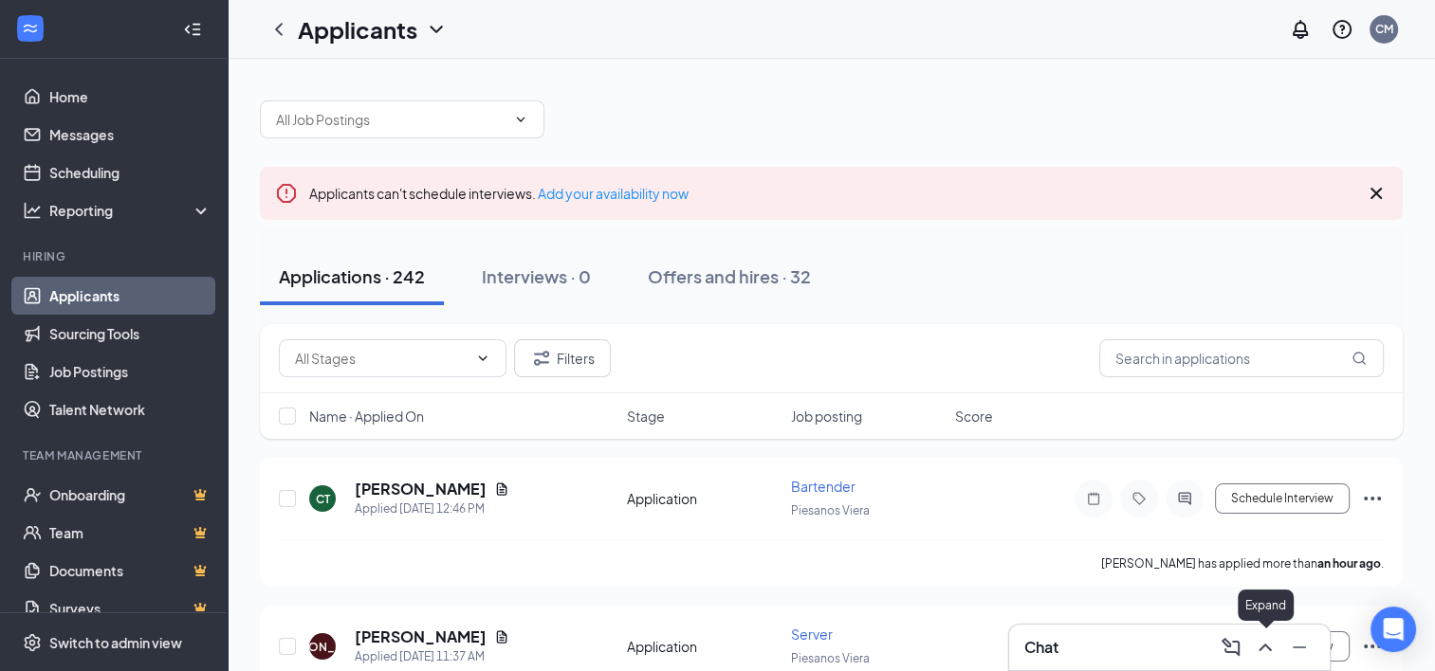
click at [1259, 641] on icon "ChevronUp" at bounding box center [1265, 647] width 23 height 23
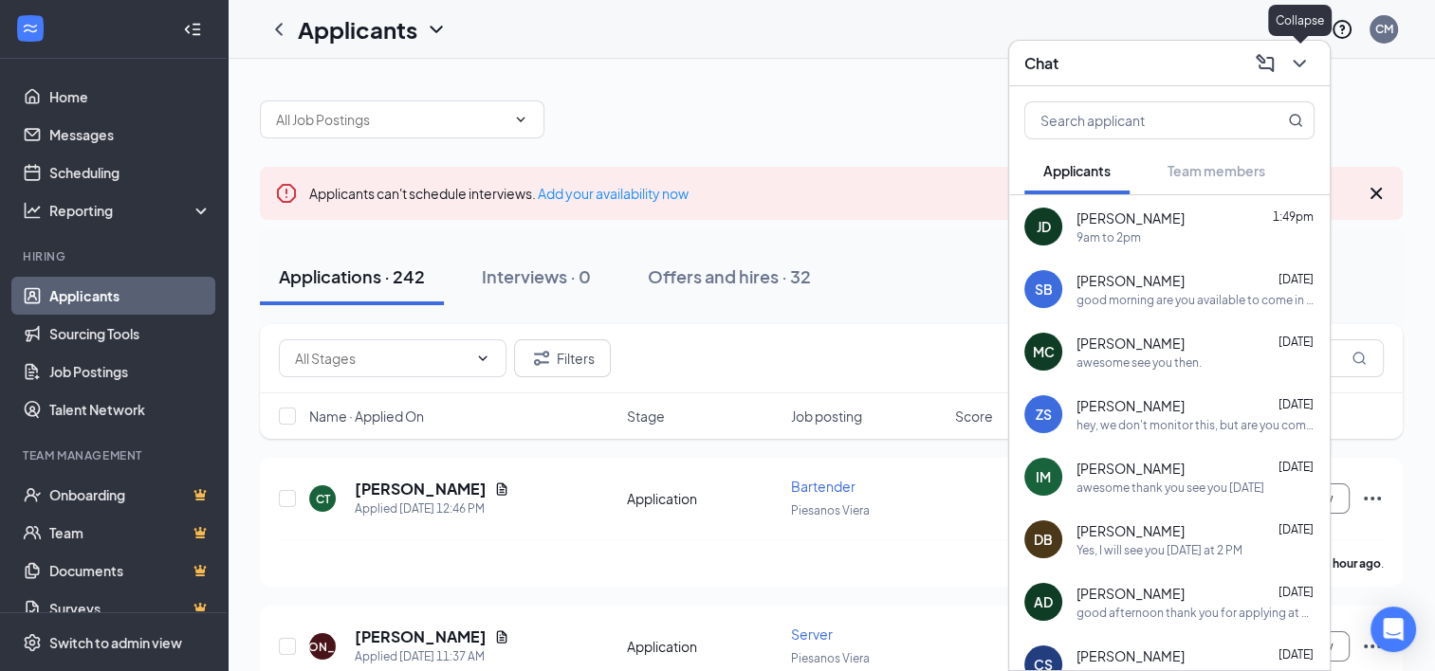
click at [1293, 61] on icon "ChevronDown" at bounding box center [1298, 64] width 12 height 8
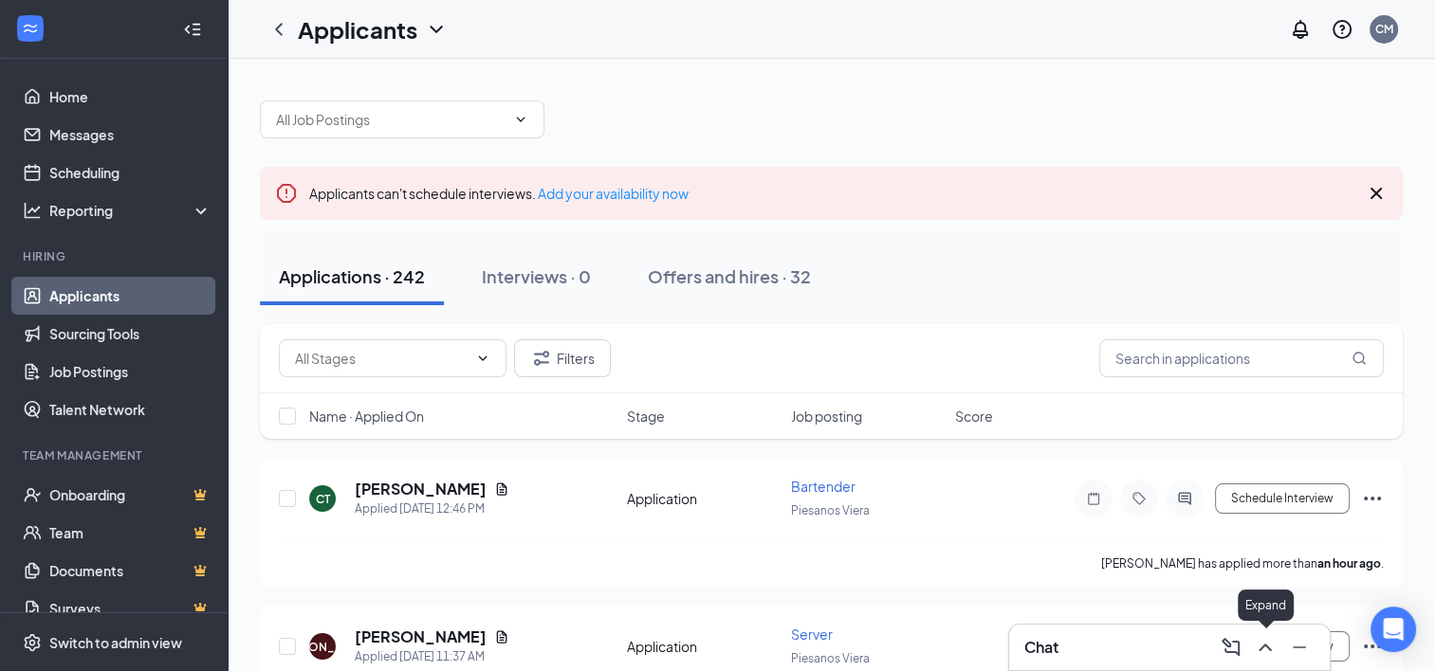
click at [1265, 648] on icon "ChevronUp" at bounding box center [1265, 647] width 23 height 23
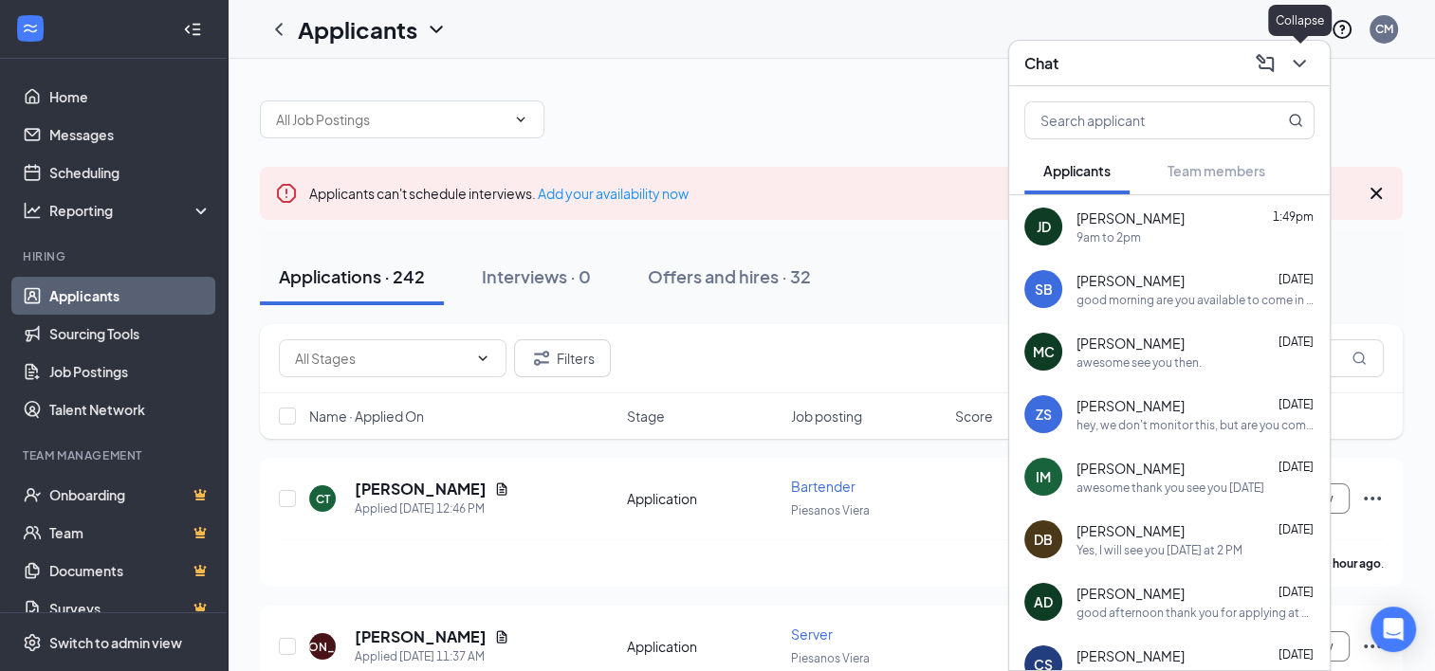
click at [1306, 72] on icon "ChevronDown" at bounding box center [1299, 63] width 23 height 23
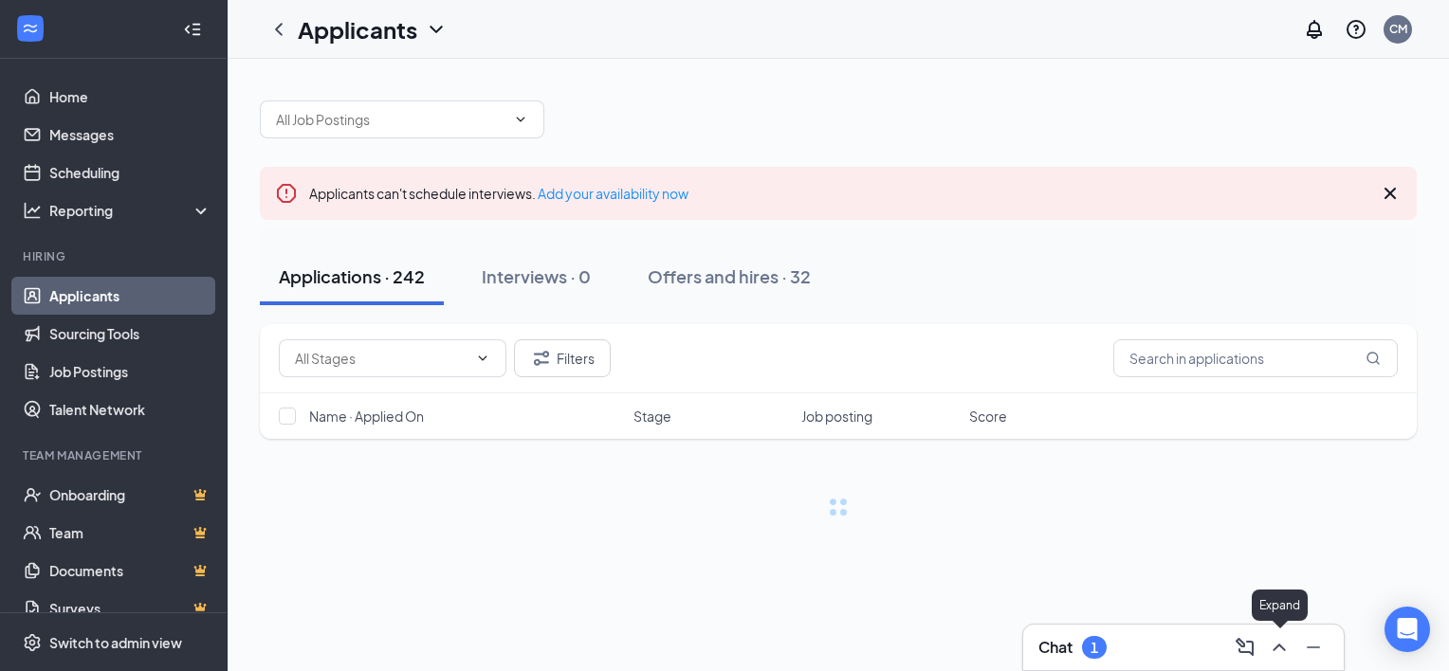
click at [1280, 642] on icon "ChevronUp" at bounding box center [1279, 647] width 23 height 23
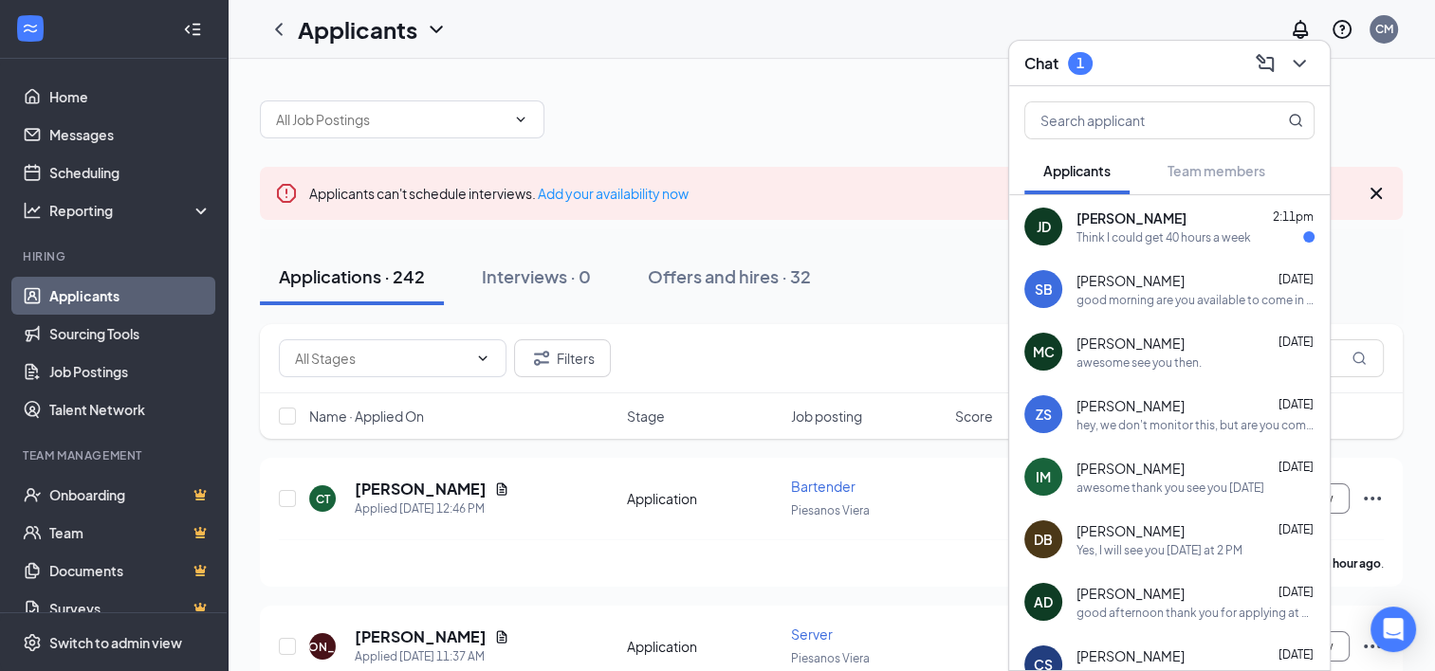
click at [1186, 242] on div "Think I could get 40 hours a week" at bounding box center [1163, 237] width 174 height 16
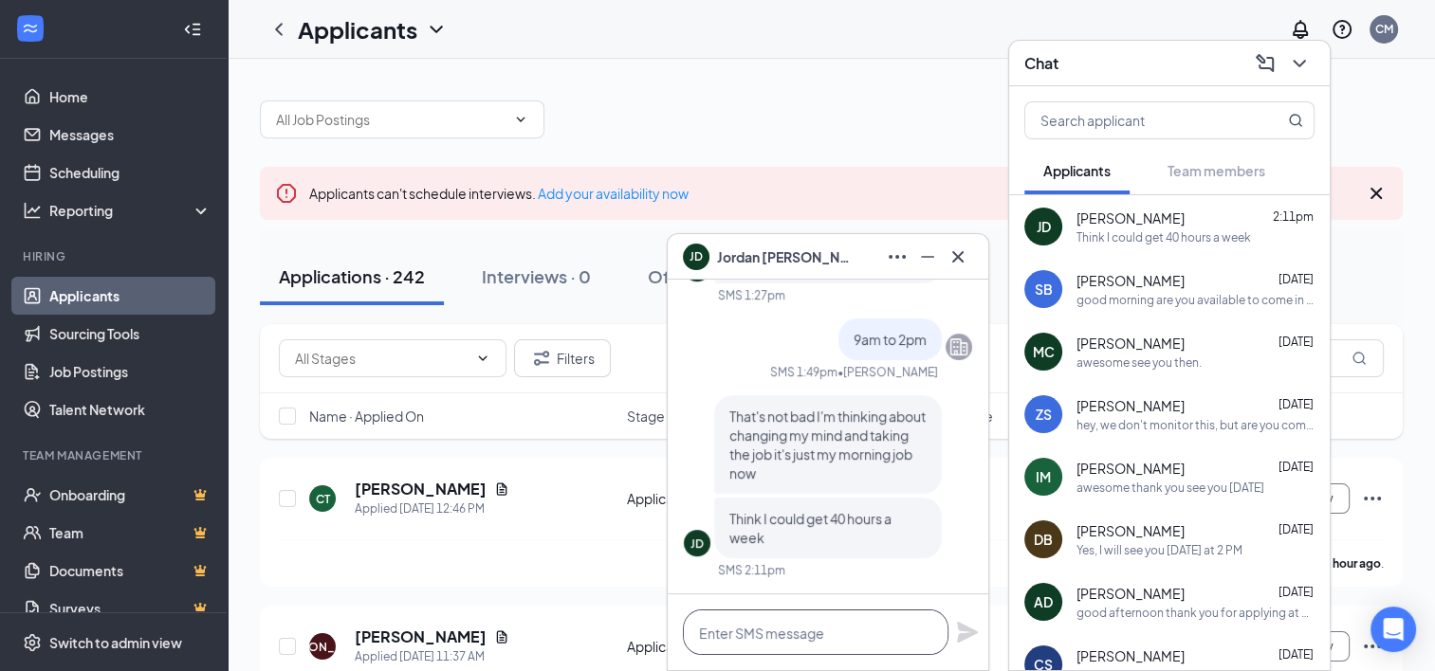
click at [766, 638] on textarea at bounding box center [815, 633] width 265 height 46
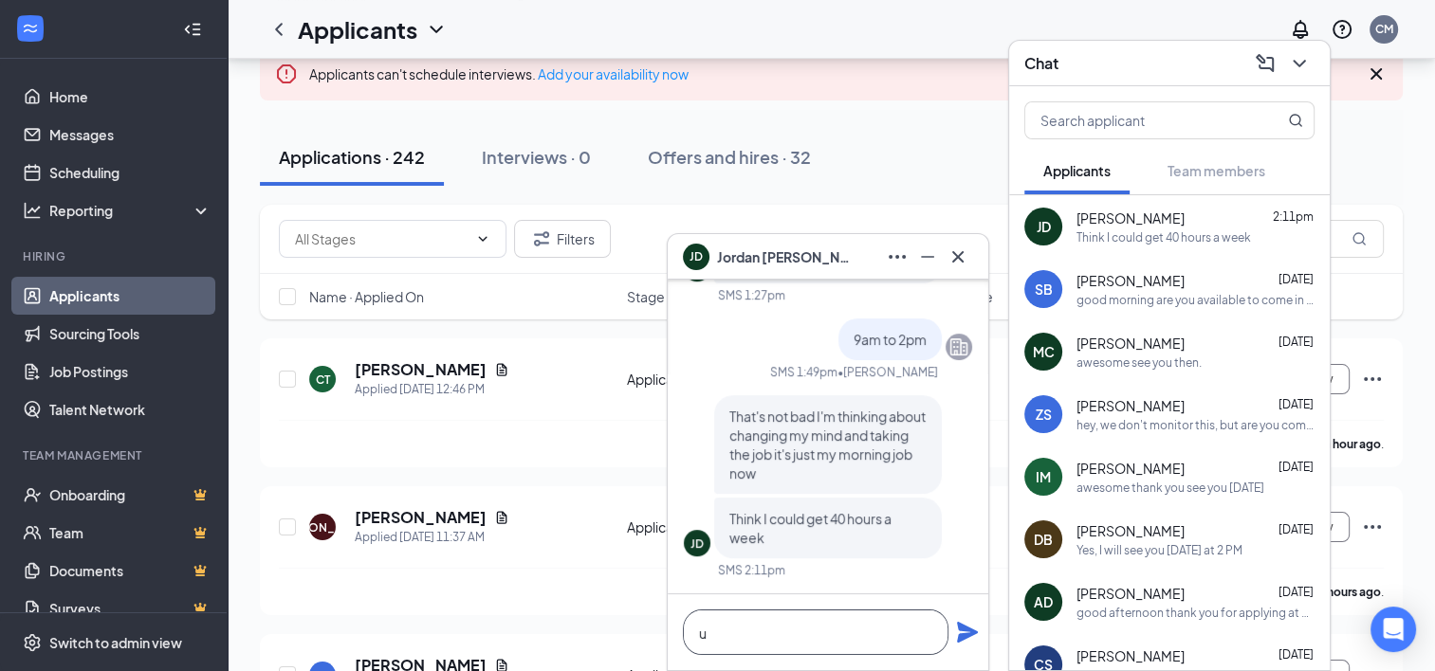
scroll to position [113, 0]
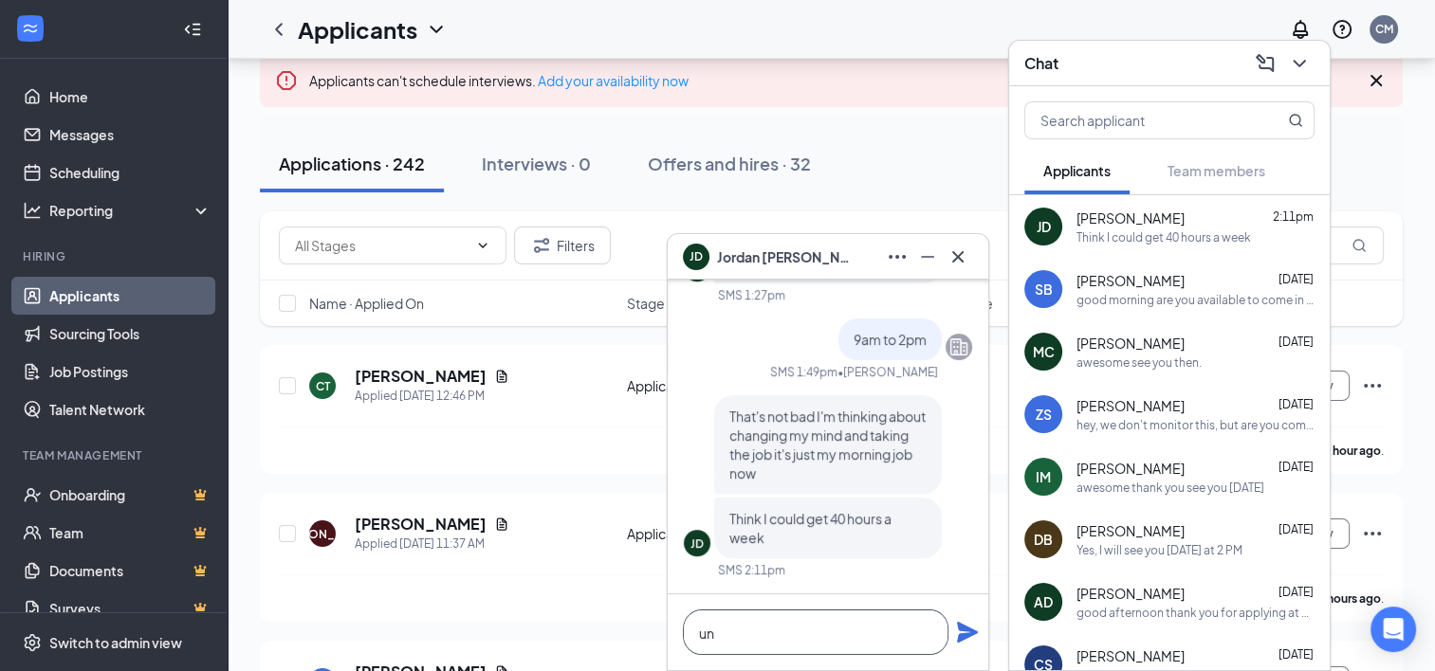
type textarea "u"
type textarea "prep is usually 25 to 30 hours"
click at [964, 637] on icon "Plane" at bounding box center [967, 632] width 21 height 21
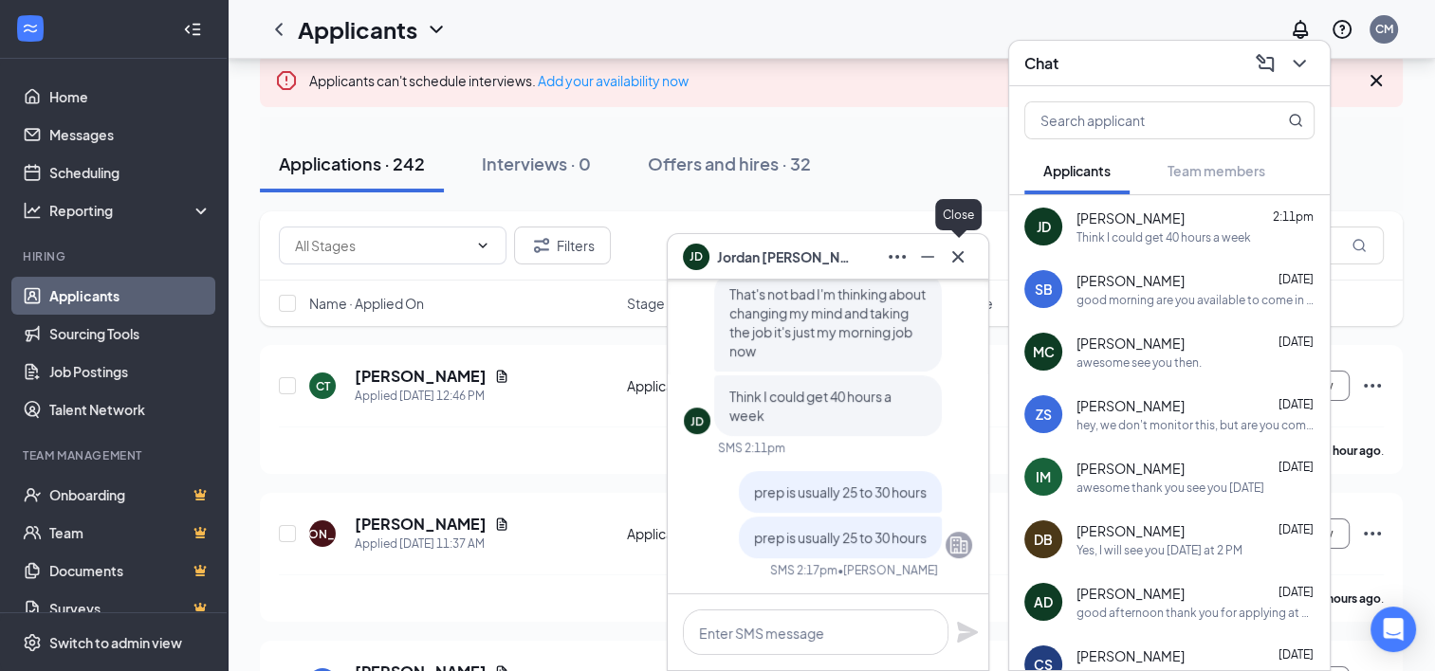
click at [960, 260] on icon "Cross" at bounding box center [957, 257] width 23 height 23
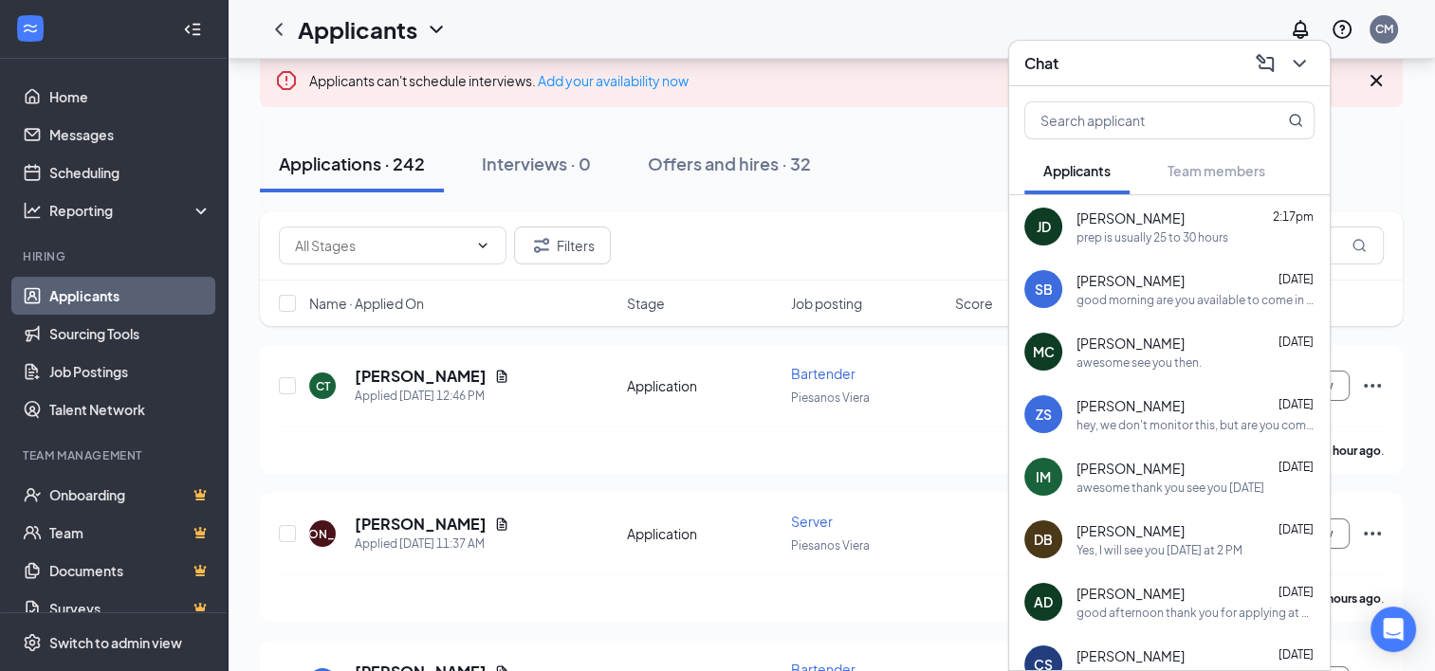
click at [1187, 358] on div "awesome see you then." at bounding box center [1138, 363] width 125 height 16
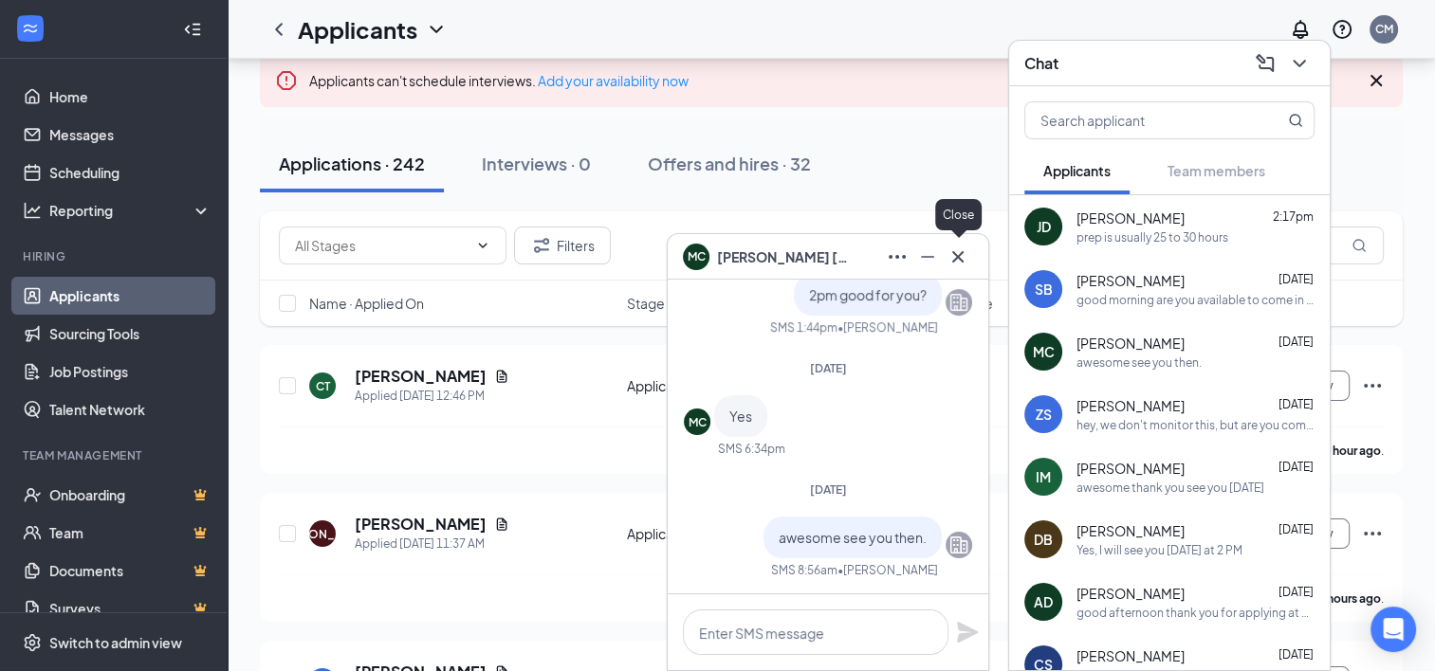
click at [960, 258] on icon "Cross" at bounding box center [957, 255] width 11 height 11
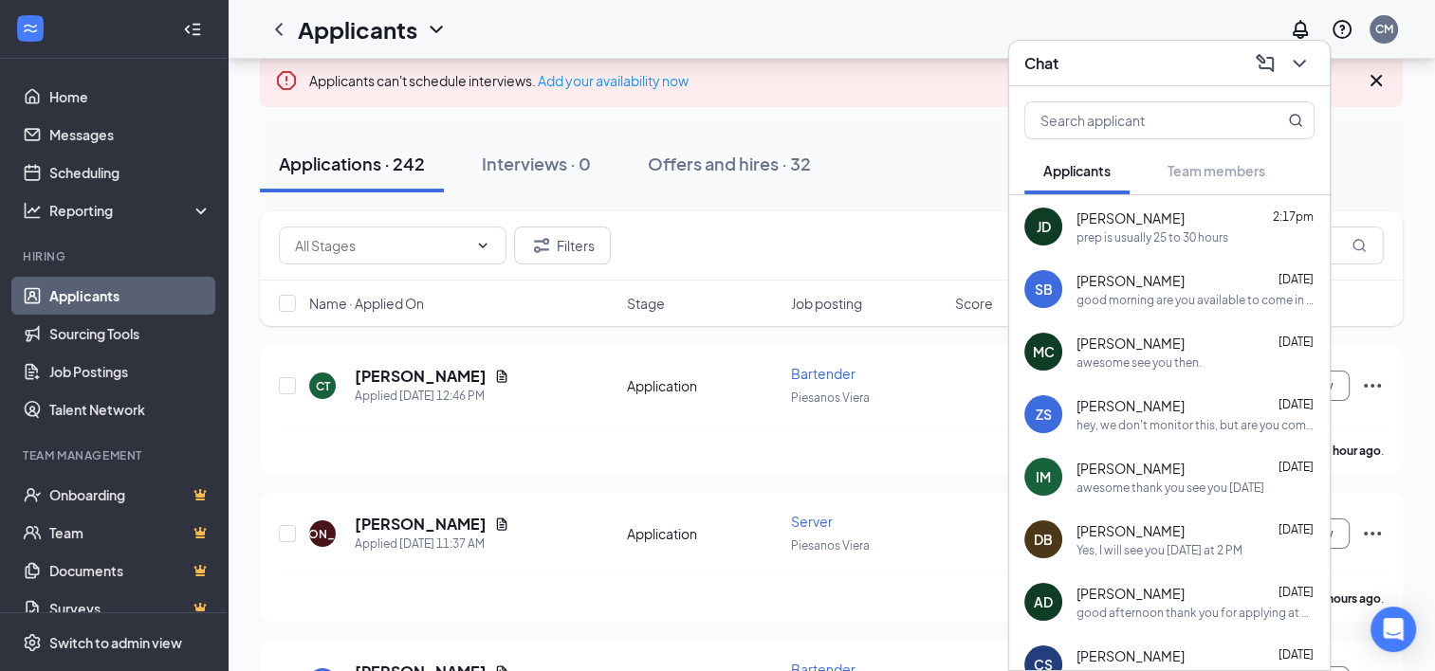
click at [1130, 469] on span "[PERSON_NAME]" at bounding box center [1130, 468] width 108 height 19
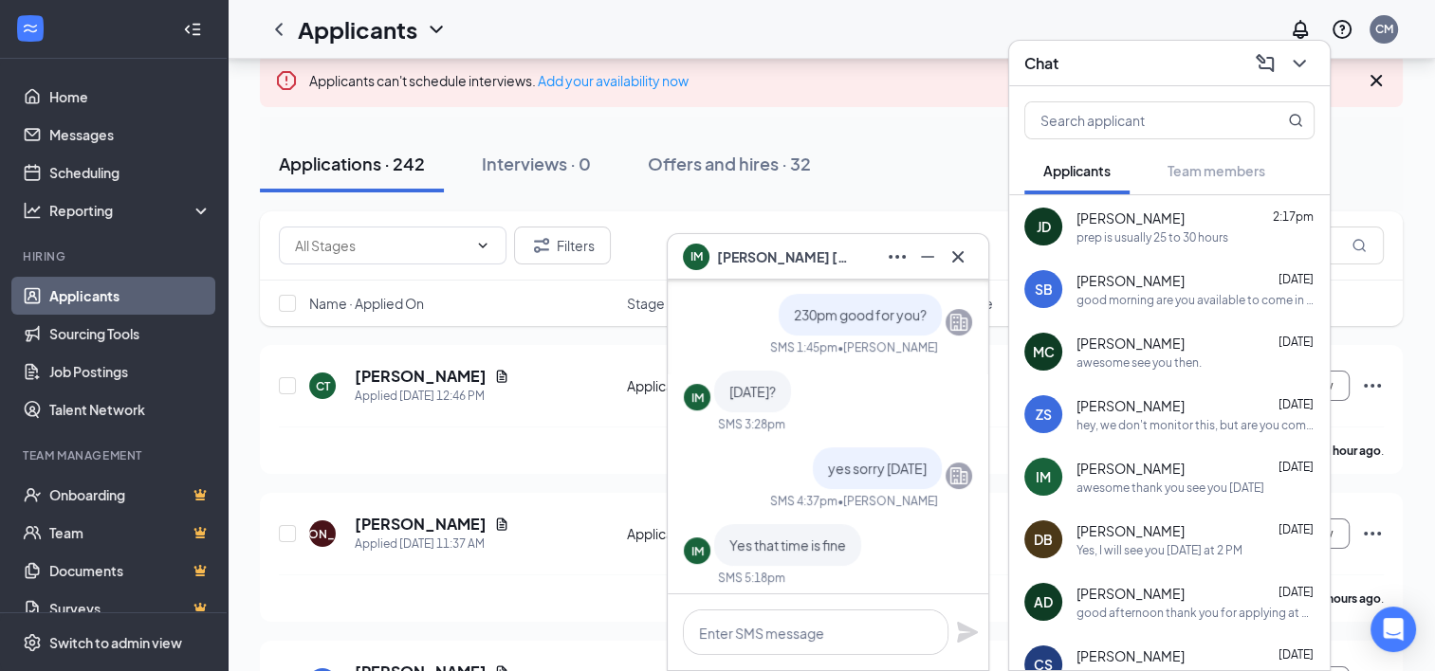
scroll to position [0, 0]
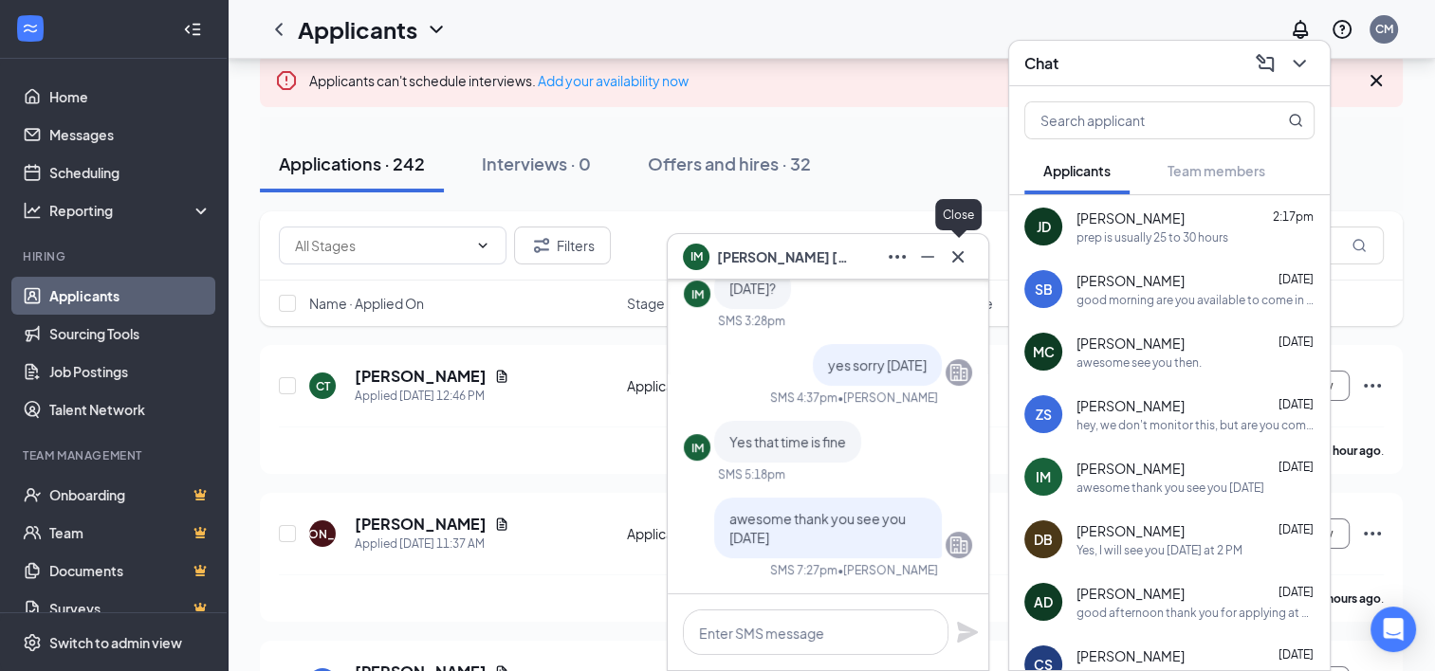
click at [960, 265] on icon "Cross" at bounding box center [957, 257] width 23 height 23
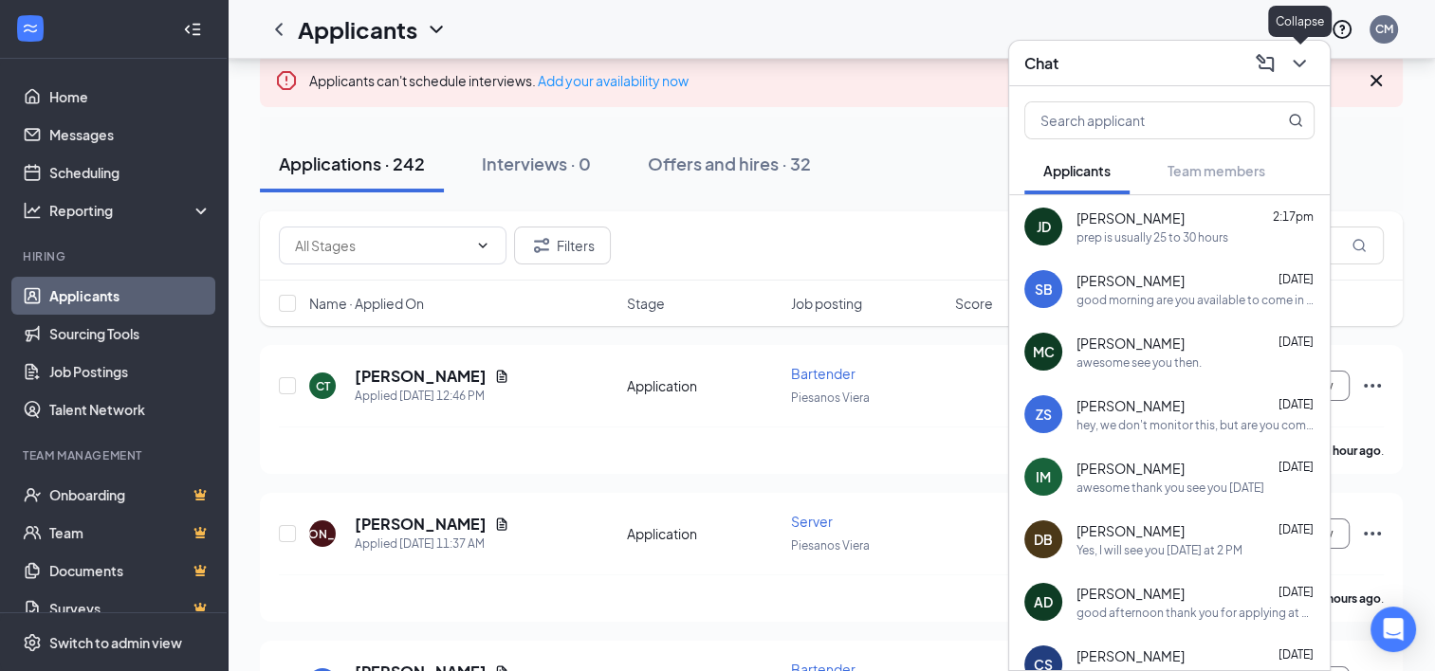
click at [1301, 57] on icon "ChevronDown" at bounding box center [1299, 63] width 23 height 23
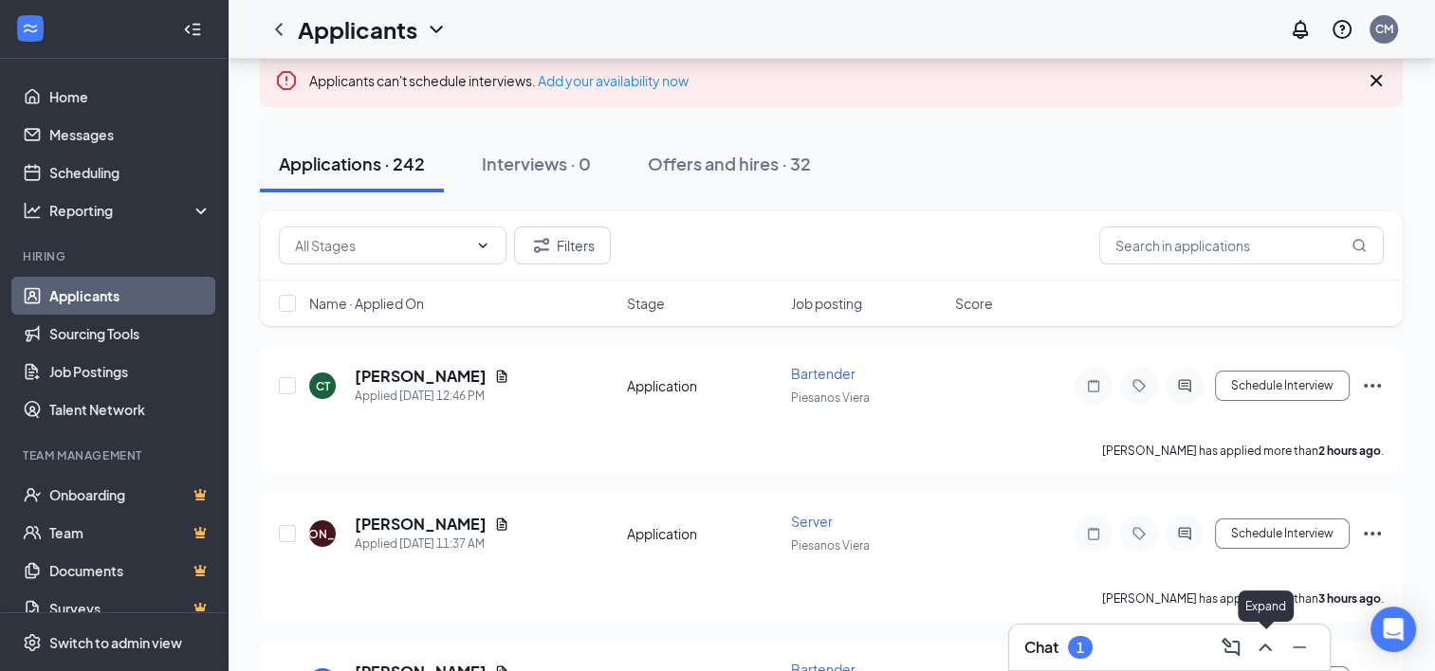
click at [1267, 645] on icon "ChevronUp" at bounding box center [1265, 647] width 23 height 23
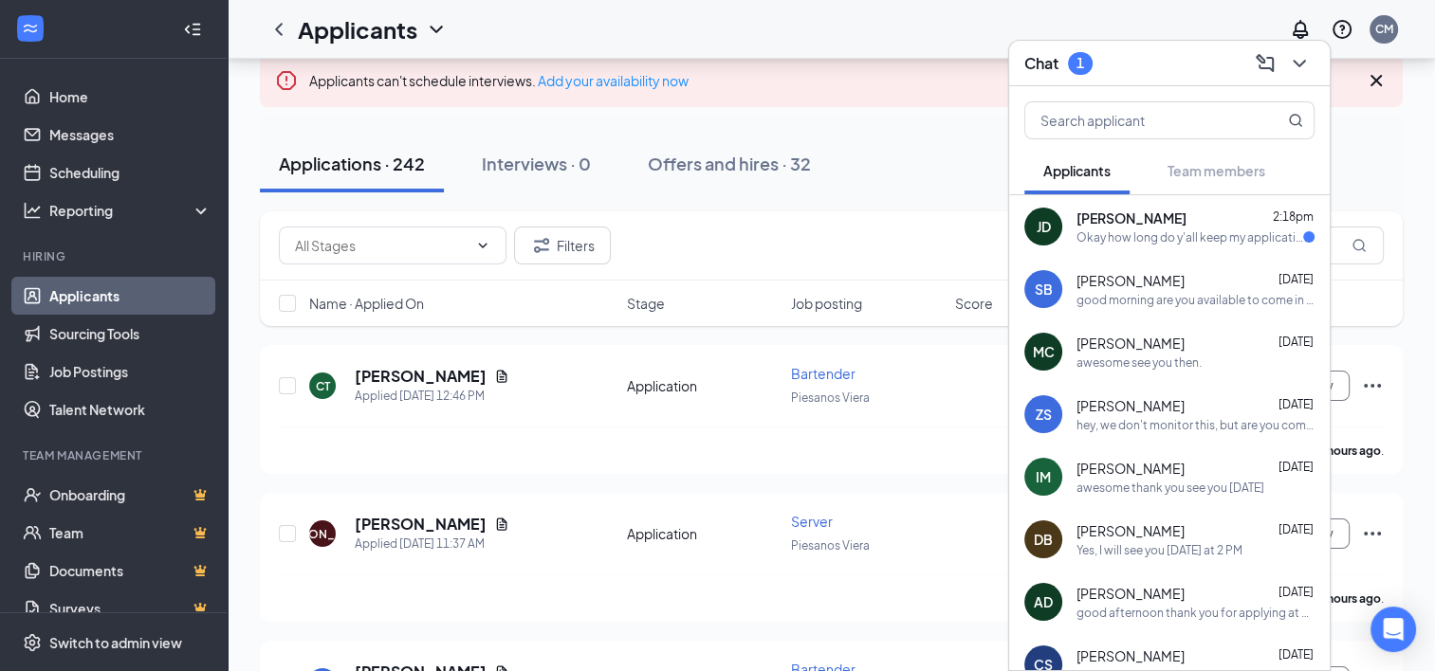
click at [1149, 240] on div "Okay how long do y'all keep my application on file" at bounding box center [1189, 237] width 227 height 16
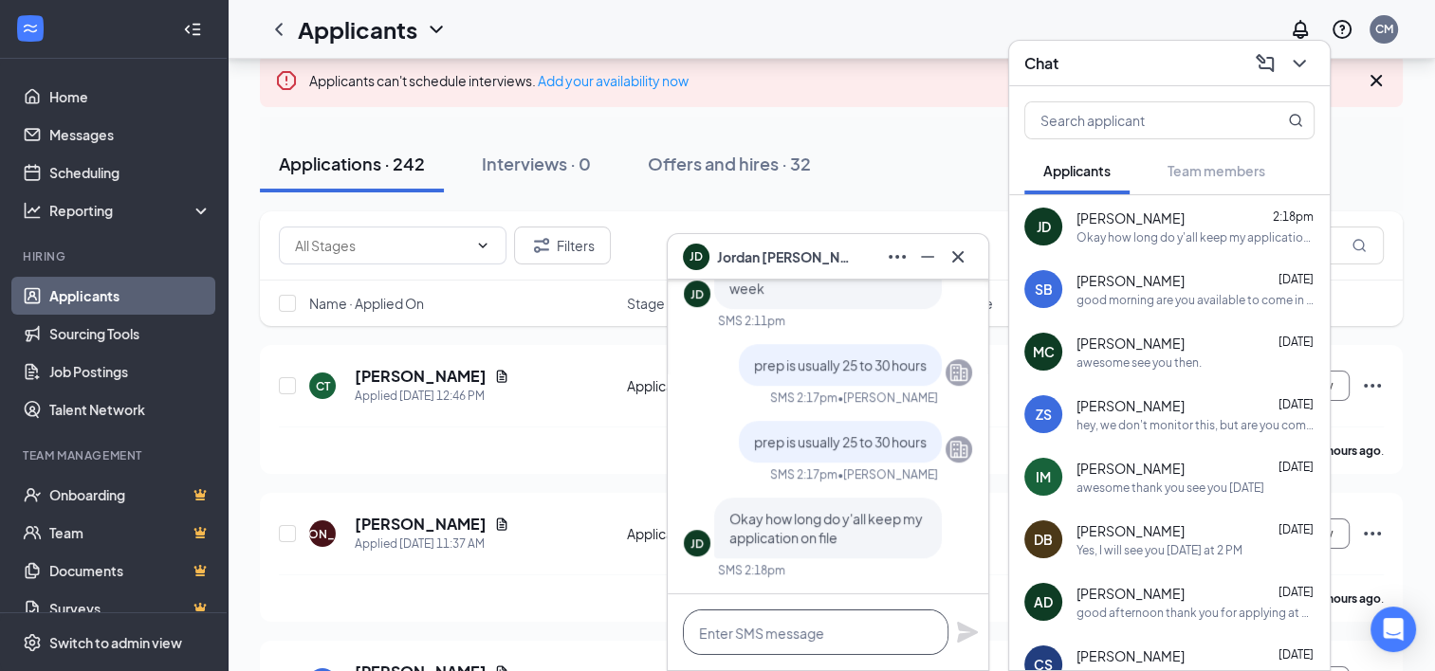
click at [770, 639] on textarea at bounding box center [815, 633] width 265 height 46
type textarea "f"
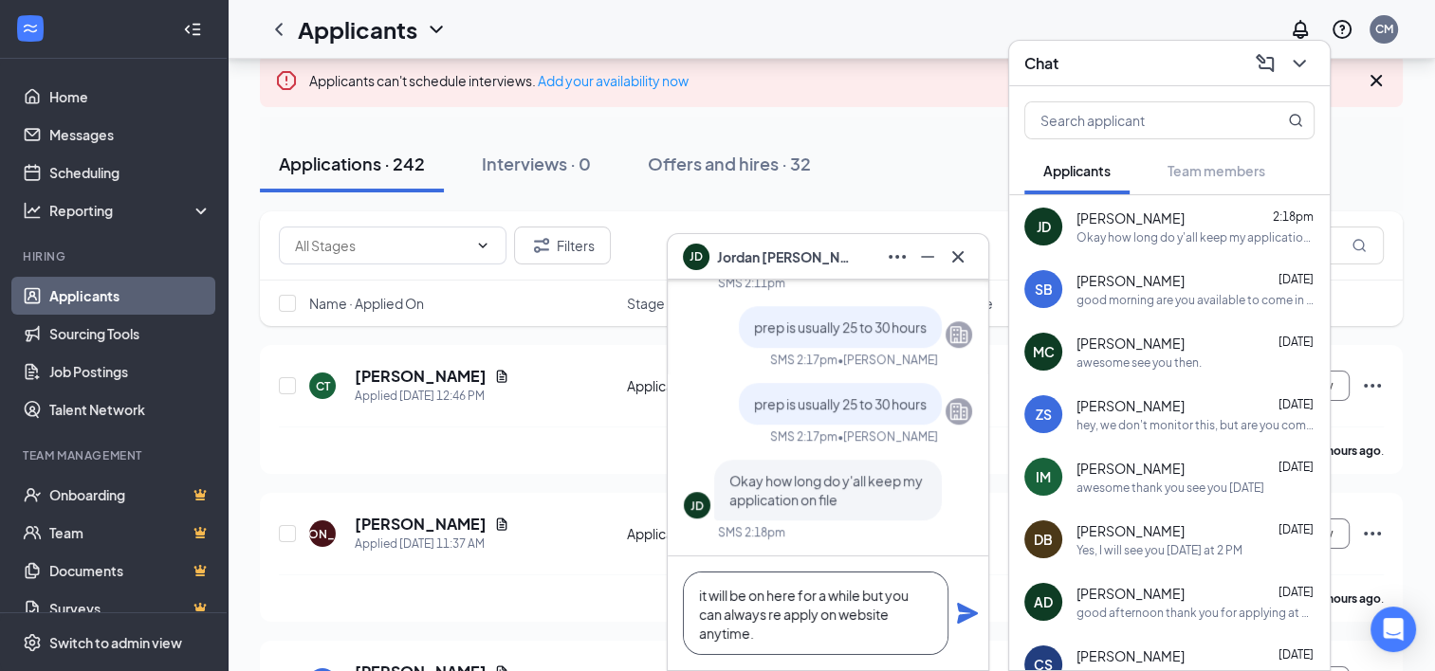
type textarea "it will be on here for a while but you can always re apply on website anytime."
click at [961, 603] on icon "Plane" at bounding box center [967, 613] width 23 height 23
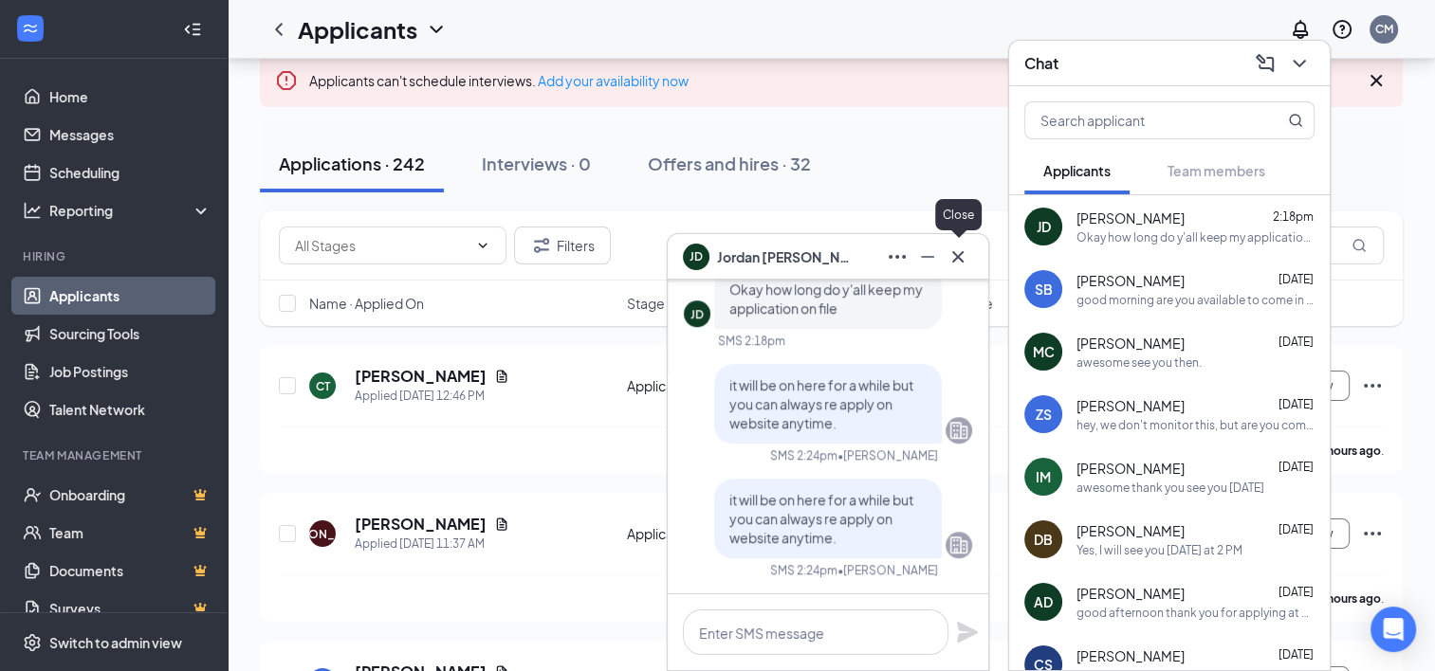
click at [959, 258] on icon "Cross" at bounding box center [957, 255] width 11 height 11
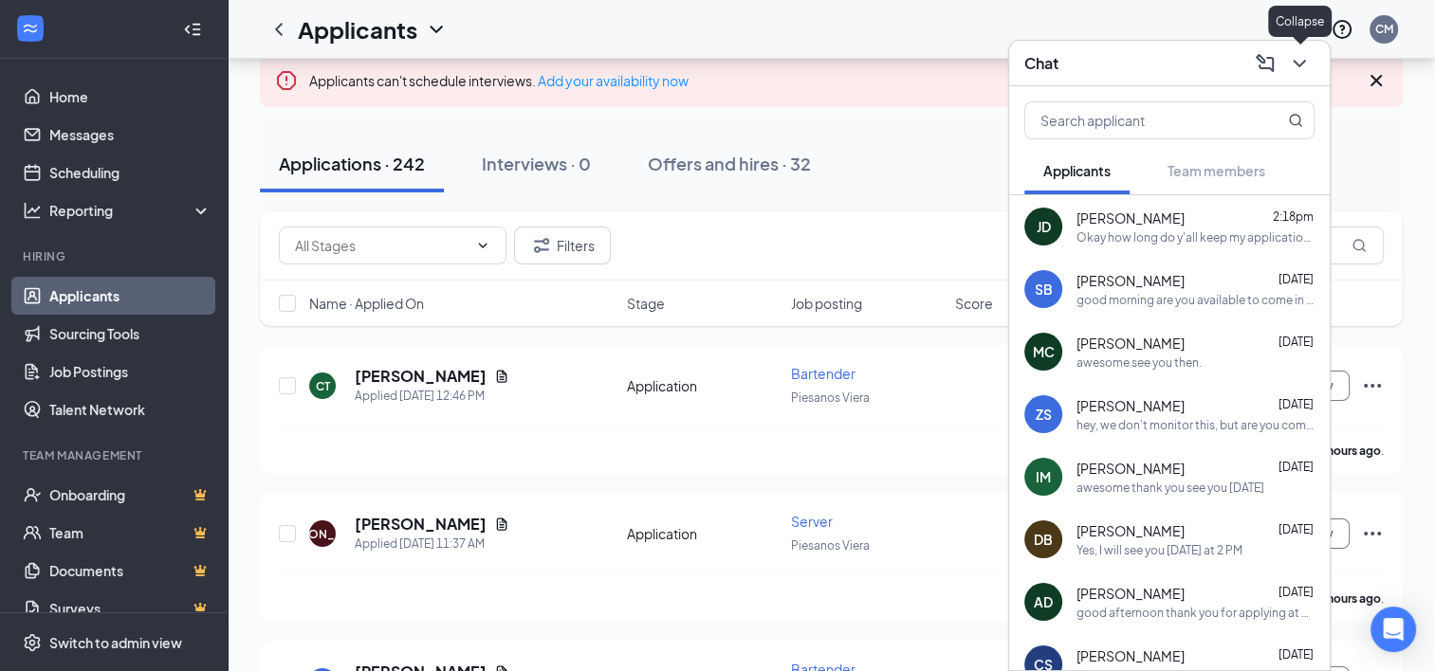
click at [1303, 64] on icon "ChevronDown" at bounding box center [1299, 63] width 23 height 23
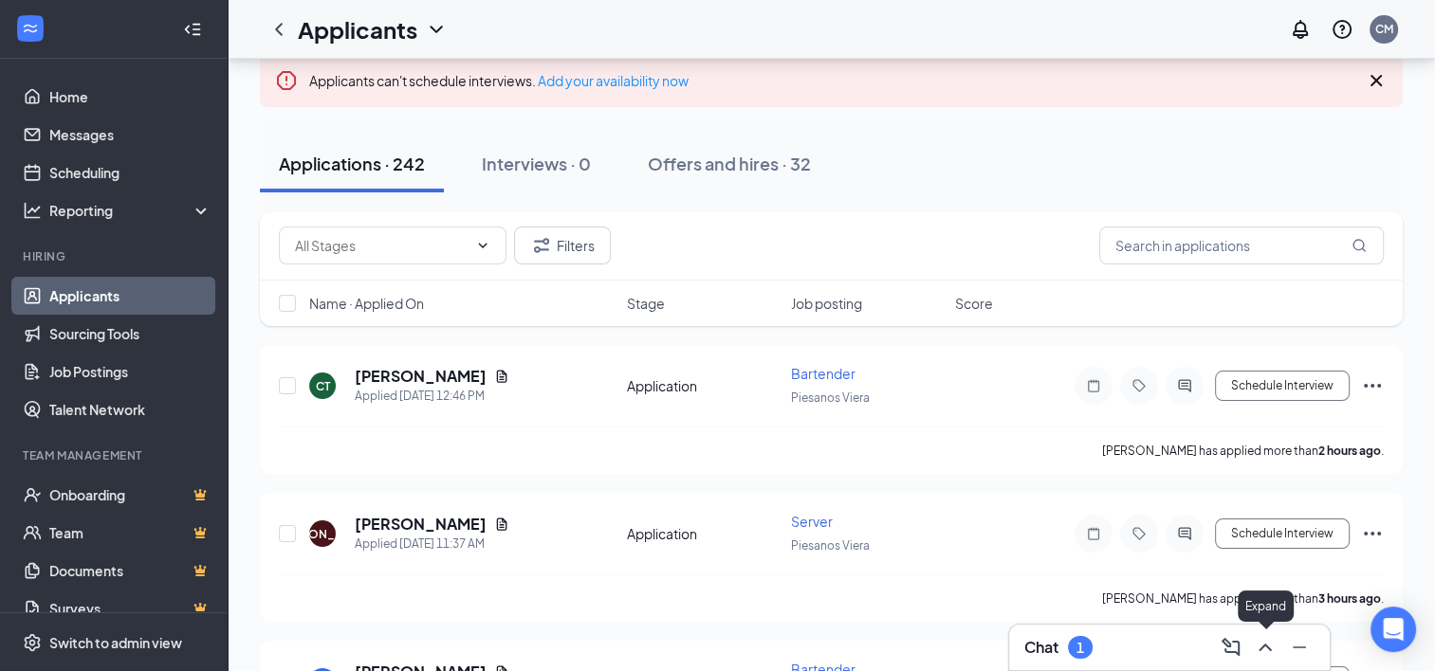
click at [1255, 655] on icon "ChevronUp" at bounding box center [1265, 647] width 23 height 23
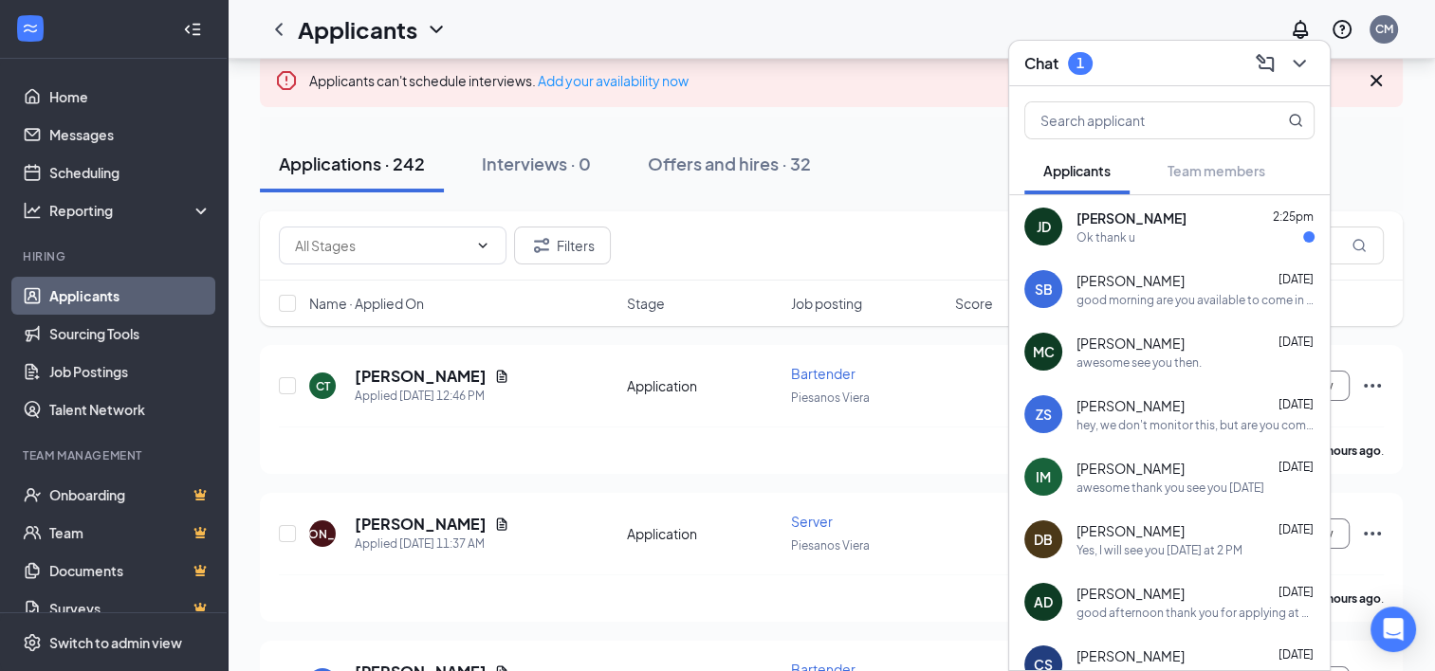
click at [1104, 224] on span "[PERSON_NAME]" at bounding box center [1131, 218] width 110 height 19
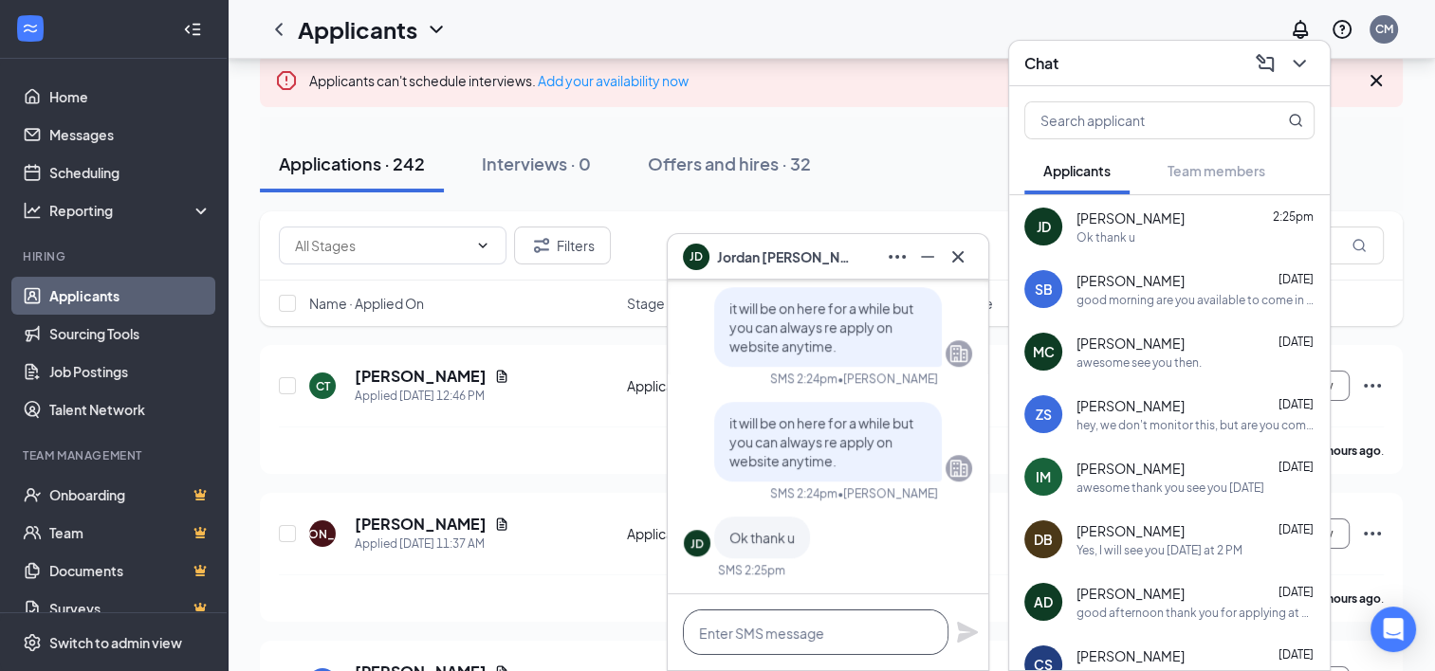
click at [773, 632] on textarea at bounding box center [815, 633] width 265 height 46
type textarea "you are welcome"
click at [959, 629] on icon "Plane" at bounding box center [967, 632] width 21 height 21
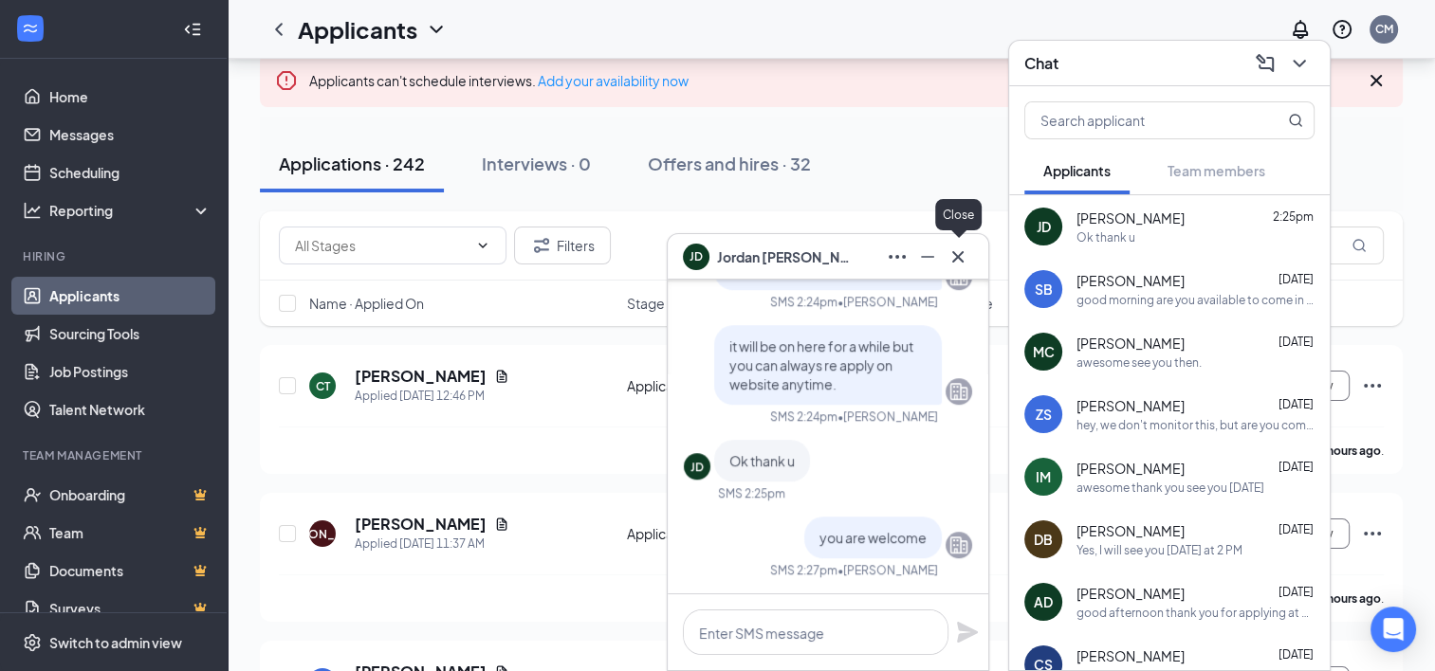
click at [967, 261] on icon "Cross" at bounding box center [957, 257] width 23 height 23
